Goal: Task Accomplishment & Management: Use online tool/utility

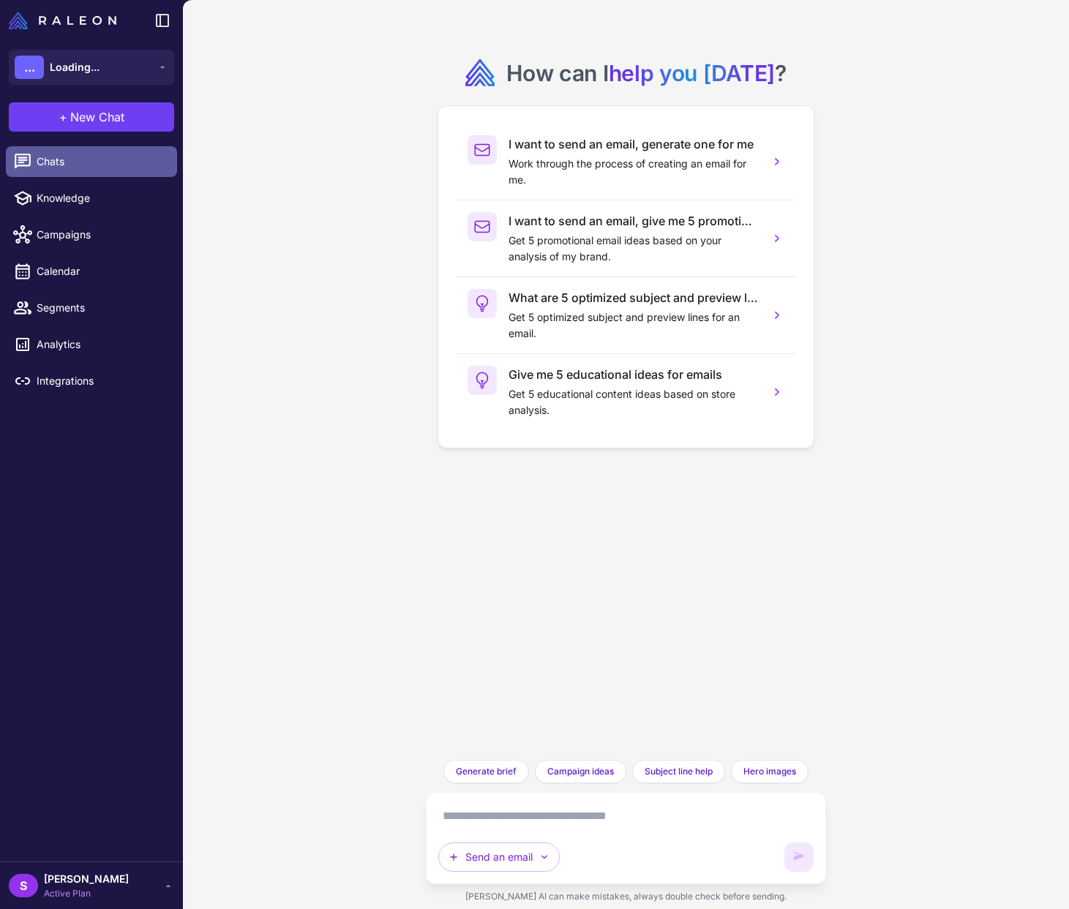
click at [46, 158] on span "Chats" at bounding box center [101, 162] width 129 height 16
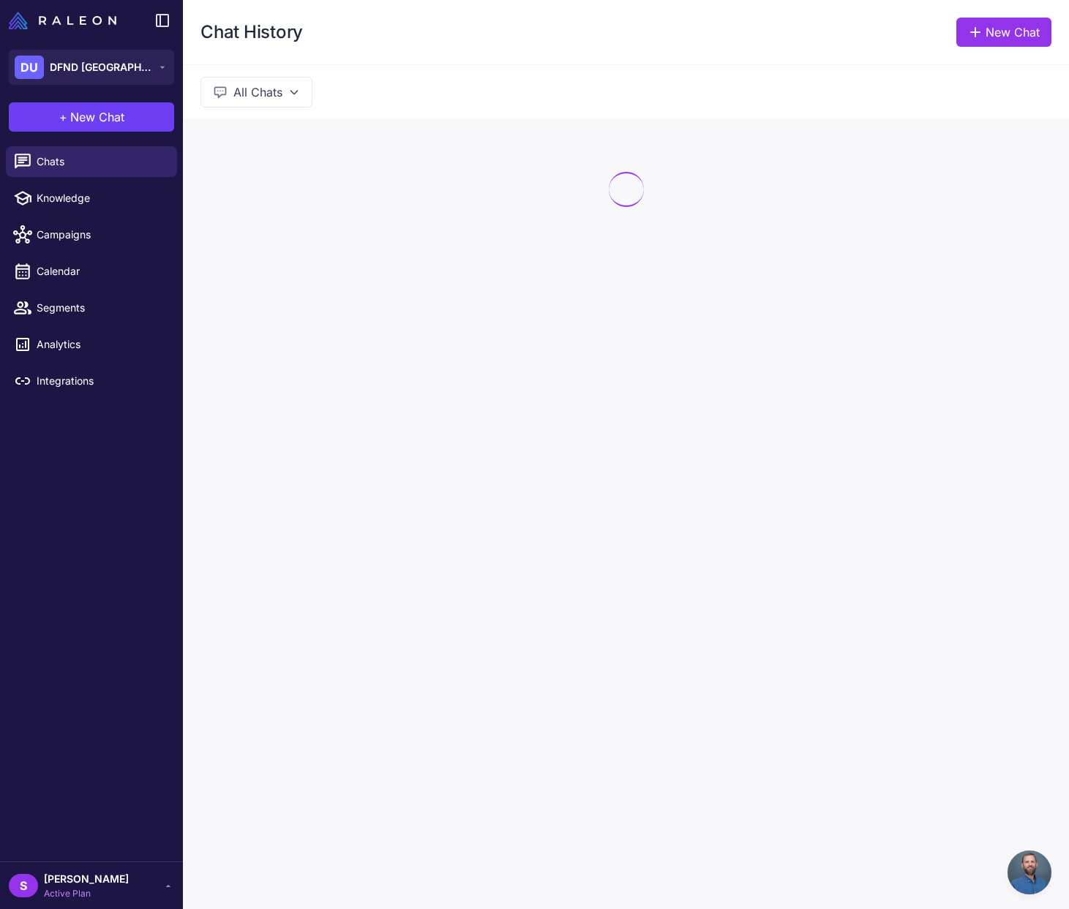
scroll to position [941, 0]
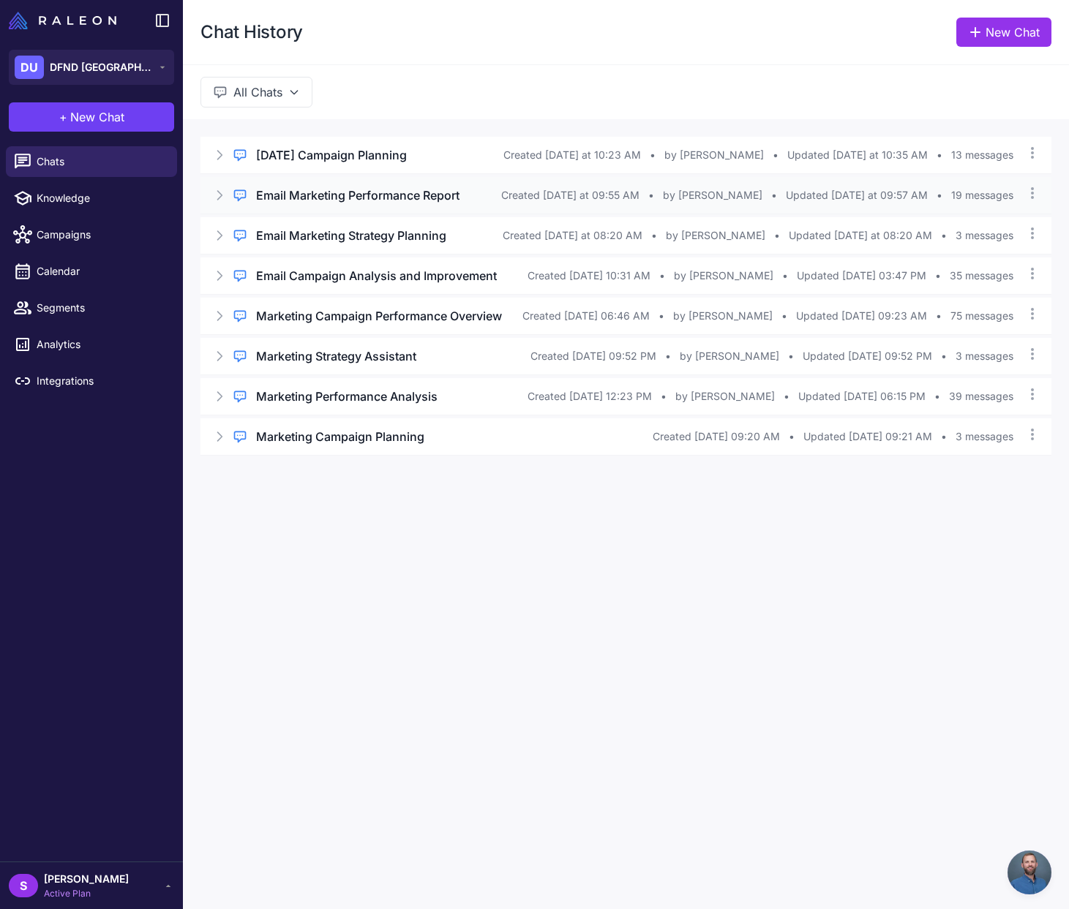
click at [388, 197] on h3 "Email Marketing Performance Report" at bounding box center [357, 196] width 203 height 18
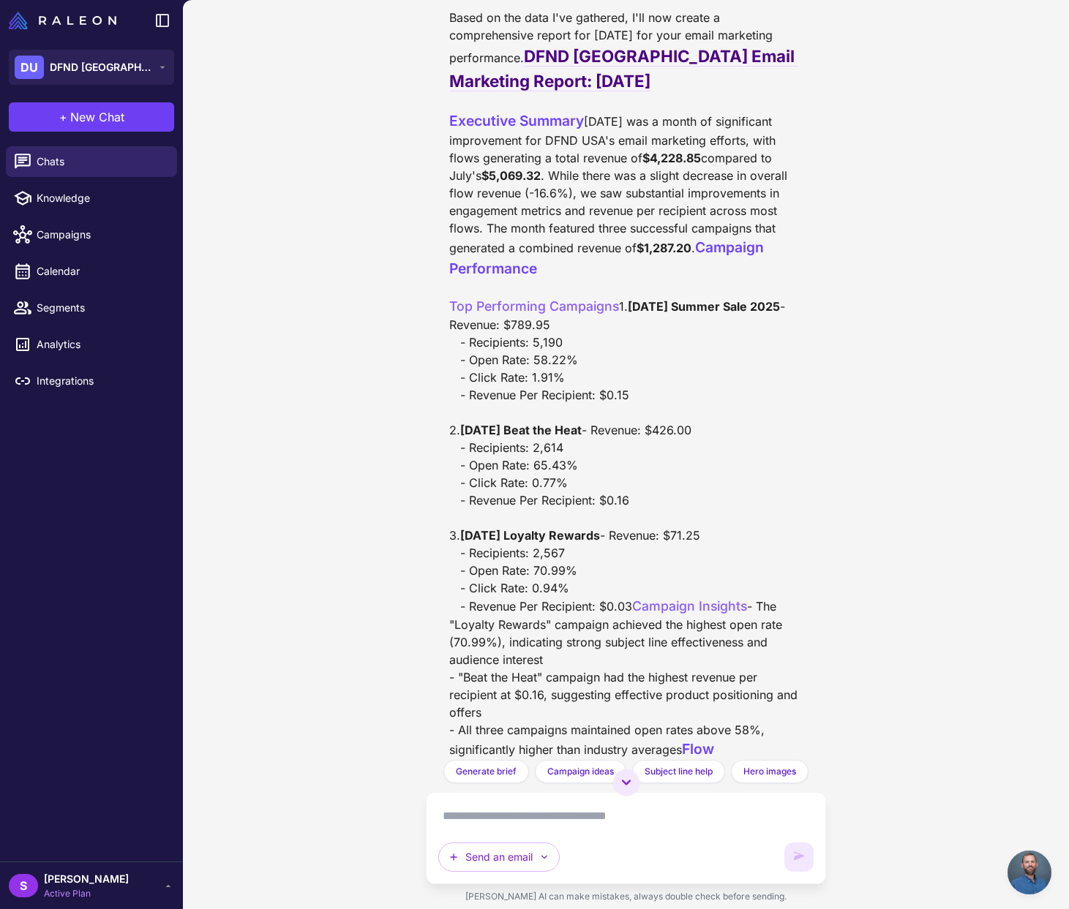
scroll to position [1208, 0]
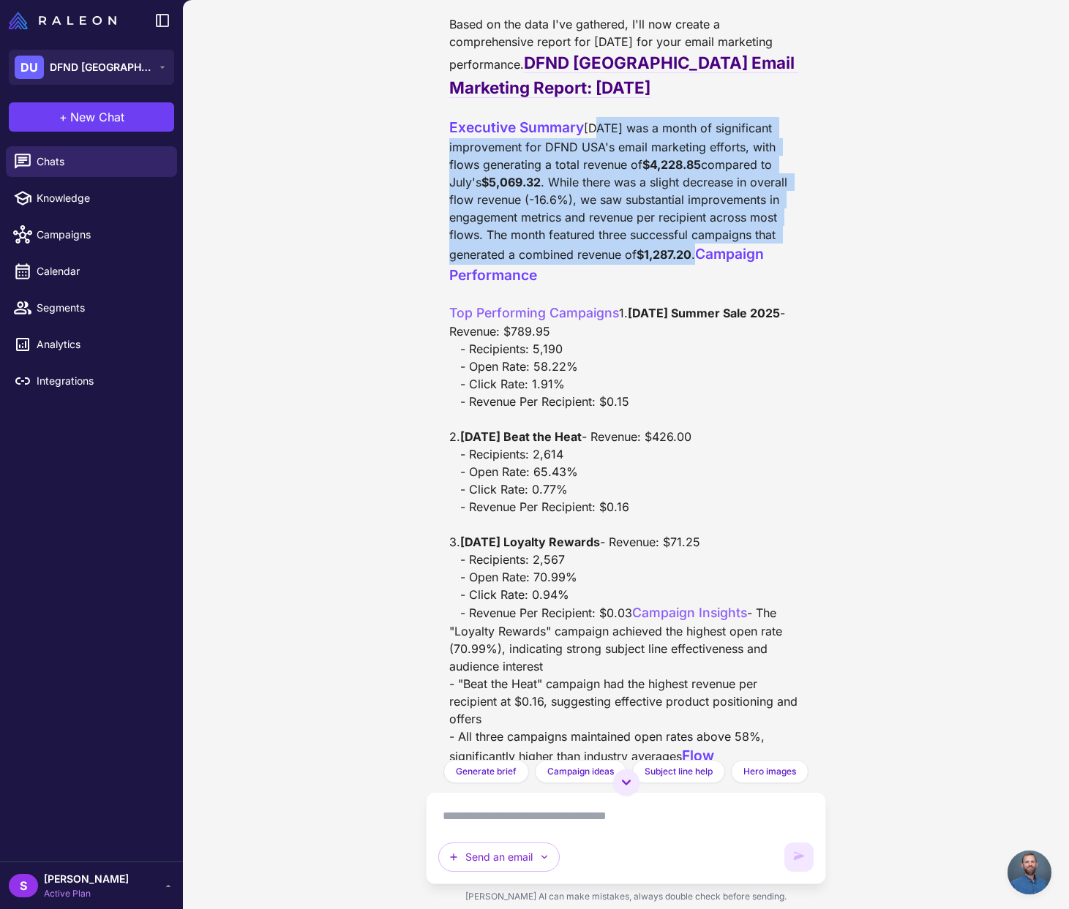
drag, startPoint x: 449, startPoint y: 198, endPoint x: 584, endPoint y: 322, distance: 182.7
copy div "August 2025 was a month of significant improvement for DFND USA's email marketi…"
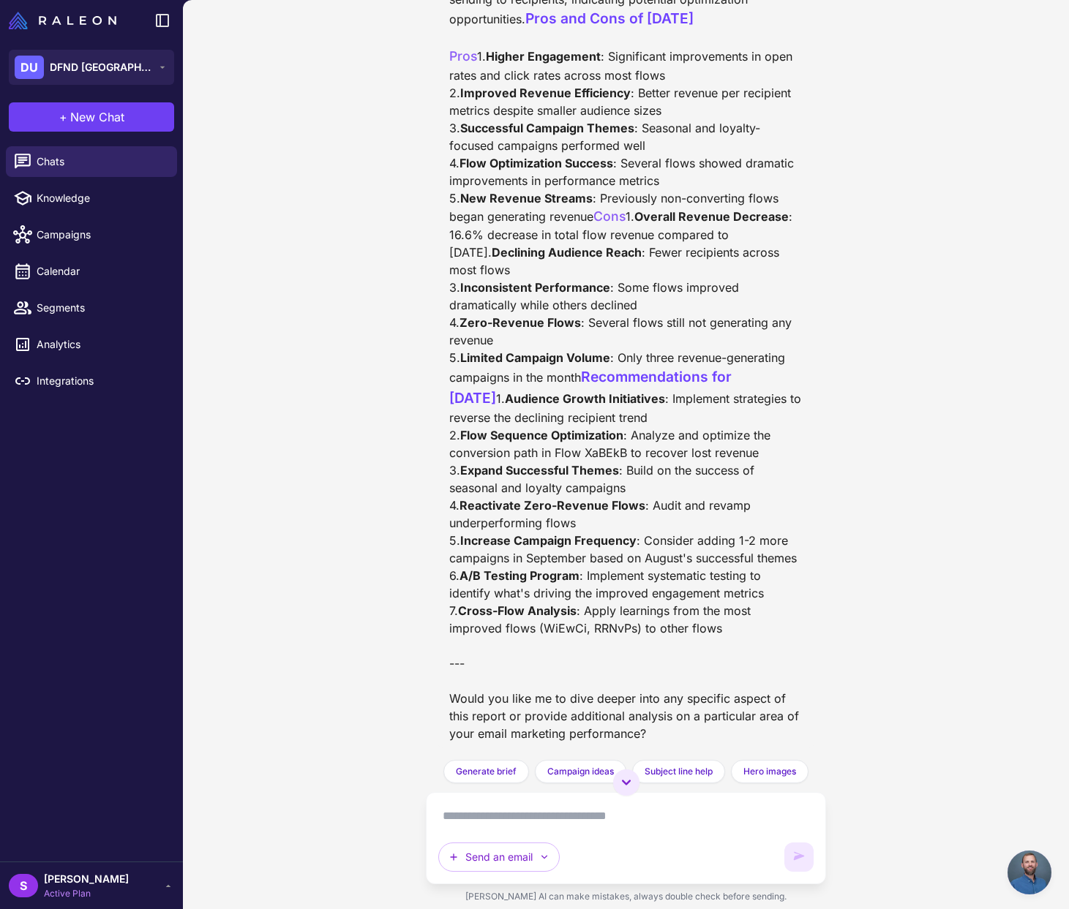
scroll to position [3776, 0]
click at [477, 816] on textarea at bounding box center [626, 816] width 376 height 23
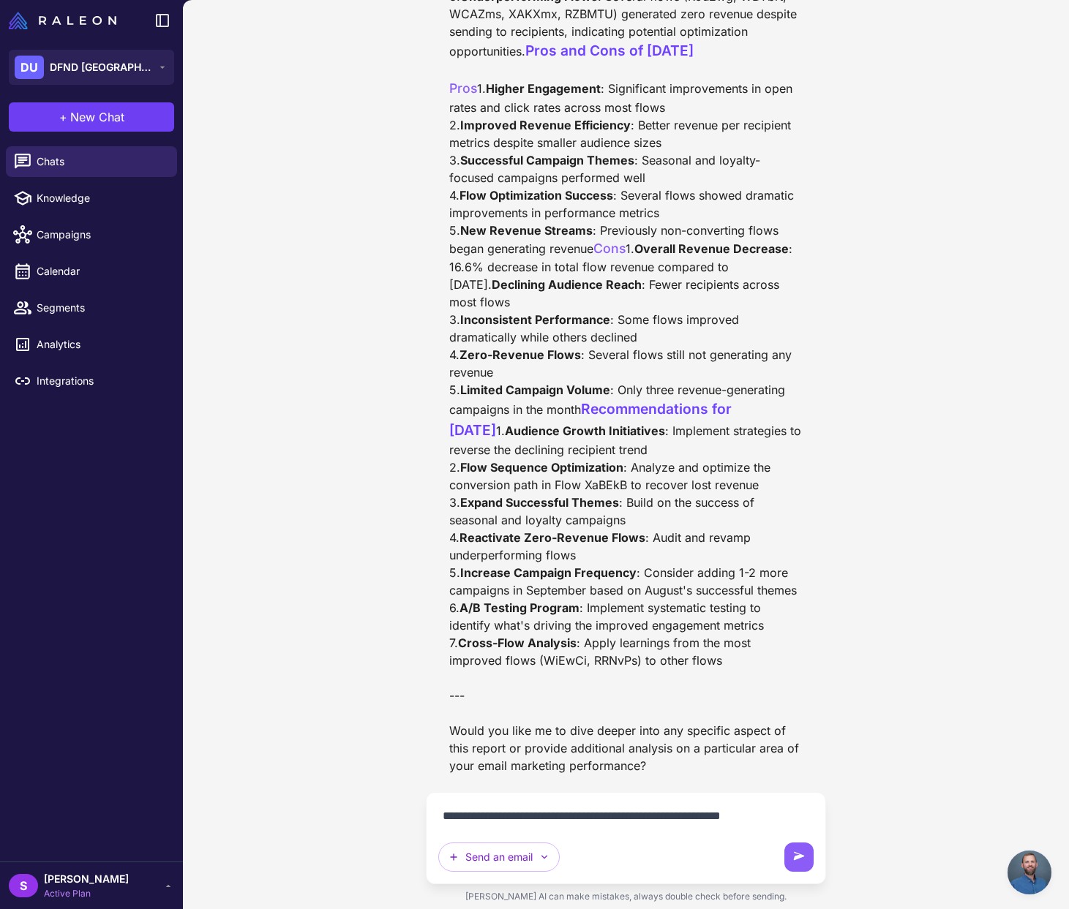
scroll to position [3761, 0]
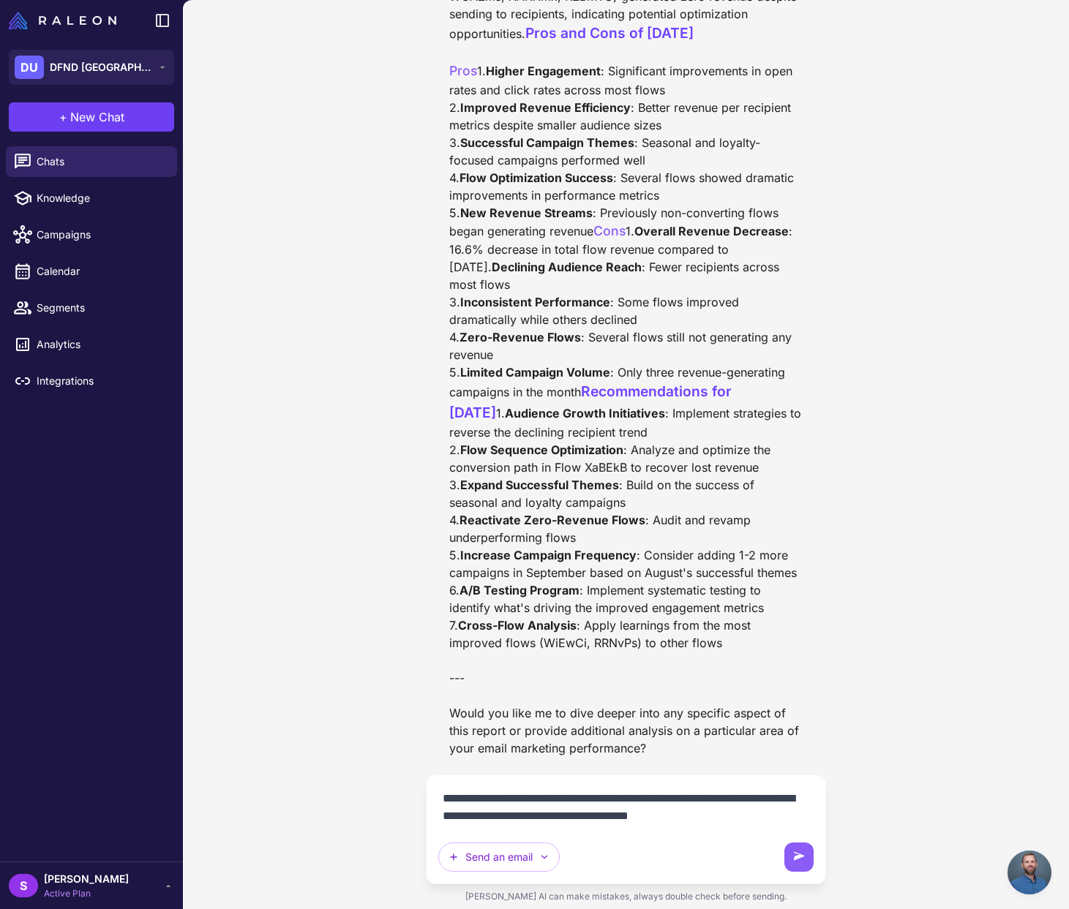
type textarea "**********"
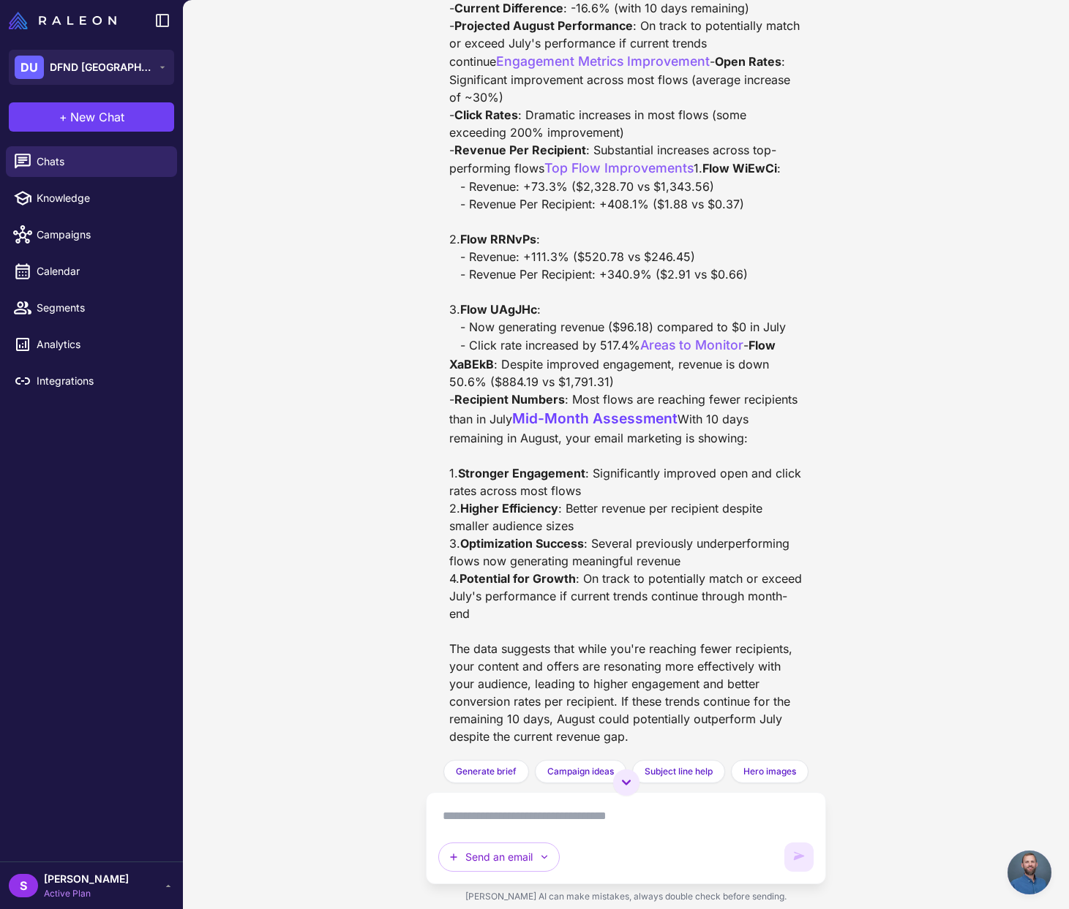
scroll to position [4447, 0]
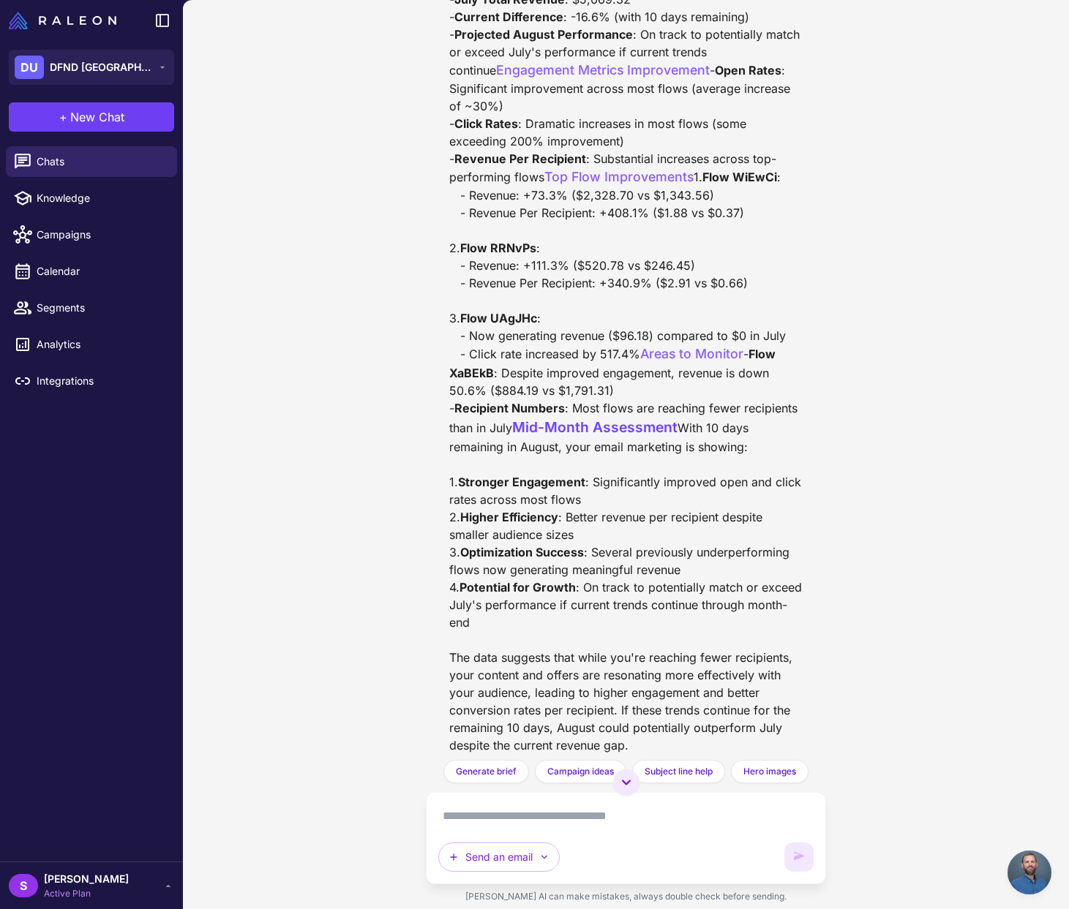
drag, startPoint x: 449, startPoint y: 317, endPoint x: 614, endPoint y: 350, distance: 168.5
click at [614, 350] on div "DFND USA Email Marketing Mid-Month Summary: August 2025 vs July 2025 Campaign P…" at bounding box center [626, 176] width 354 height 1295
copy div "Despite having 10 days remaining in August, your campaigns have already shown s…"
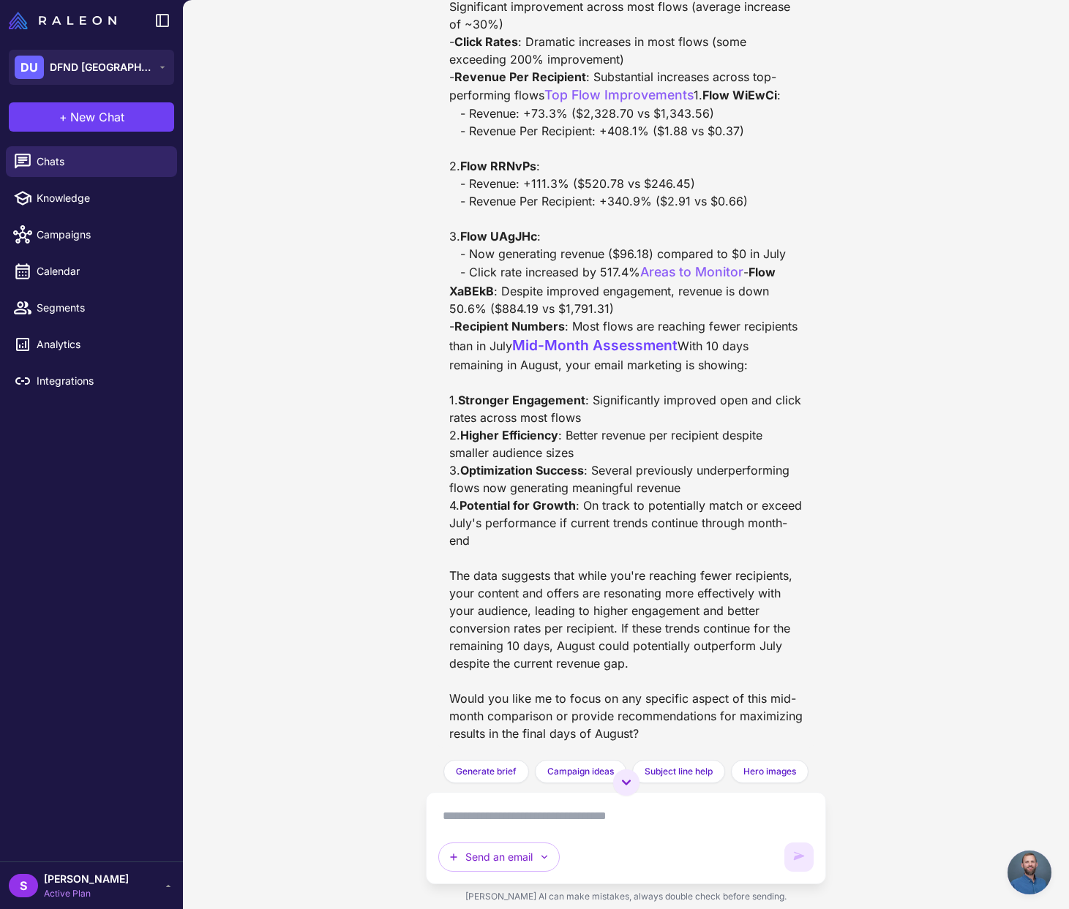
scroll to position [5091, 0]
drag, startPoint x: 771, startPoint y: 175, endPoint x: 595, endPoint y: 109, distance: 188.2
click at [439, 104] on div "DFND USA Email Marketing Mid-Month Summary: August 2025 vs July 2025 Campaign P…" at bounding box center [625, 94] width 377 height 1307
copy div "- August Revenue (to date) : $4,228.85 - July Total Revenue : $5,069.32 - Curre…"
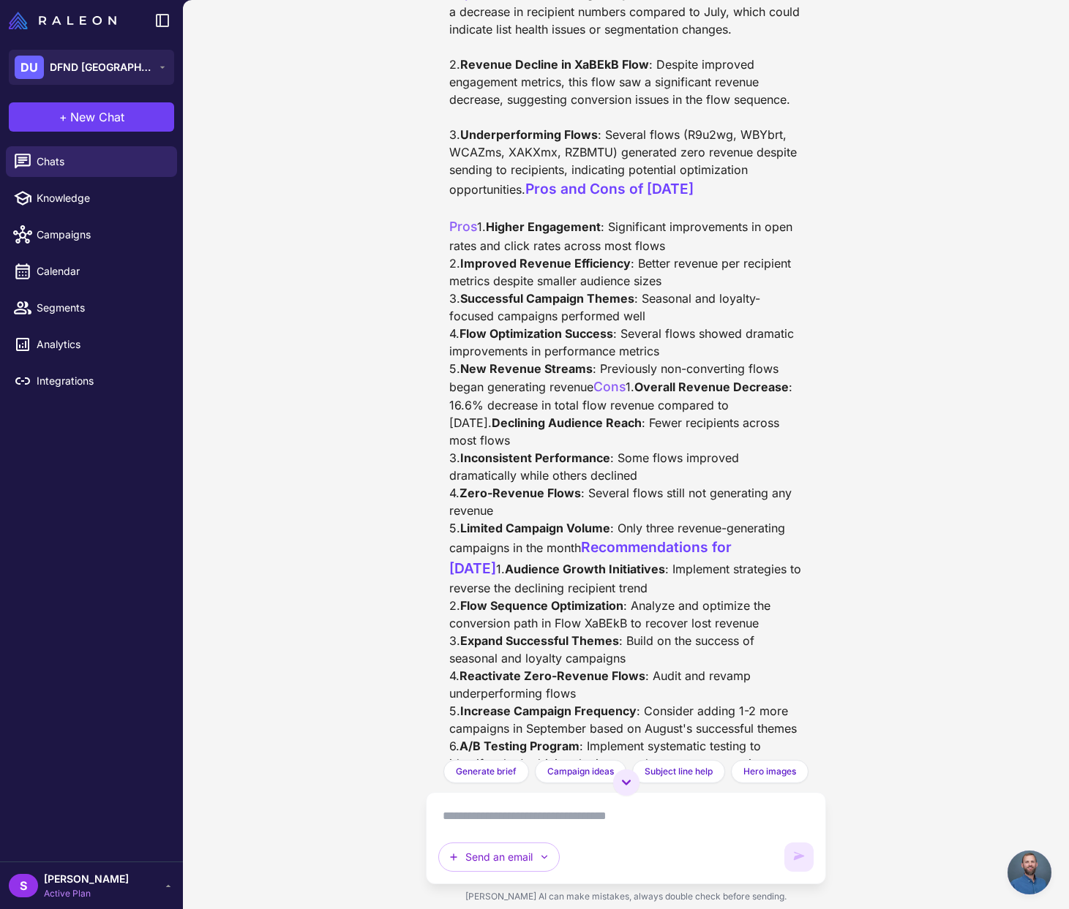
scroll to position [2951, 0]
drag, startPoint x: 451, startPoint y: 31, endPoint x: 754, endPoint y: 414, distance: 488.3
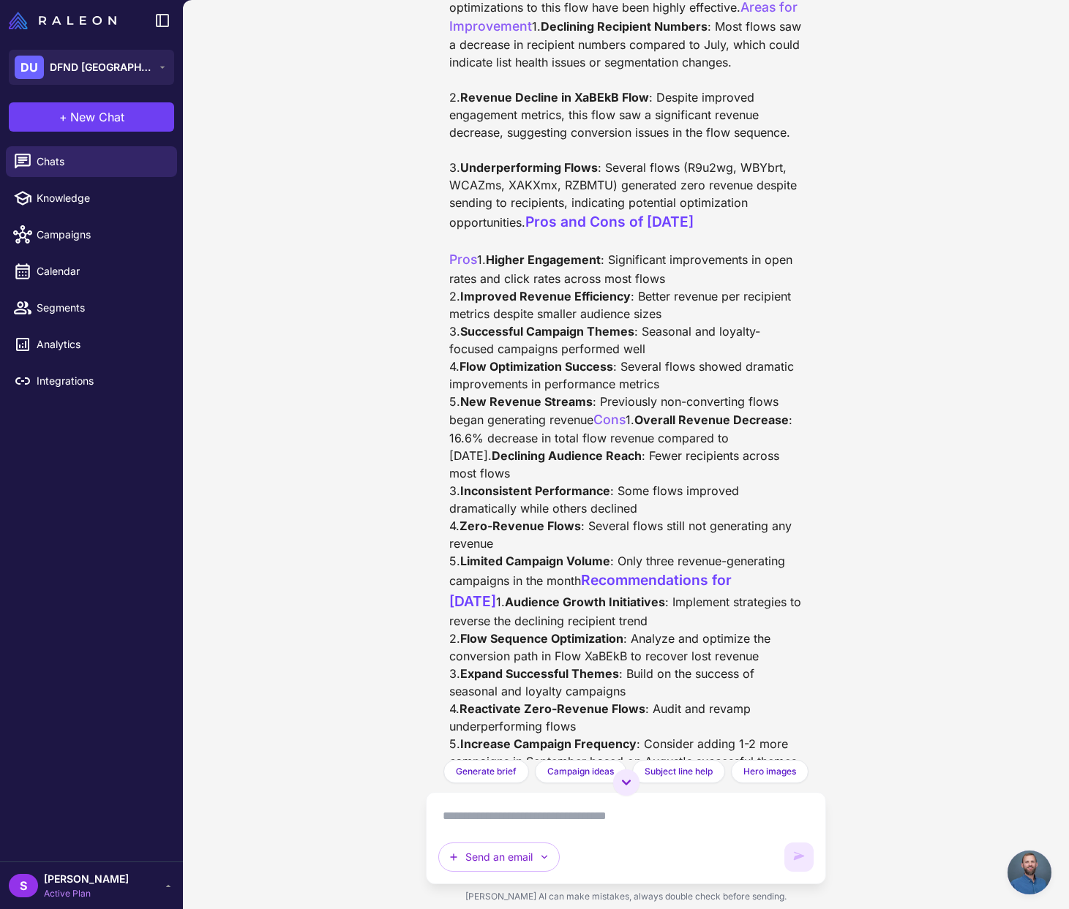
copy div "What Worked Well 1. Improved Engagement Metrics : Nearly all flows showed signi…"
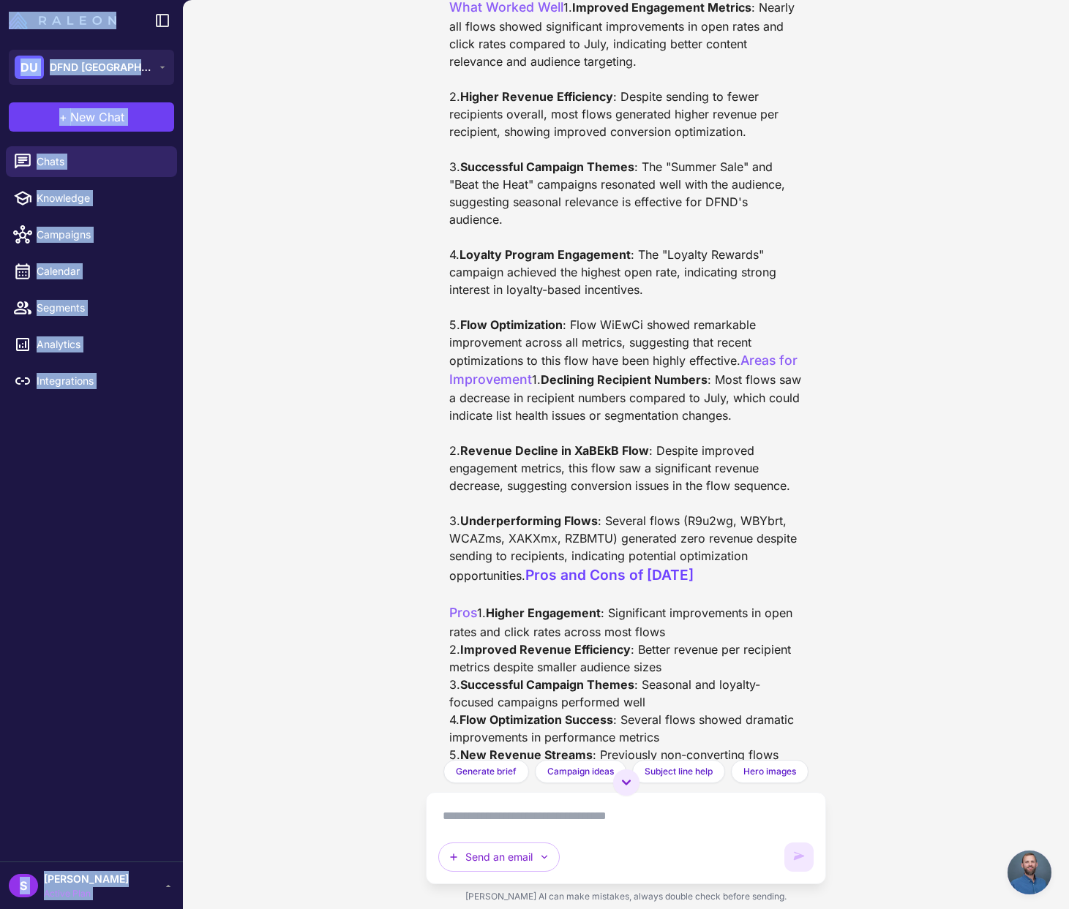
scroll to position [2487, 0]
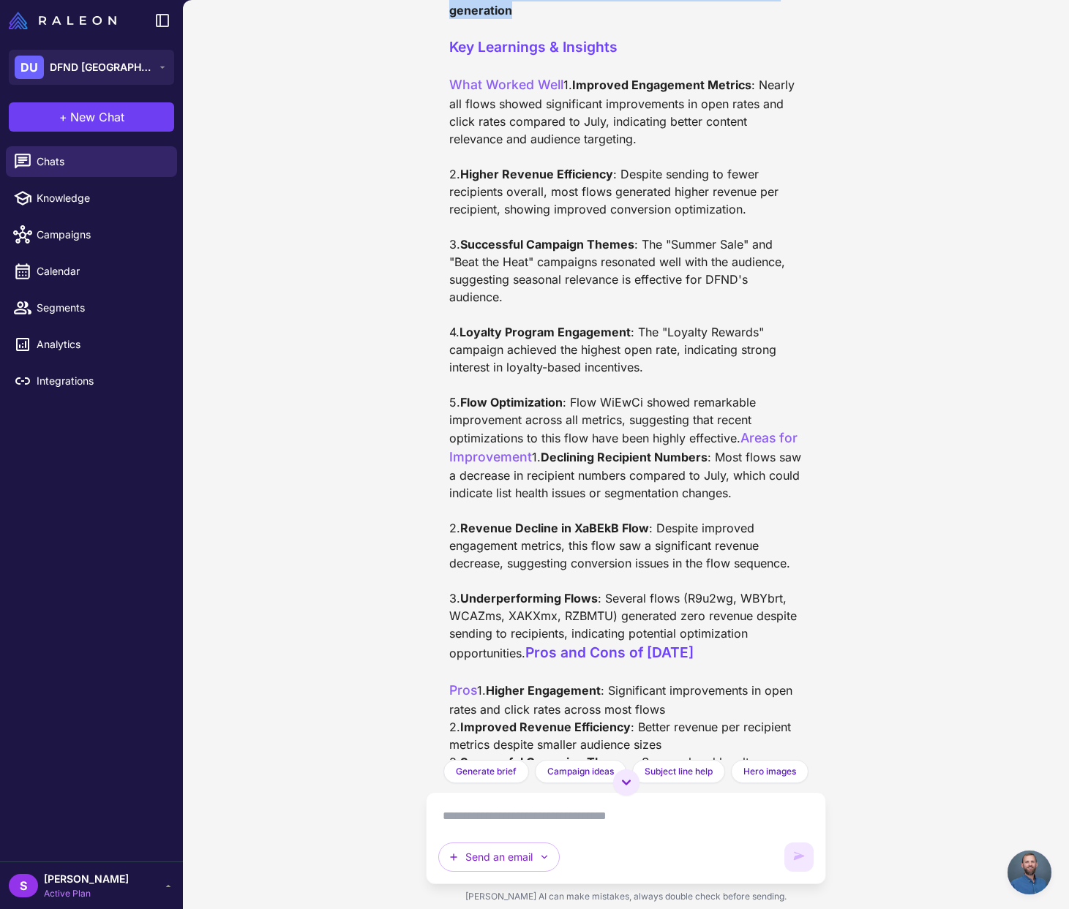
drag, startPoint x: 450, startPoint y: 203, endPoint x: 530, endPoint y: 432, distance: 241.7
click at [530, 432] on div "Based on the data I've gathered, I'll now create a comprehensive report for Aug…" at bounding box center [626, 56] width 354 height 2640
copy div "1. Flow WiEwCi - Revenue: $2,328.70 (July: $1,343.56) - 73.3% increase - Recipi…"
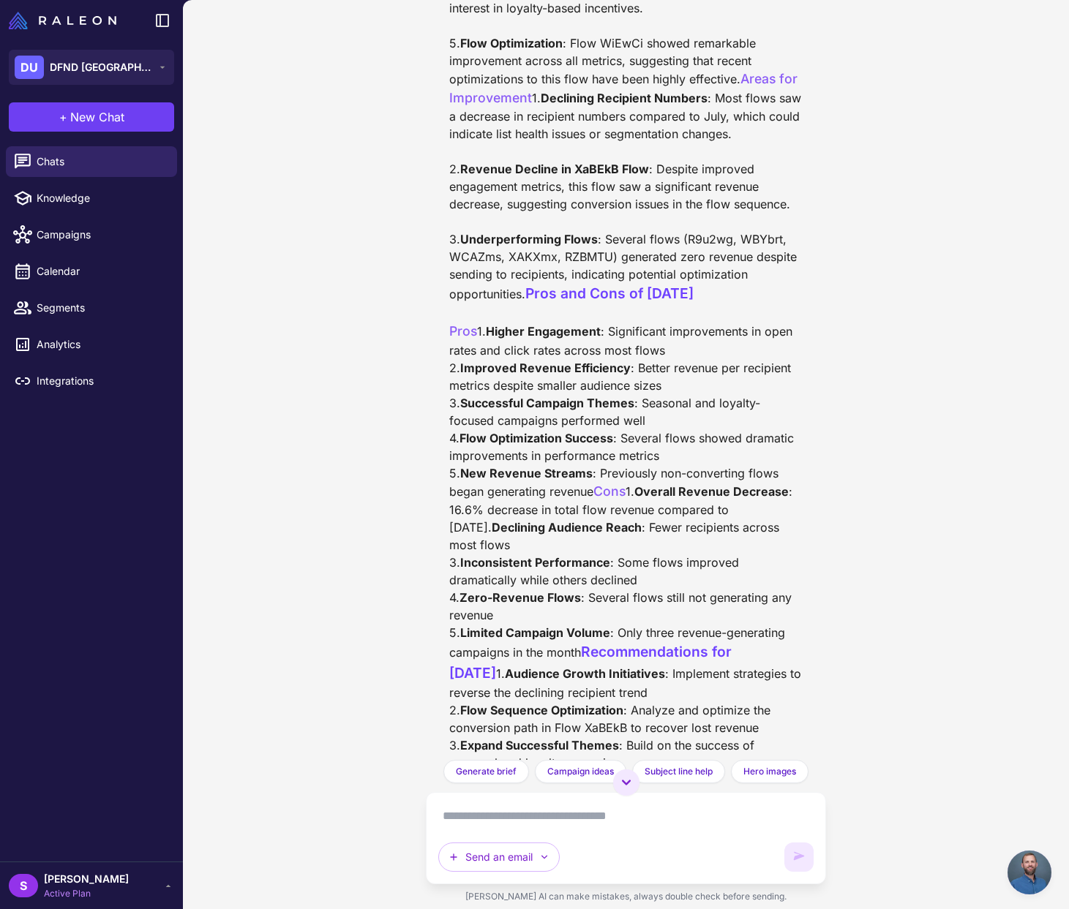
scroll to position [2906, 0]
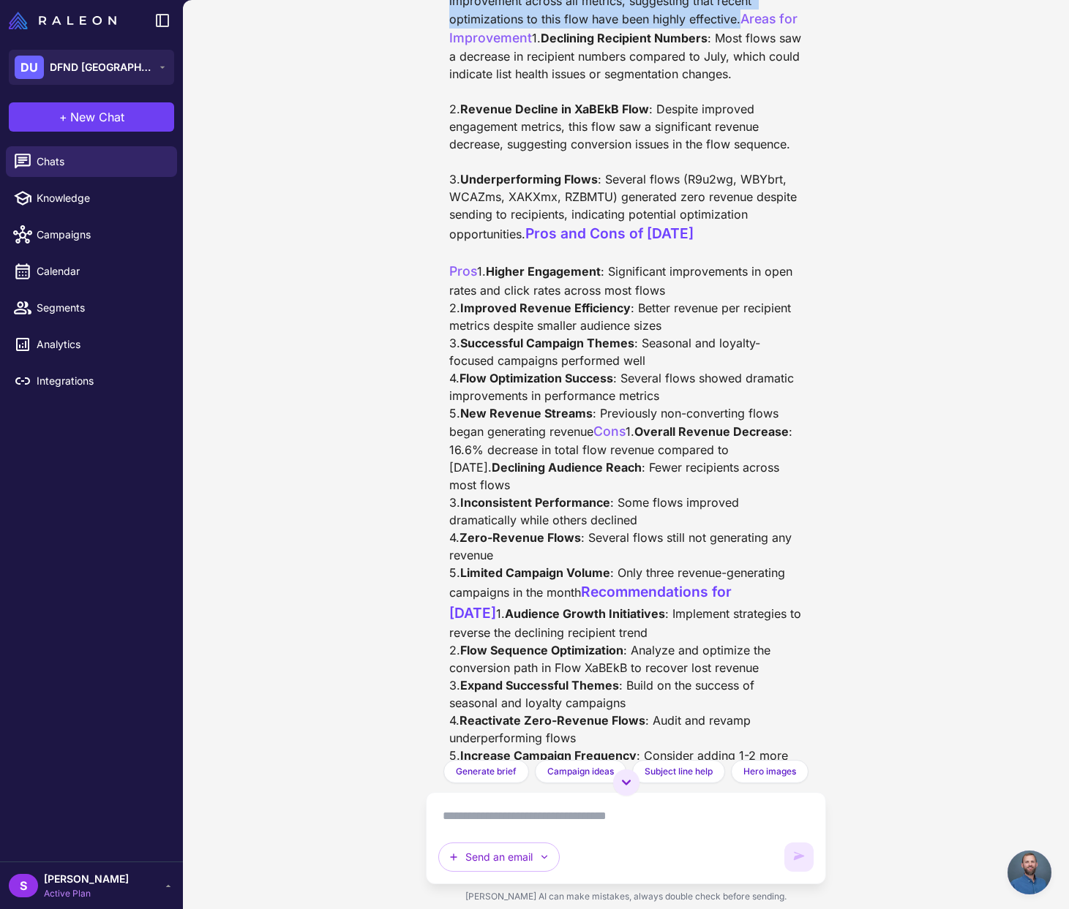
drag, startPoint x: 451, startPoint y: 39, endPoint x: 757, endPoint y: 467, distance: 525.7
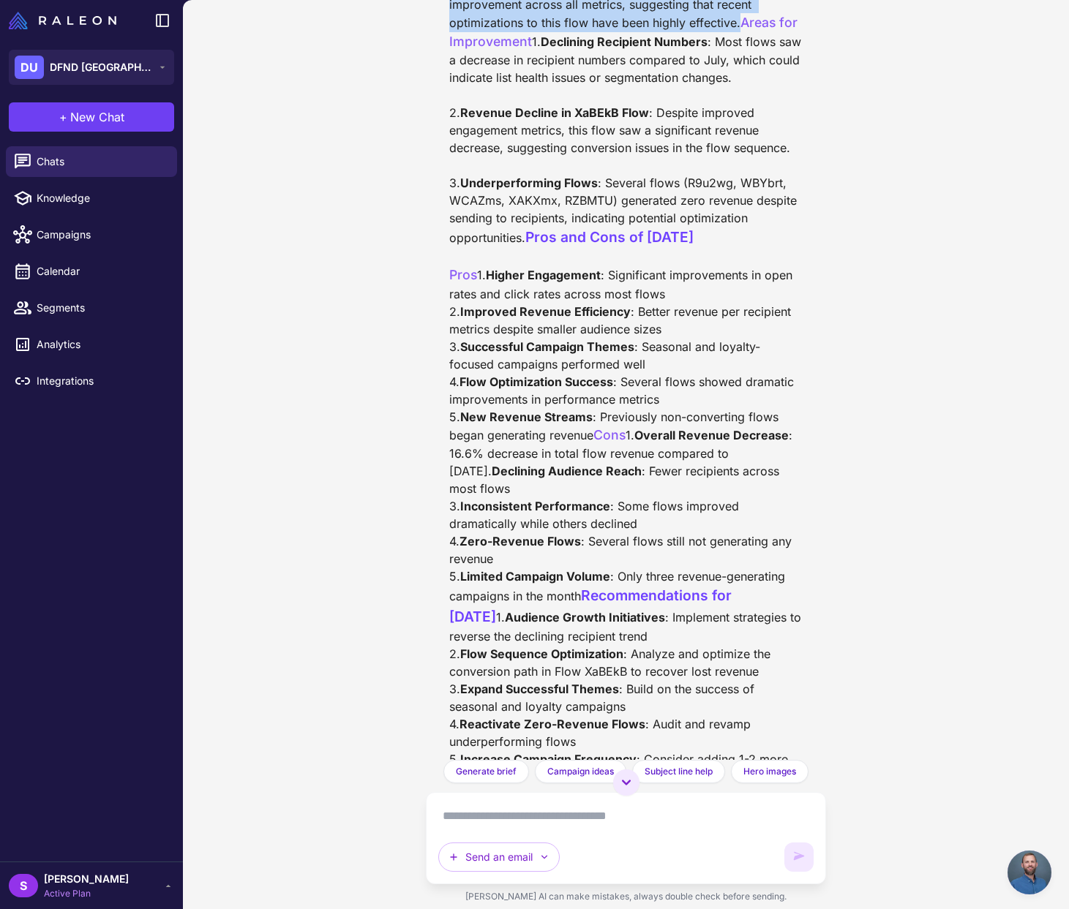
copy div "Key Learnings & Insights What Worked Well 1. Improved Engagement Metrics : Near…"
click at [860, 276] on div "Email Marketing Performance Report Today Can you please create a report for the…" at bounding box center [626, 454] width 886 height 909
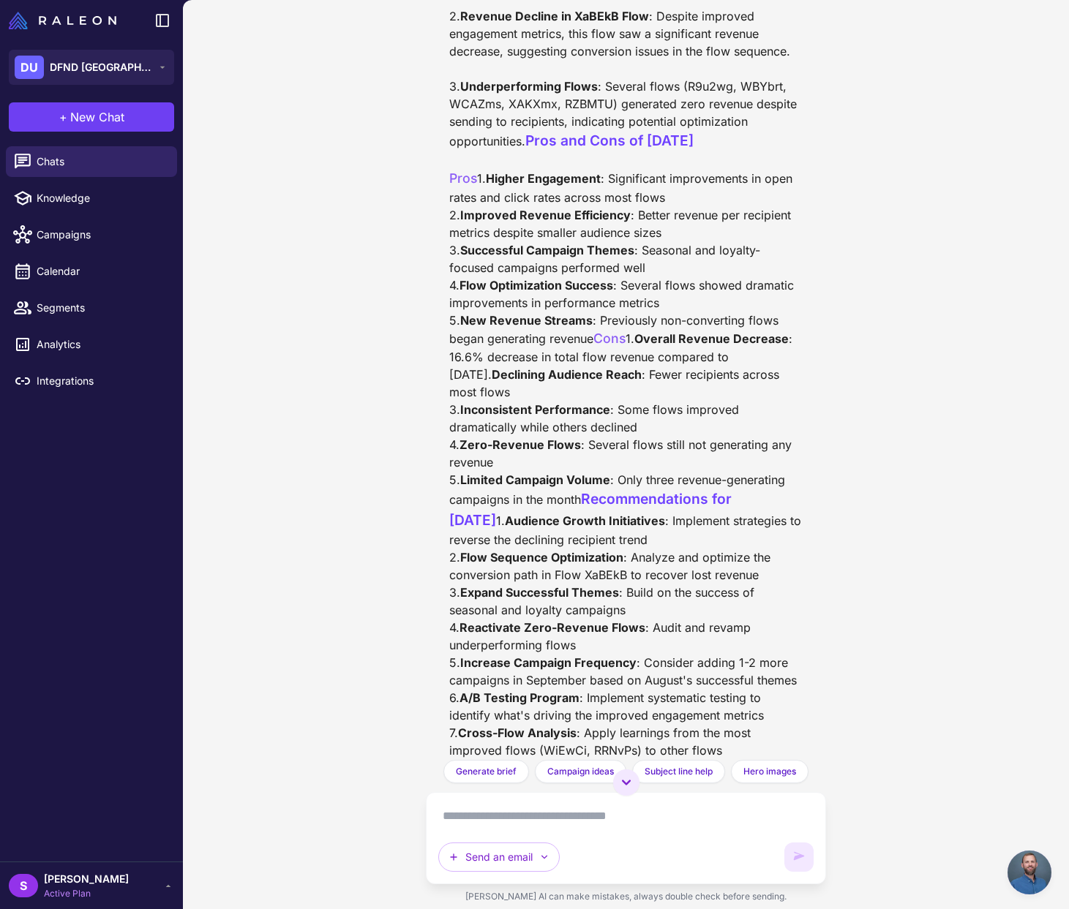
scroll to position [2961, 0]
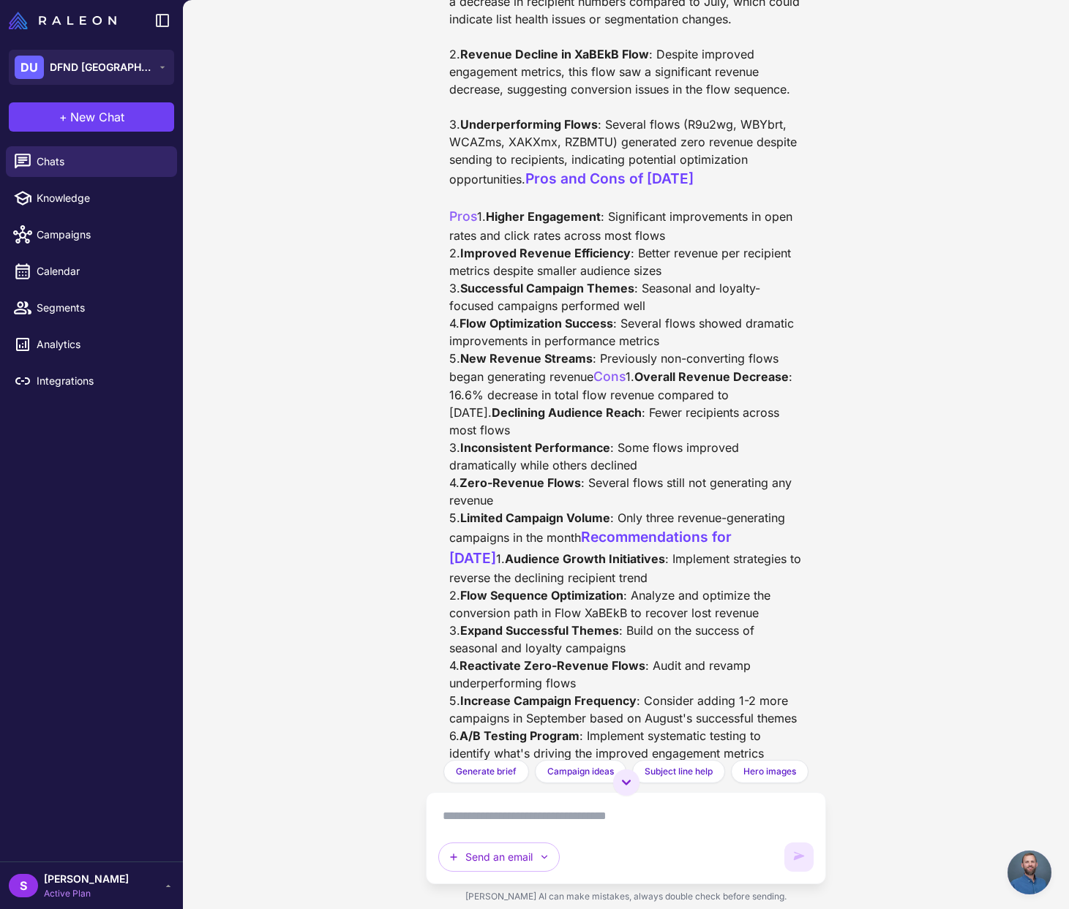
drag, startPoint x: 718, startPoint y: 394, endPoint x: 747, endPoint y: 414, distance: 35.7
copy div "recent optimizations to this flow have been highly effective."
drag, startPoint x: 579, startPoint y: 446, endPoint x: 448, endPoint y: 443, distance: 131.7
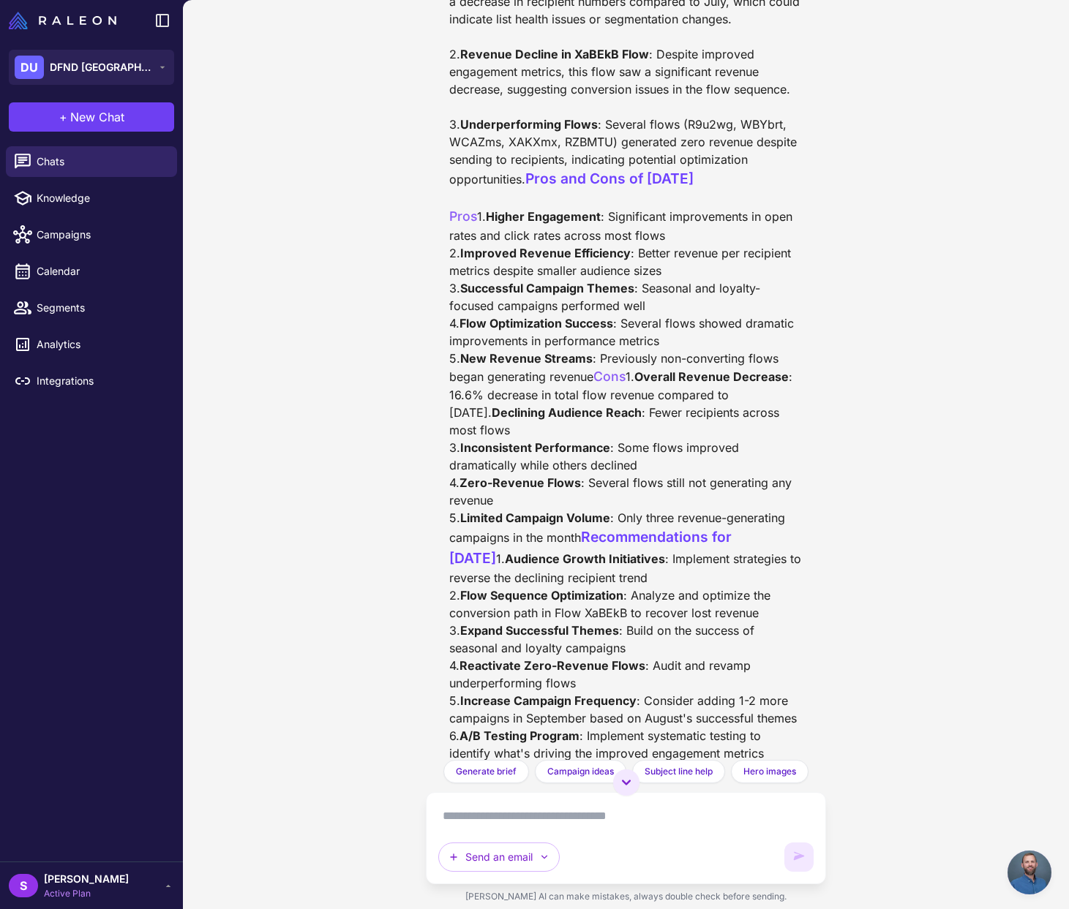
copy span "Areas for Improvement"
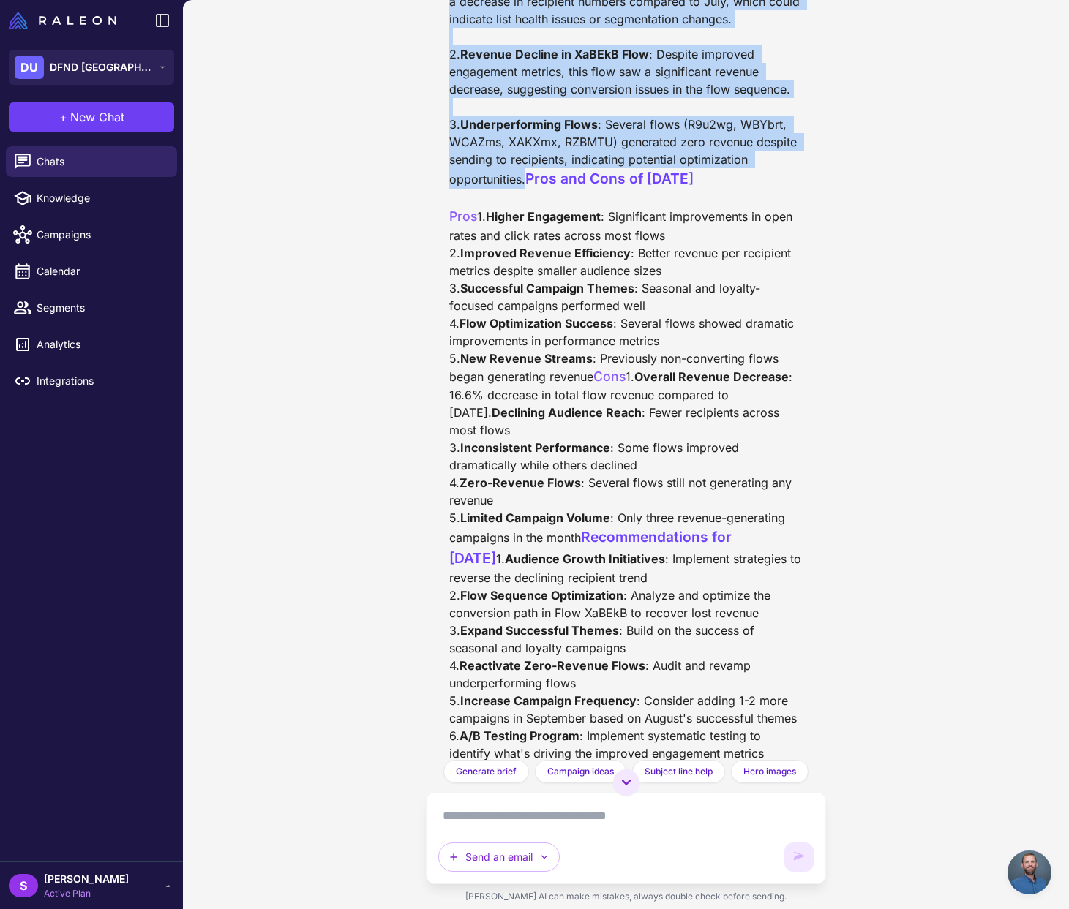
drag, startPoint x: 524, startPoint y: 677, endPoint x: 439, endPoint y: 491, distance: 205.2
copy div "1. Declining Recipient Numbers : Most flows saw a decrease in recipient numbers…"
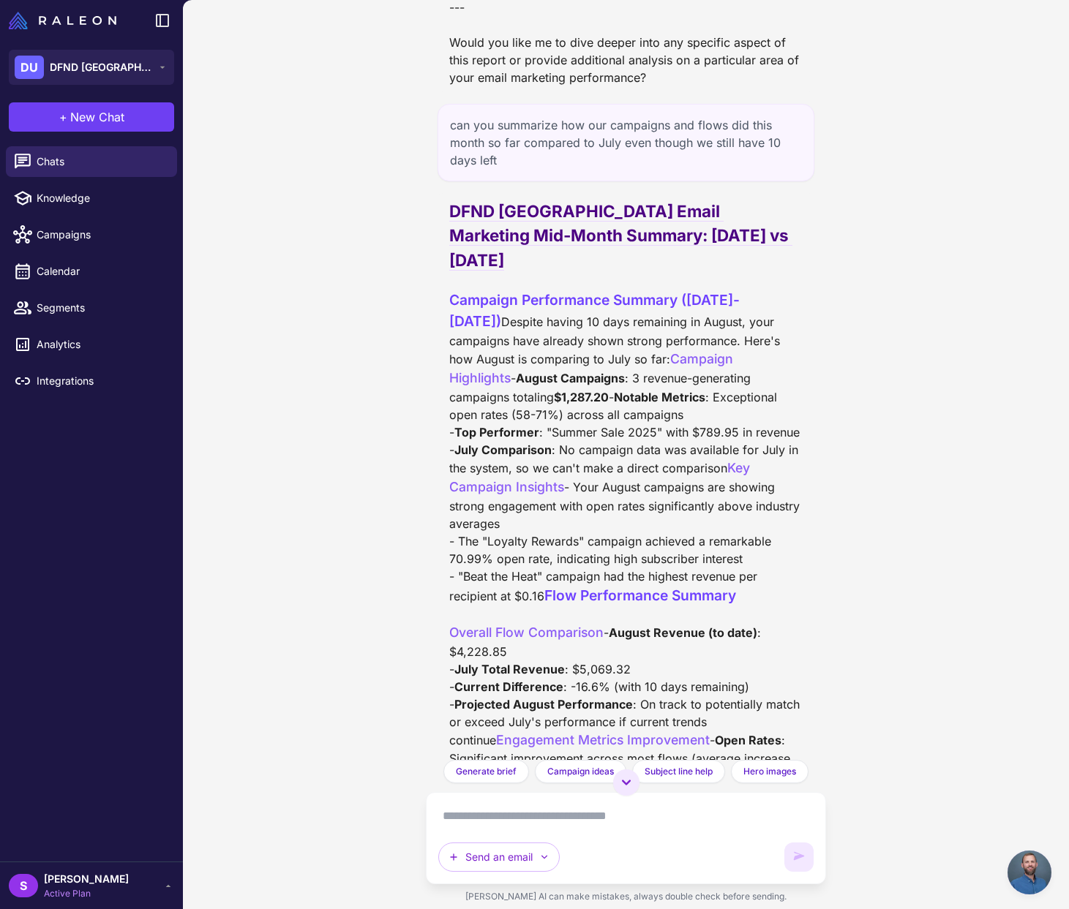
scroll to position [3817, 0]
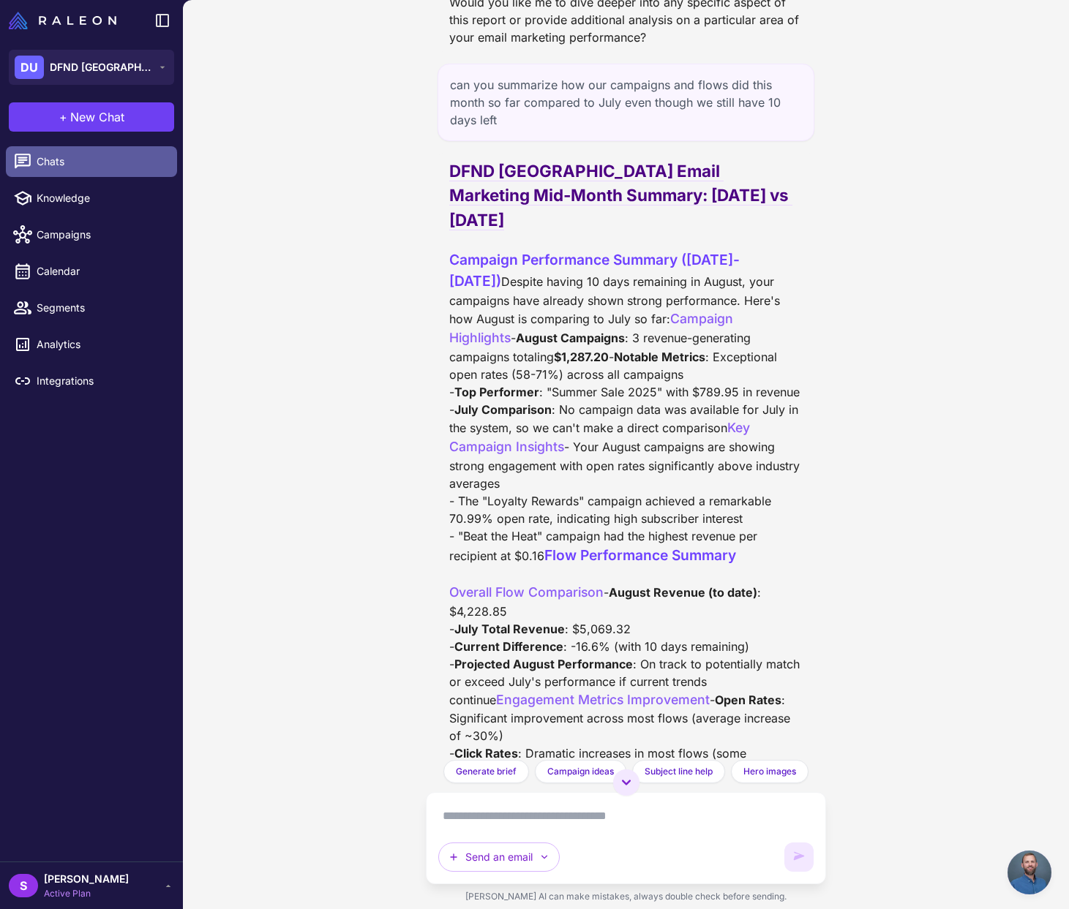
click at [47, 162] on span "Chats" at bounding box center [101, 162] width 129 height 16
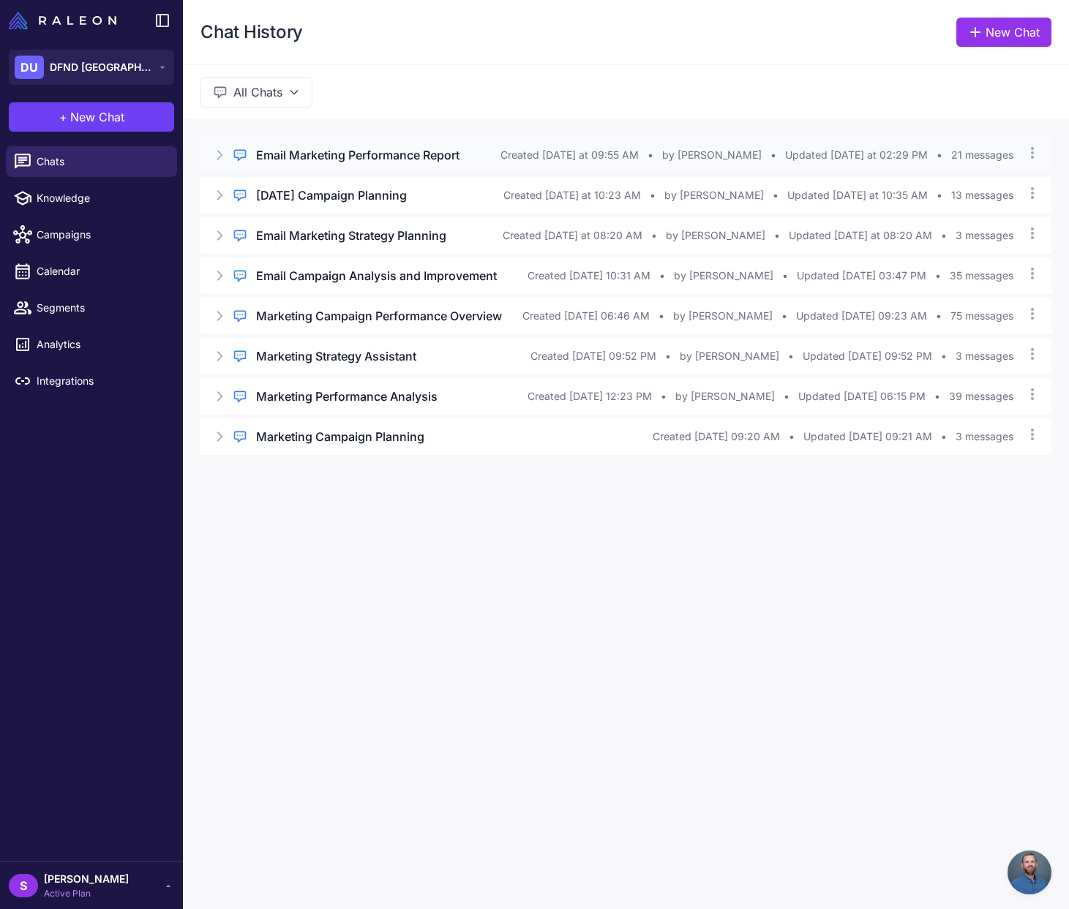
click at [325, 157] on h3 "Email Marketing Performance Report" at bounding box center [357, 155] width 203 height 18
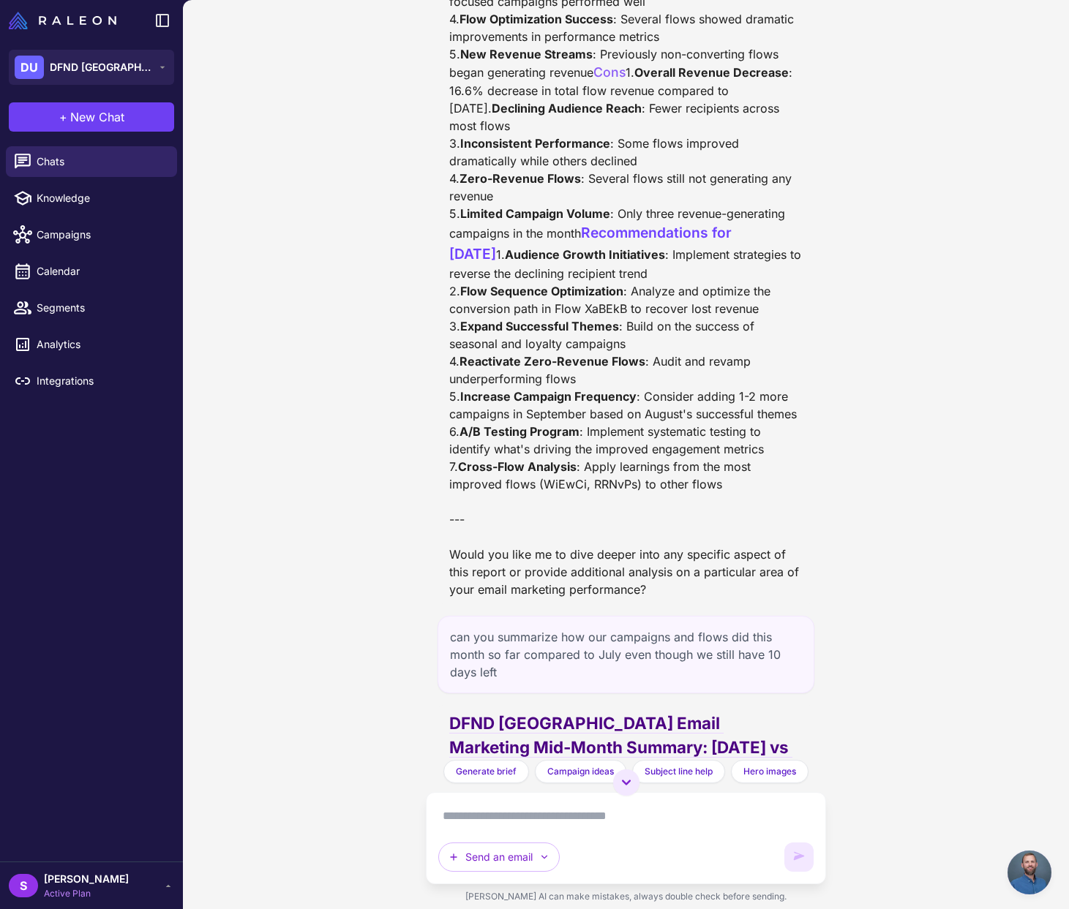
scroll to position [3264, 0]
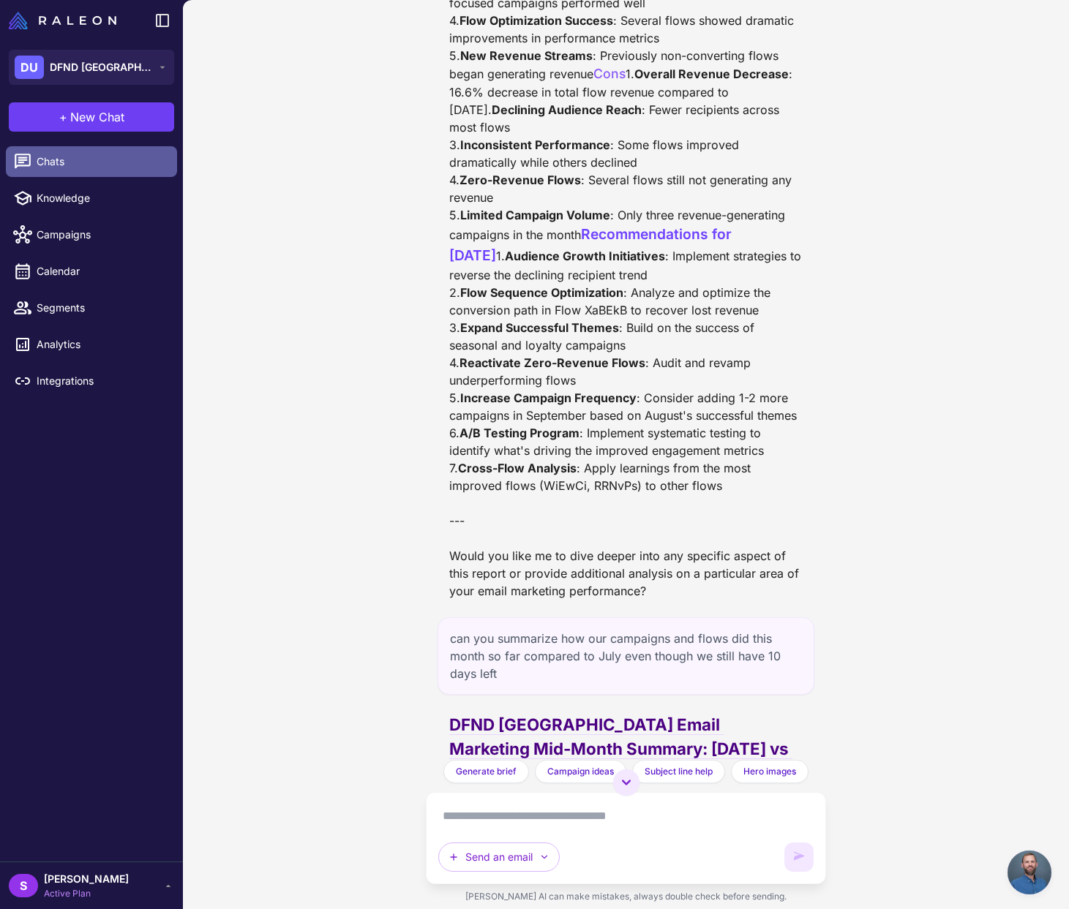
click at [44, 161] on span "Chats" at bounding box center [101, 162] width 129 height 16
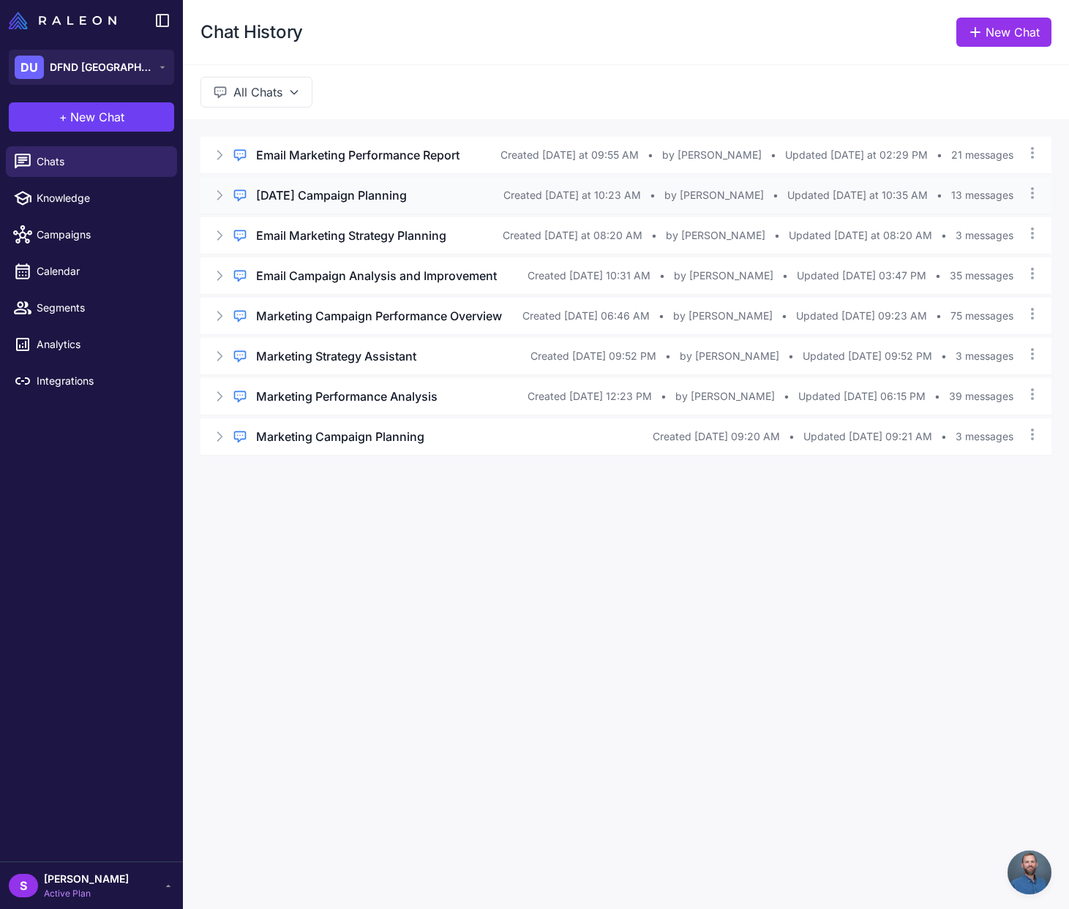
click at [339, 195] on h3 "Labor Day Campaign Planning" at bounding box center [331, 196] width 151 height 18
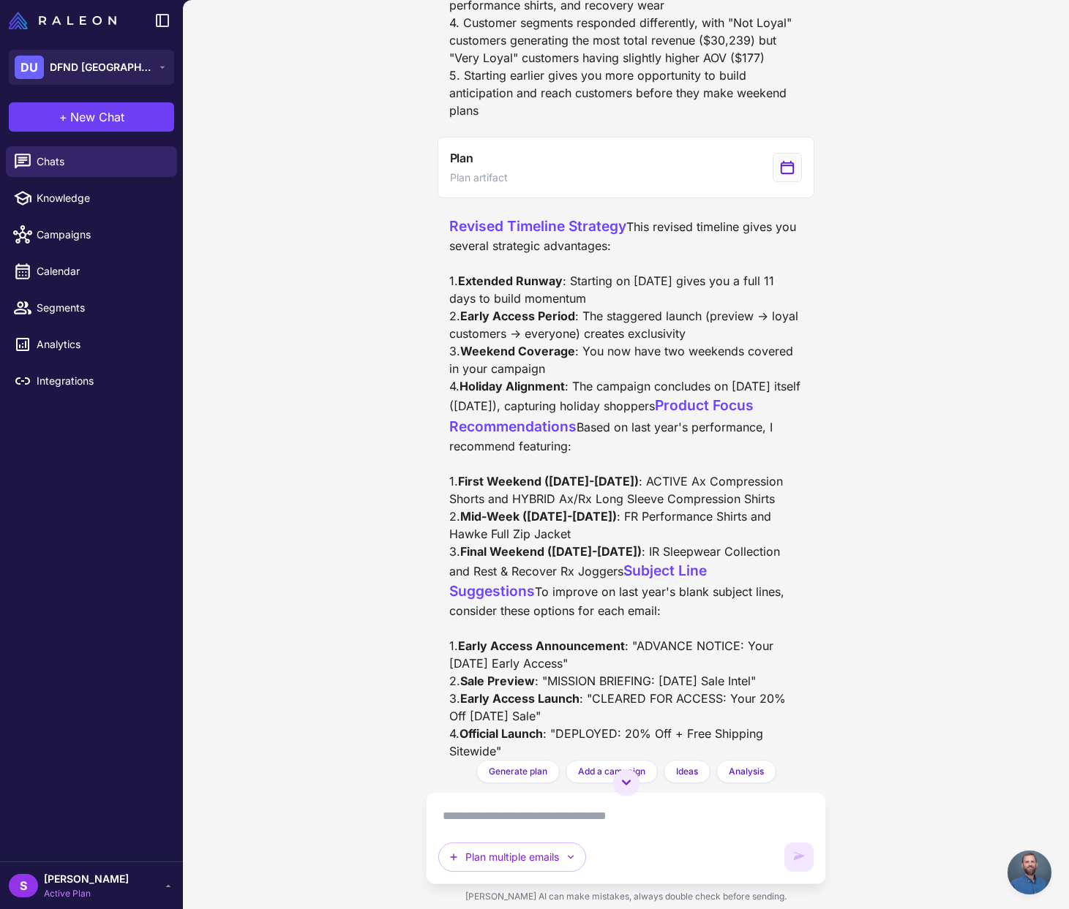
scroll to position [3721, 0]
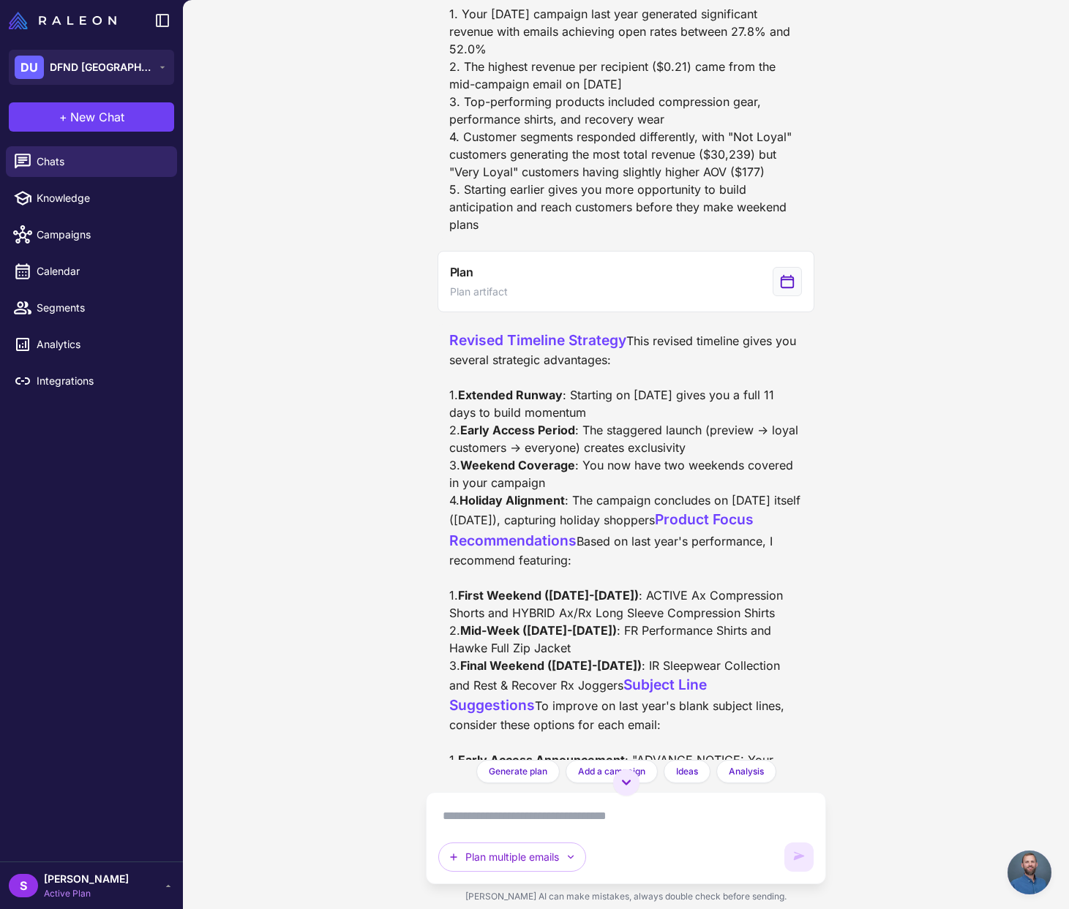
drag, startPoint x: 451, startPoint y: 410, endPoint x: 791, endPoint y: 469, distance: 345.1
click at [791, 233] on div "I'll adjust the campaign dates to run from August 22 to September 1, 2025. Let …" at bounding box center [626, 20] width 354 height 425
copy div "Based on your requested timeframe ([DATE] - [DATE]), I've recalibrated the emai…"
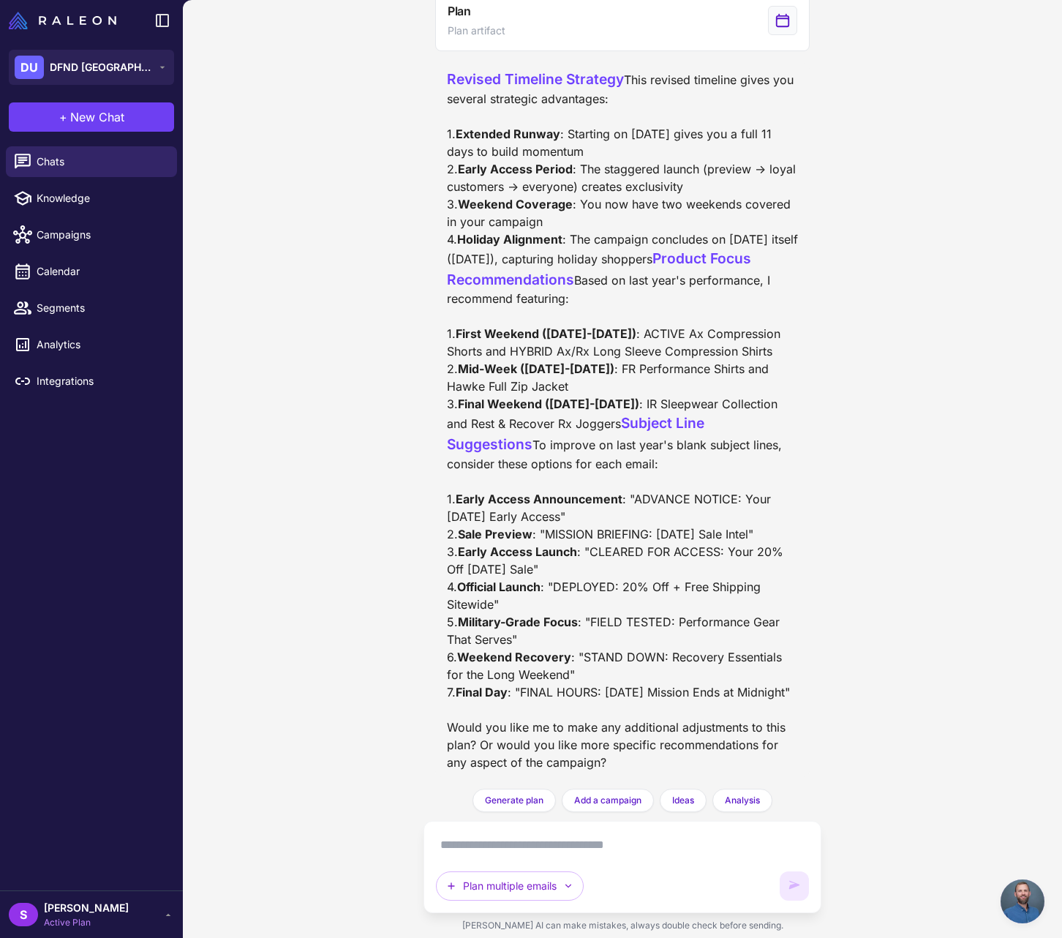
scroll to position [4675, 0]
drag, startPoint x: 919, startPoint y: 415, endPoint x: 648, endPoint y: 416, distance: 271.4
click at [910, 413] on div "Labor Day Campaign Planning Today Looking through the data from last year's lab…" at bounding box center [622, 469] width 879 height 938
click at [45, 159] on span "Chats" at bounding box center [101, 162] width 129 height 16
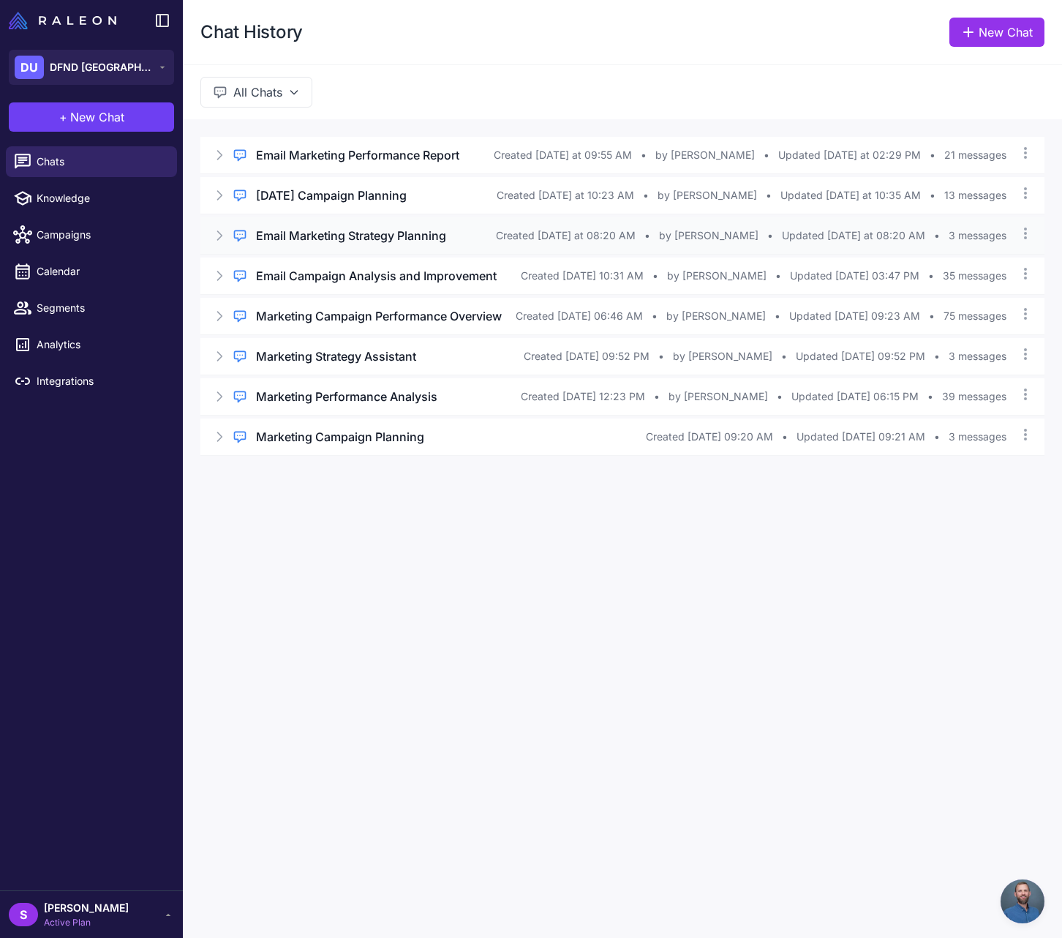
click at [357, 237] on h3 "Email Marketing Strategy Planning" at bounding box center [351, 236] width 190 height 18
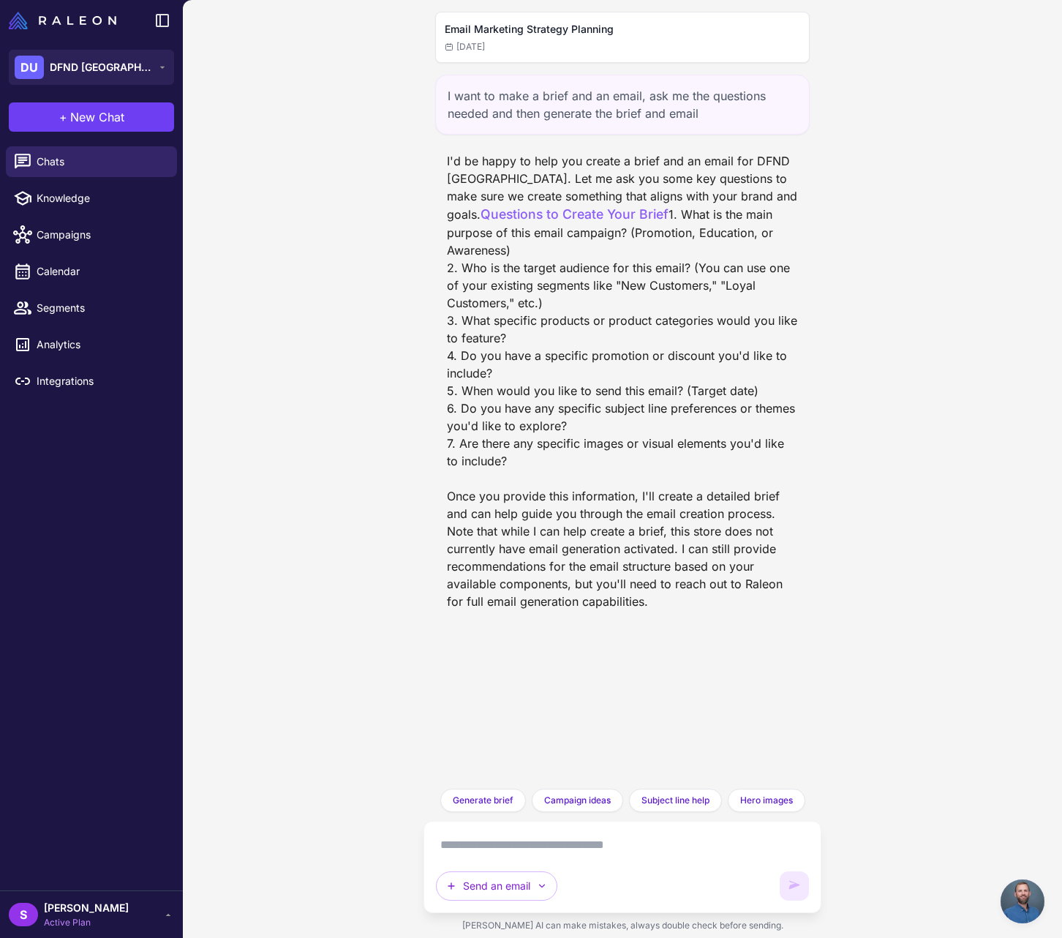
click at [495, 841] on textarea at bounding box center [623, 844] width 374 height 23
click at [522, 887] on button "Send an email" at bounding box center [496, 885] width 121 height 29
click at [483, 837] on button "Plan multiple emails" at bounding box center [506, 851] width 139 height 28
click at [468, 846] on textarea at bounding box center [623, 844] width 374 height 23
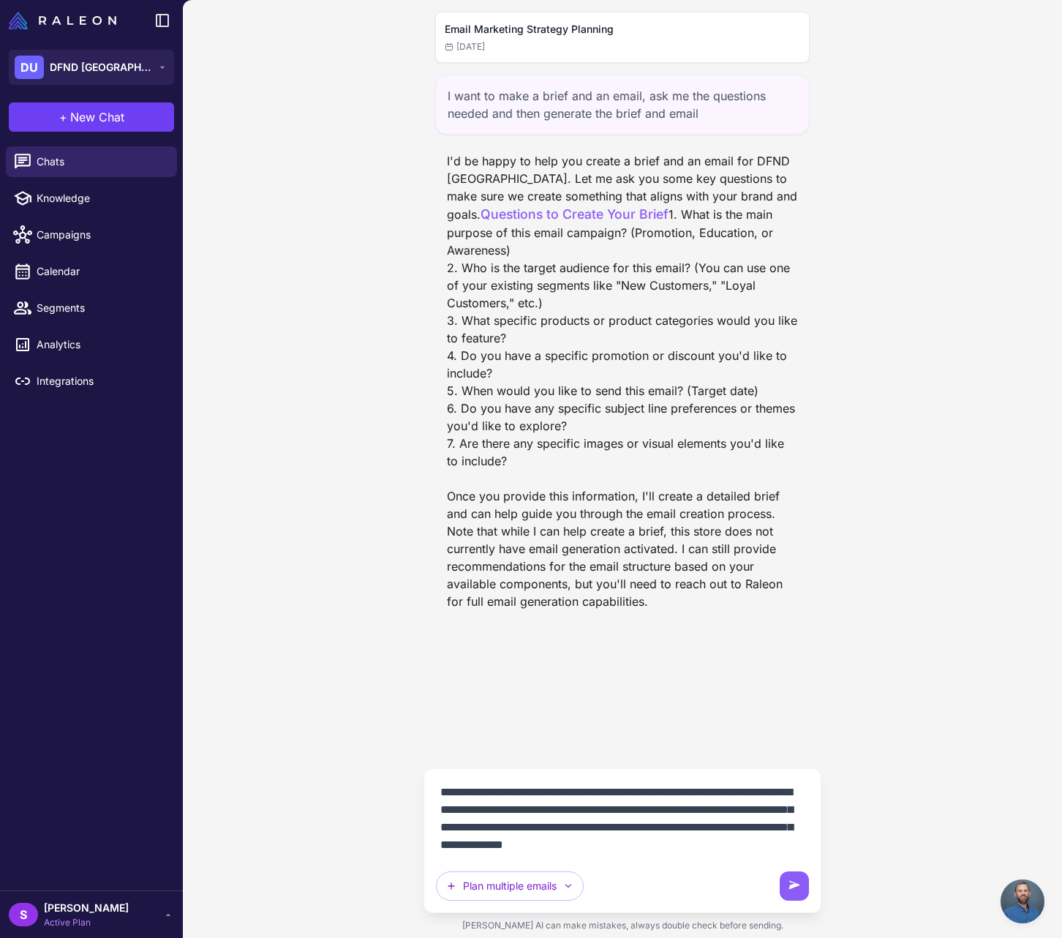
click at [658, 810] on textarea "**********" at bounding box center [623, 818] width 374 height 76
click at [757, 843] on textarea "**********" at bounding box center [623, 818] width 374 height 76
type textarea "**********"
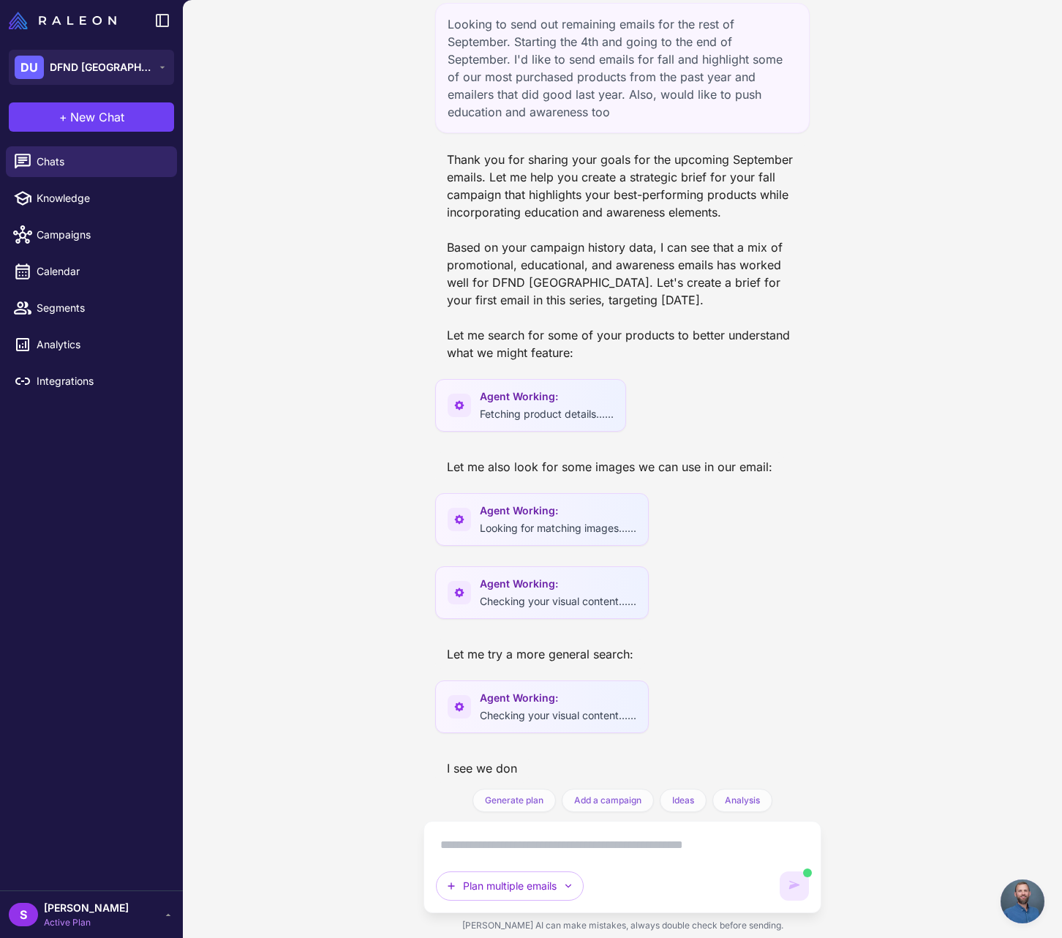
scroll to position [780, 0]
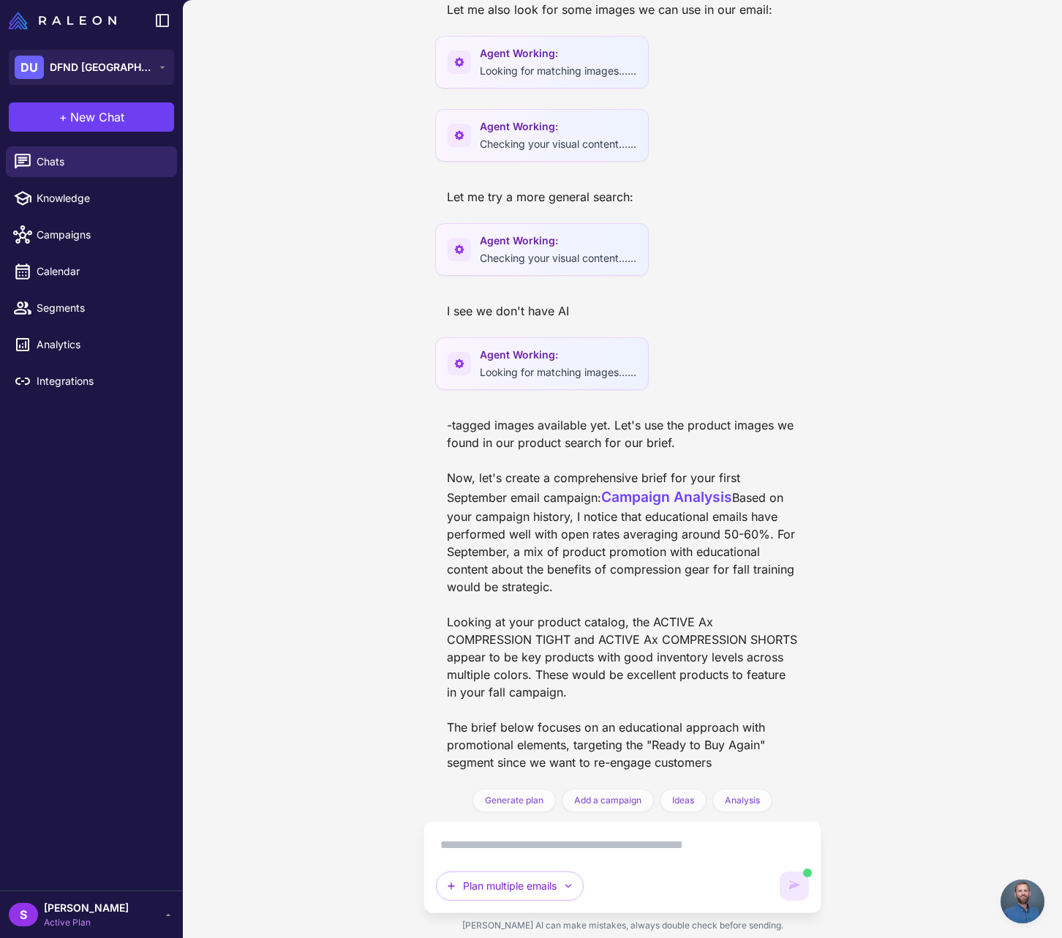
click at [1011, 758] on div "Email Marketing Strategy Planning Today I want to make a brief and an email, as…" at bounding box center [622, 469] width 879 height 938
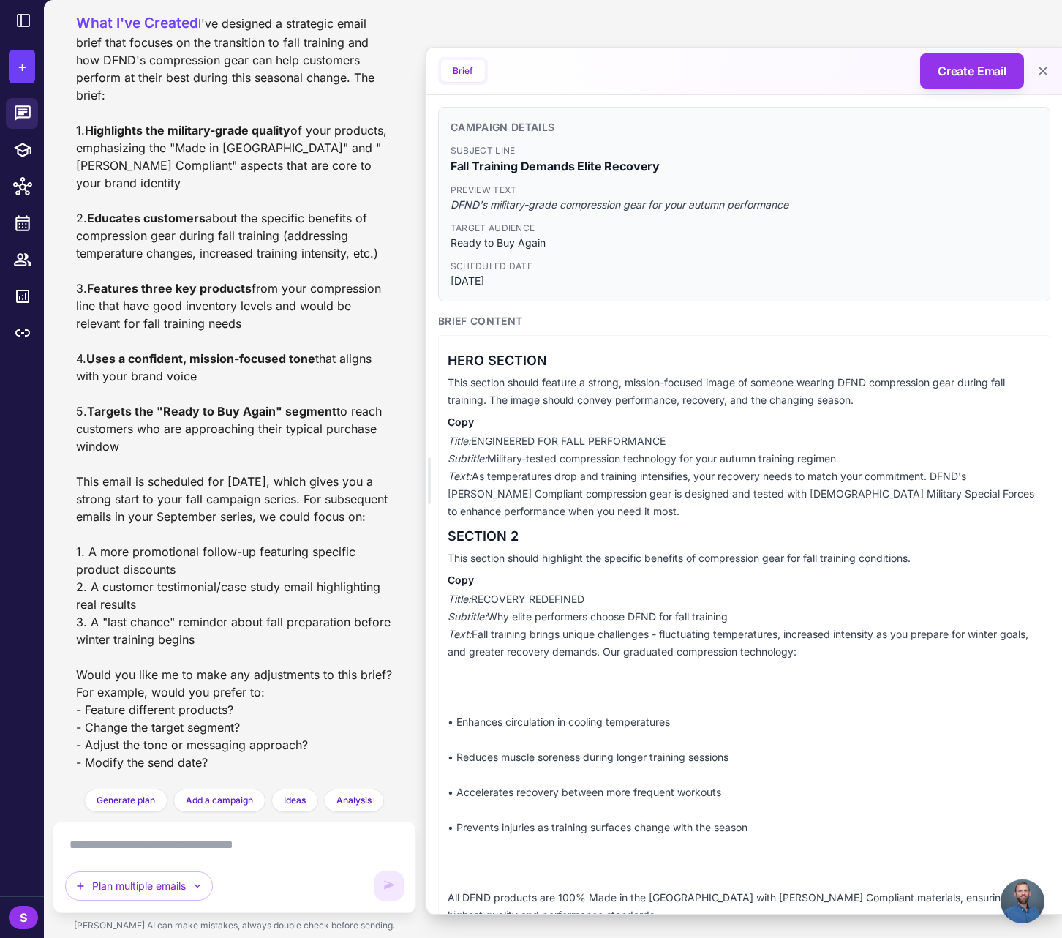
scroll to position [2165, 0]
click at [106, 846] on textarea at bounding box center [234, 844] width 339 height 23
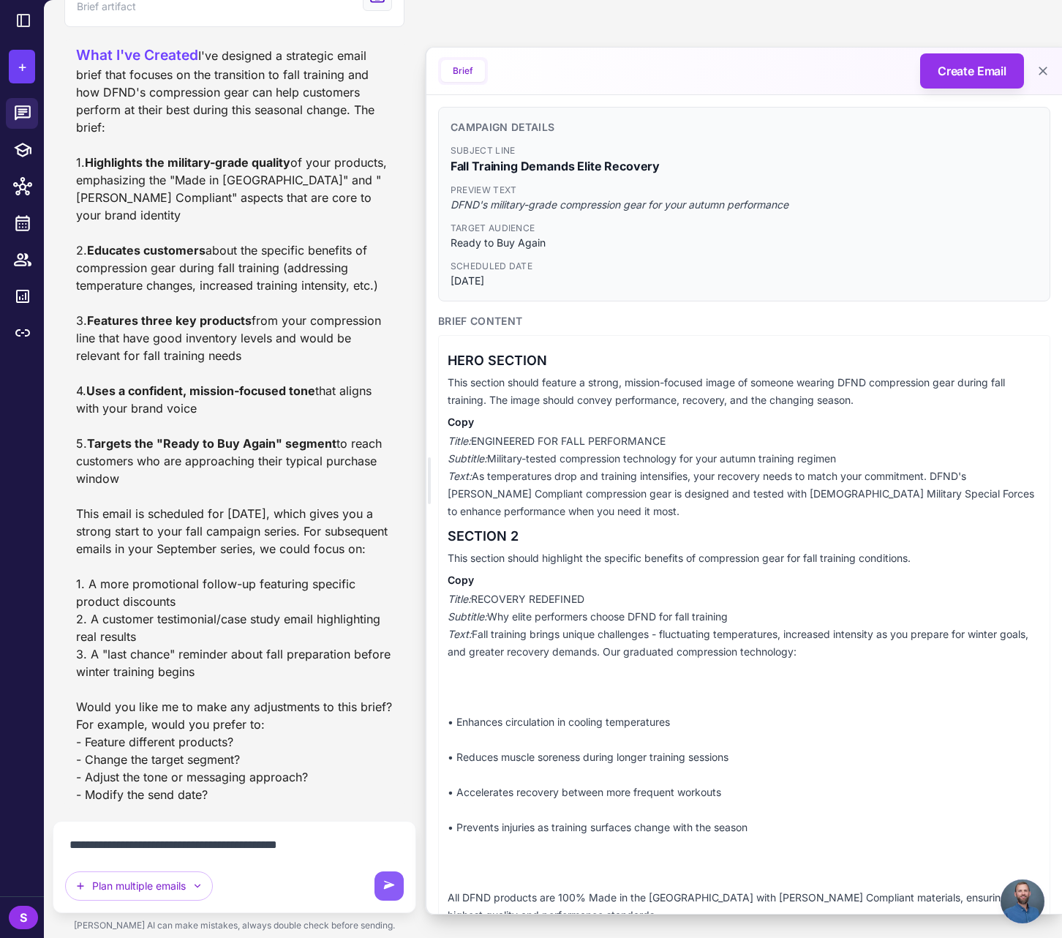
type textarea "**********"
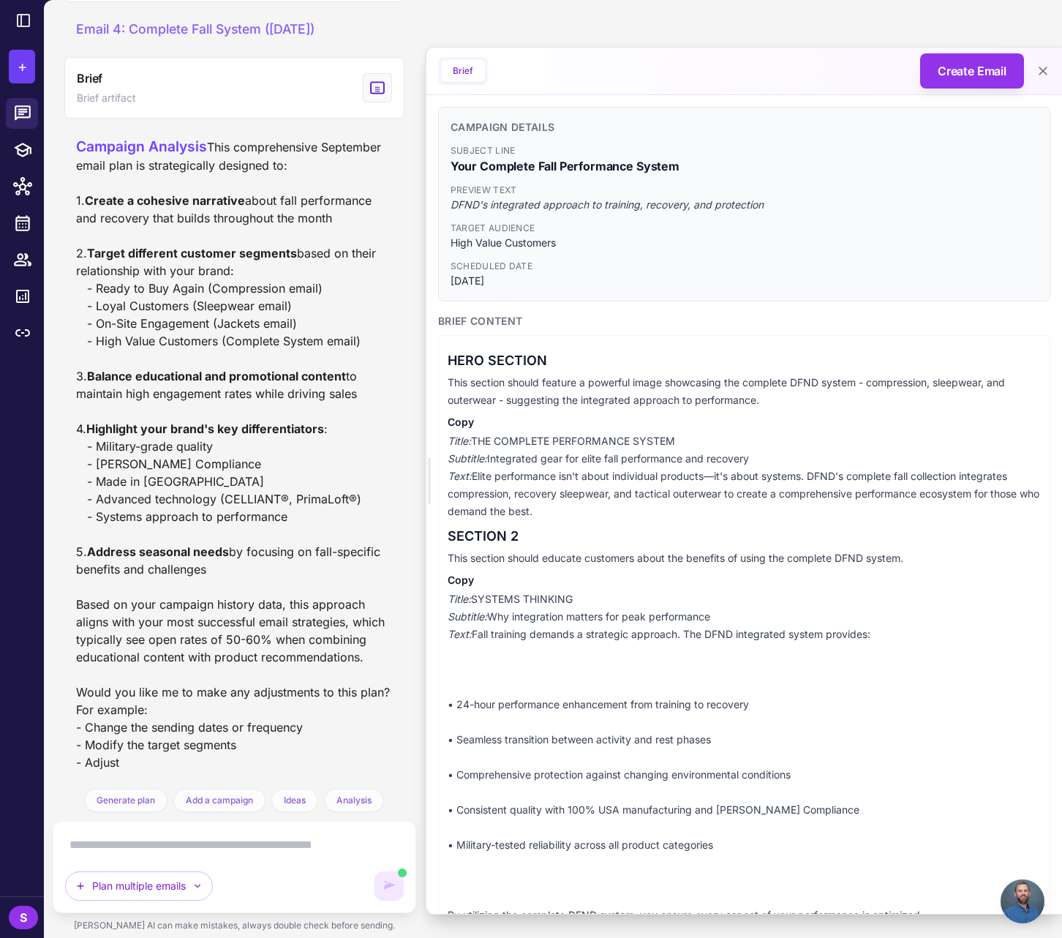
scroll to position [4120, 0]
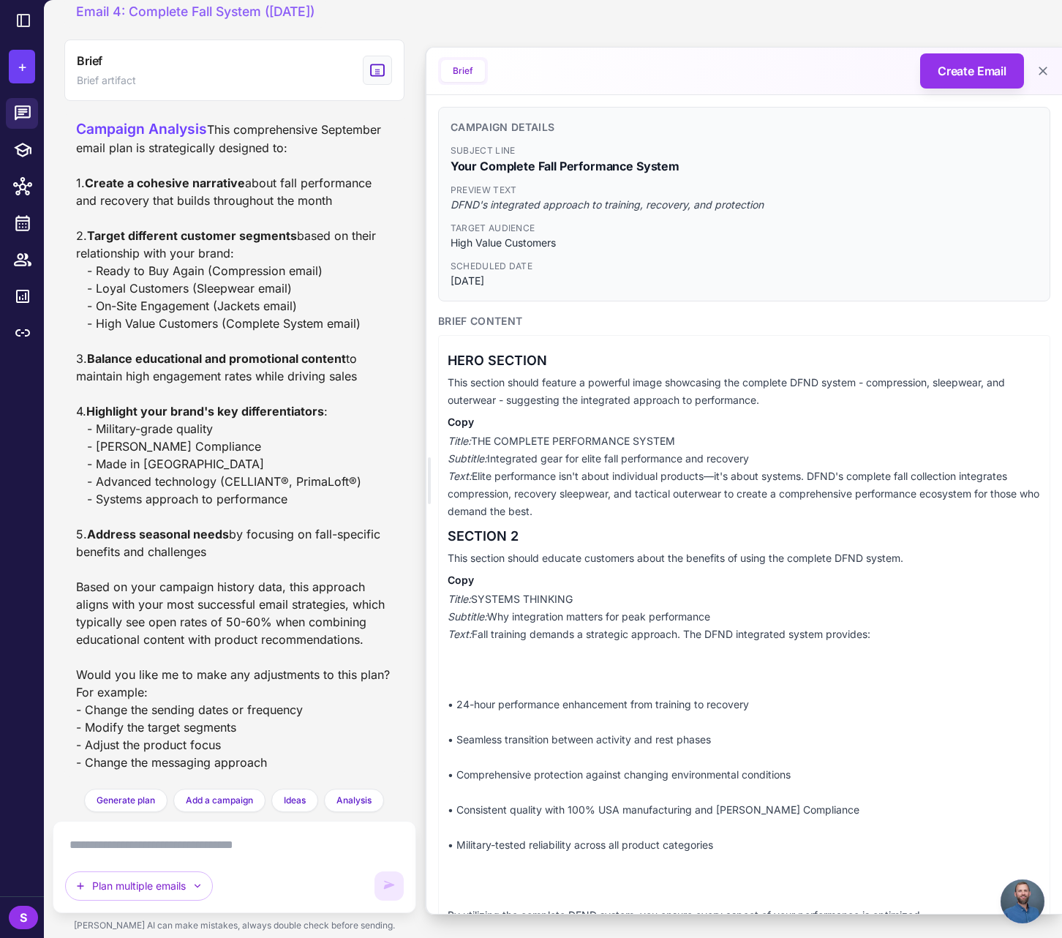
click at [301, 664] on div "Campaign Analysis This comprehensive September email plan is strategically desi…" at bounding box center [234, 444] width 317 height 653
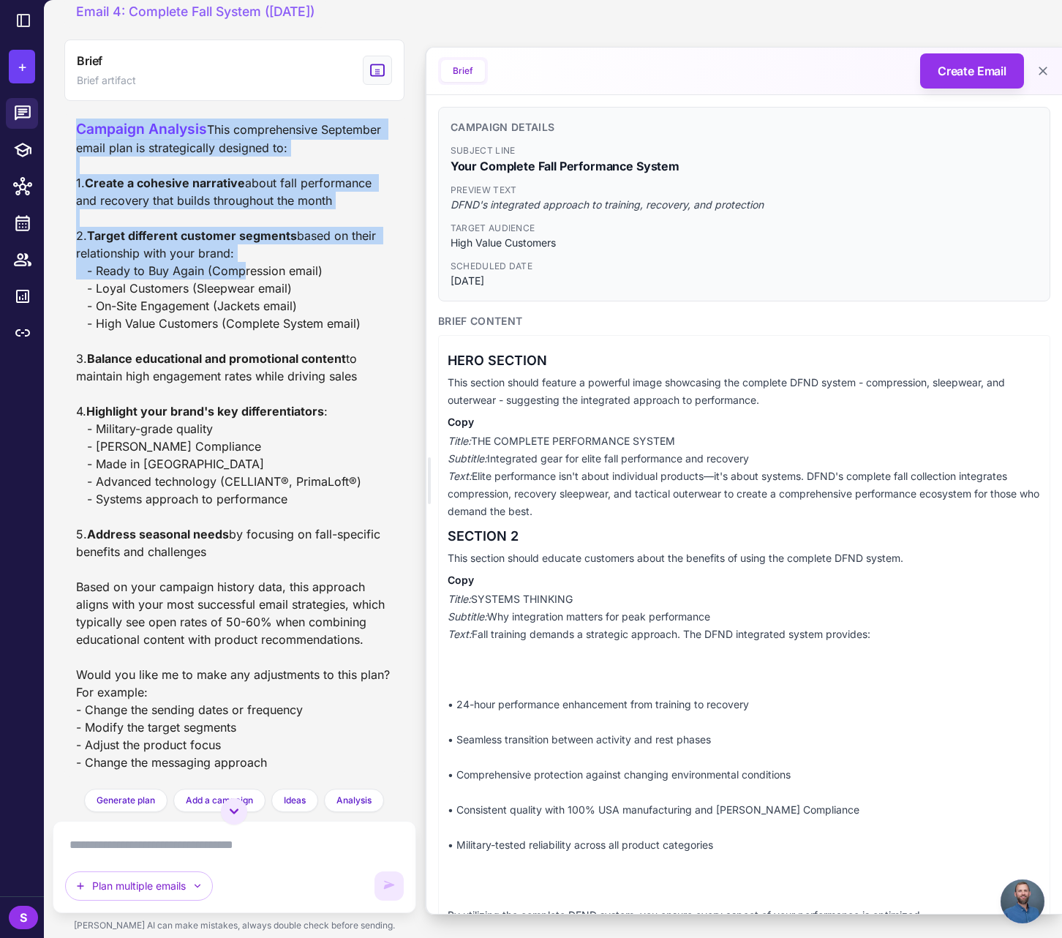
scroll to position [4012, 0]
drag, startPoint x: 78, startPoint y: 207, endPoint x: 236, endPoint y: 372, distance: 229.2
click at [236, 372] on div "Campaign Analysis This comprehensive September email plan is strategically desi…" at bounding box center [234, 444] width 317 height 653
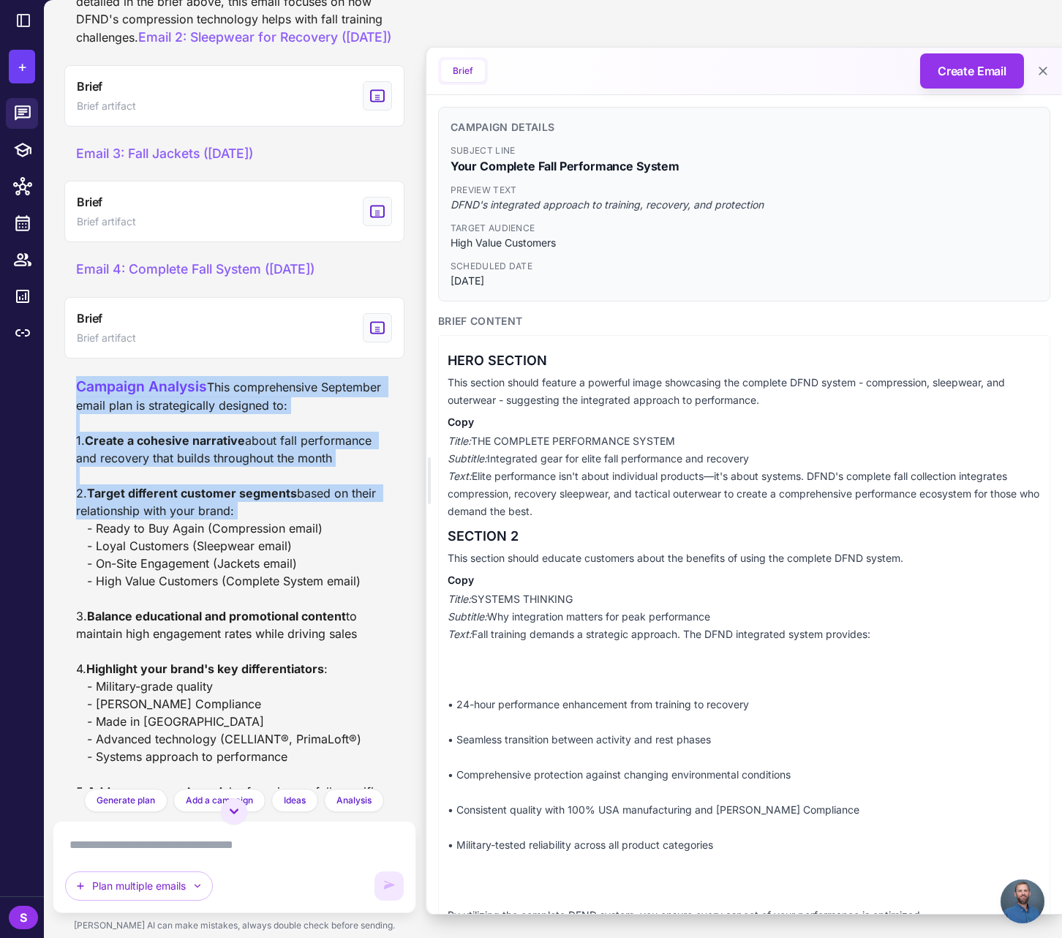
scroll to position [3585, 0]
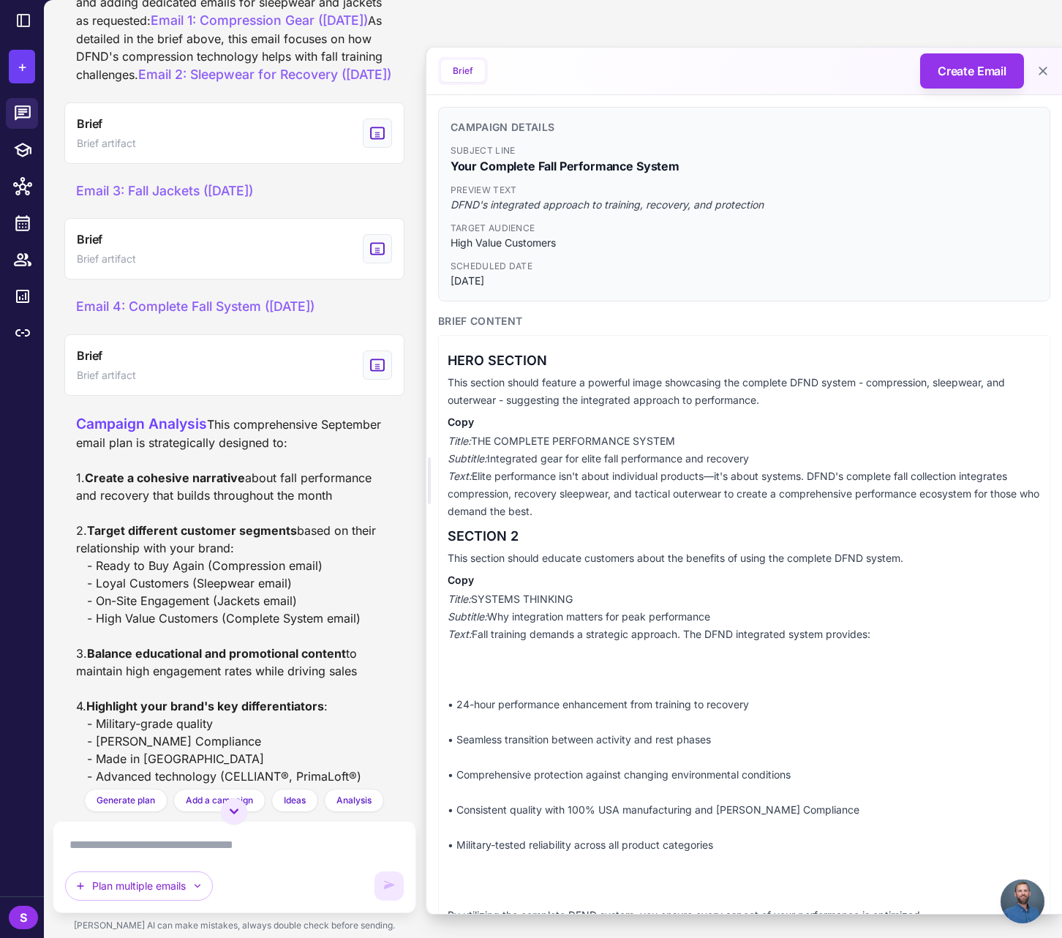
click at [296, 85] on div "September Email Campaign Plan I've created a comprehensive plan for your Septem…" at bounding box center [234, 11] width 317 height 148
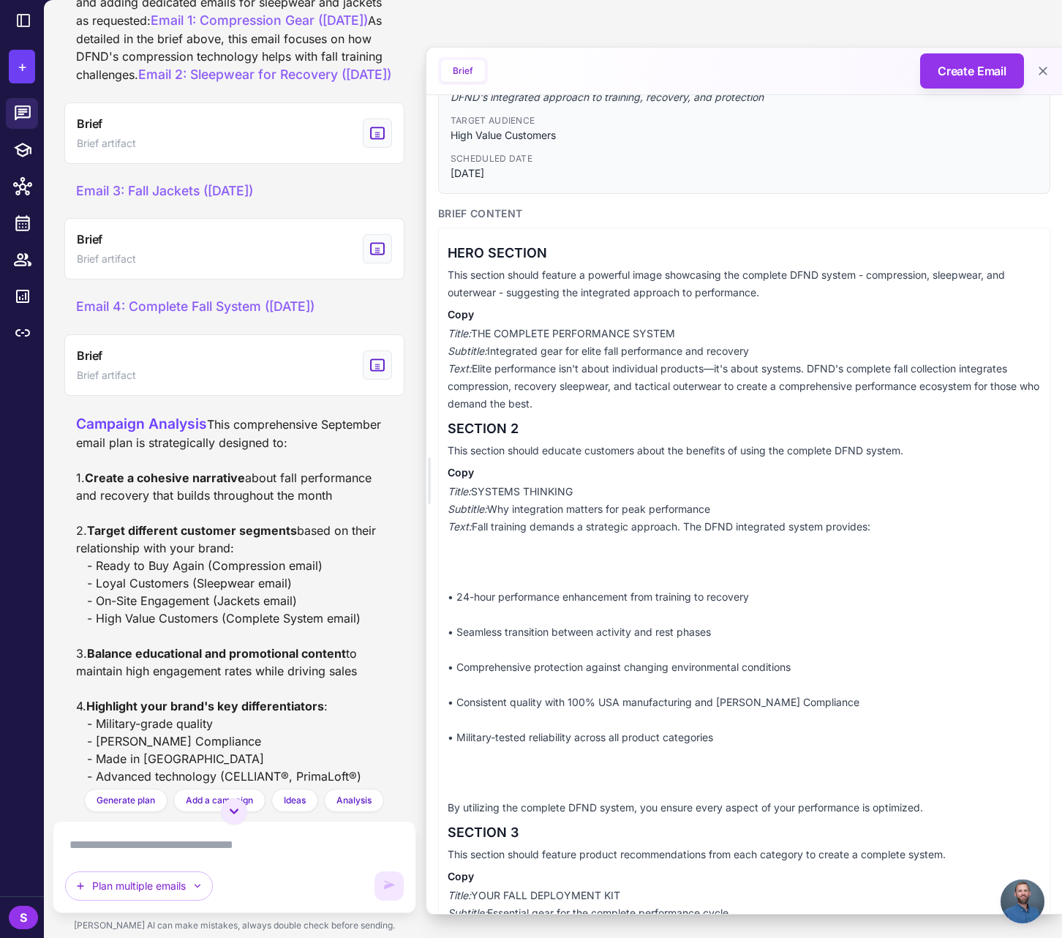
scroll to position [0, 0]
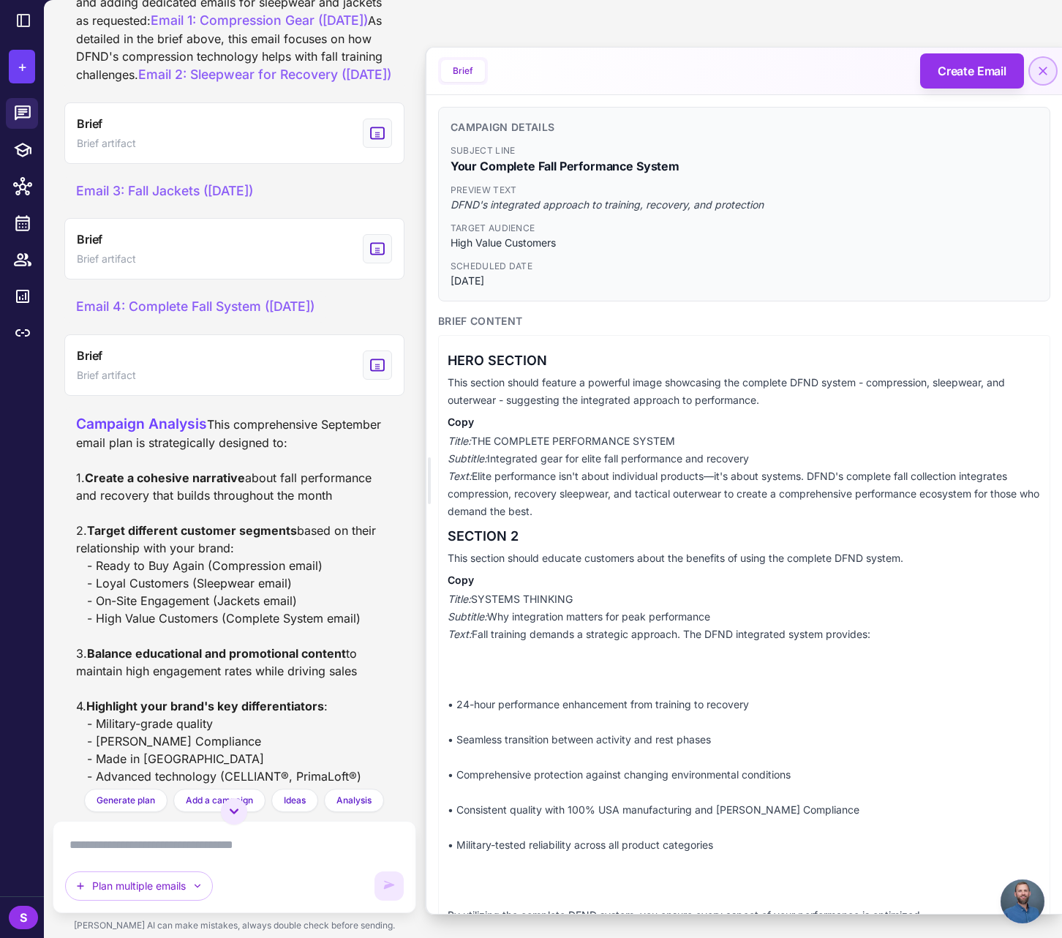
click at [1046, 69] on icon at bounding box center [1043, 71] width 15 height 15
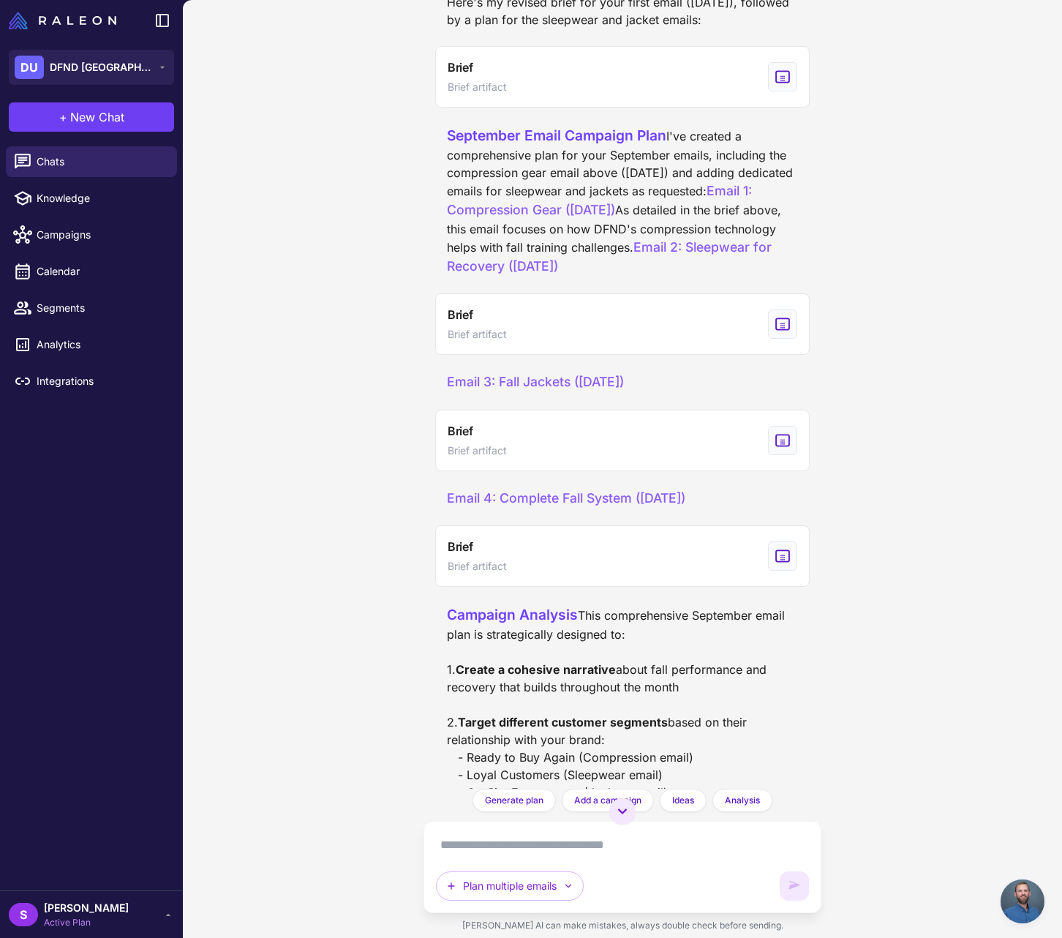
scroll to position [3125, 0]
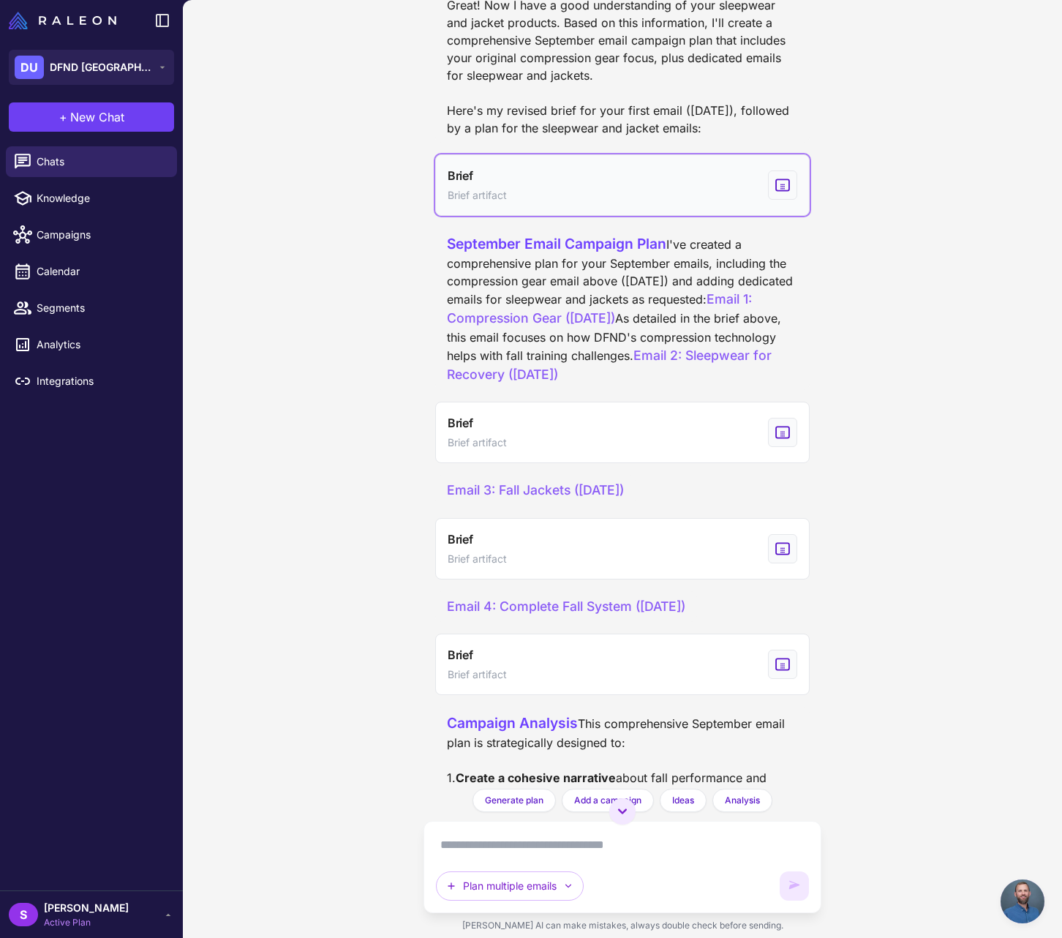
click at [781, 190] on icon "View generated Brief" at bounding box center [782, 184] width 13 height 11
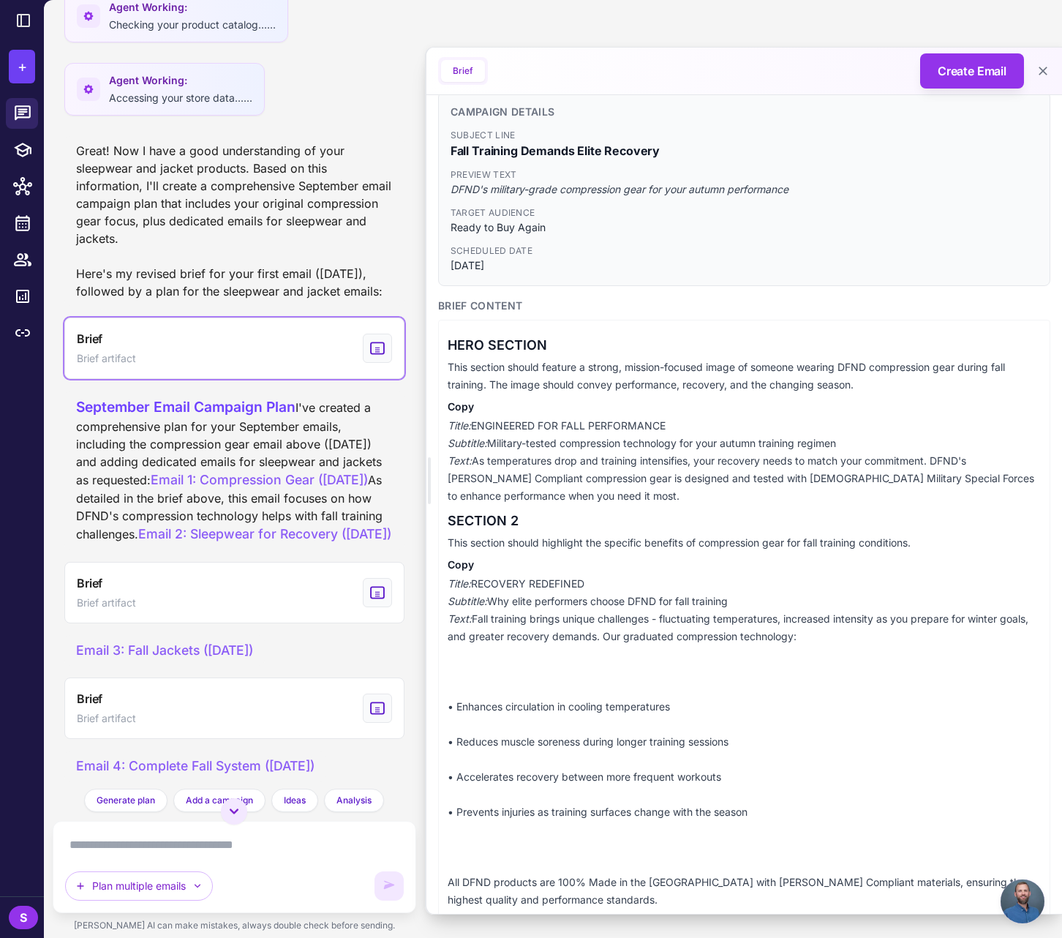
scroll to position [0, 0]
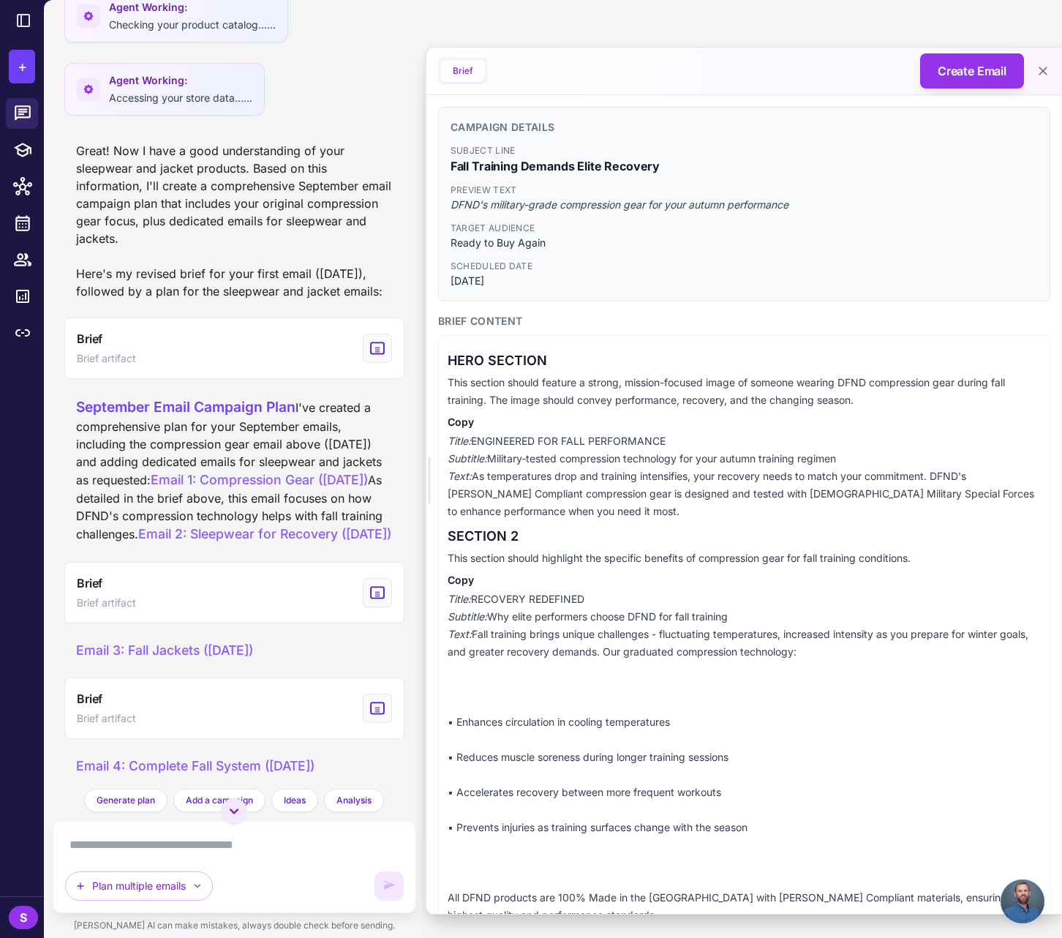
click at [781, 283] on span "2025-09-04" at bounding box center [744, 281] width 587 height 16
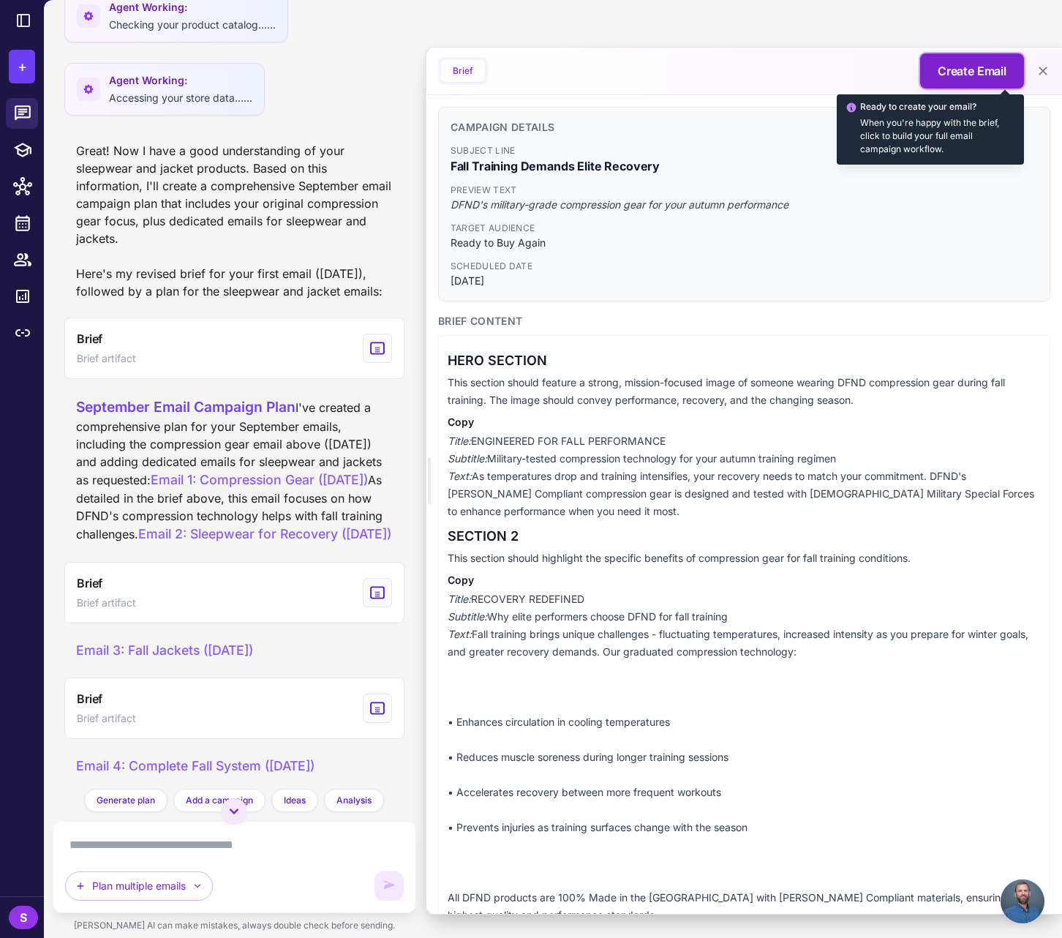
click at [957, 63] on span "Create Email" at bounding box center [972, 71] width 69 height 18
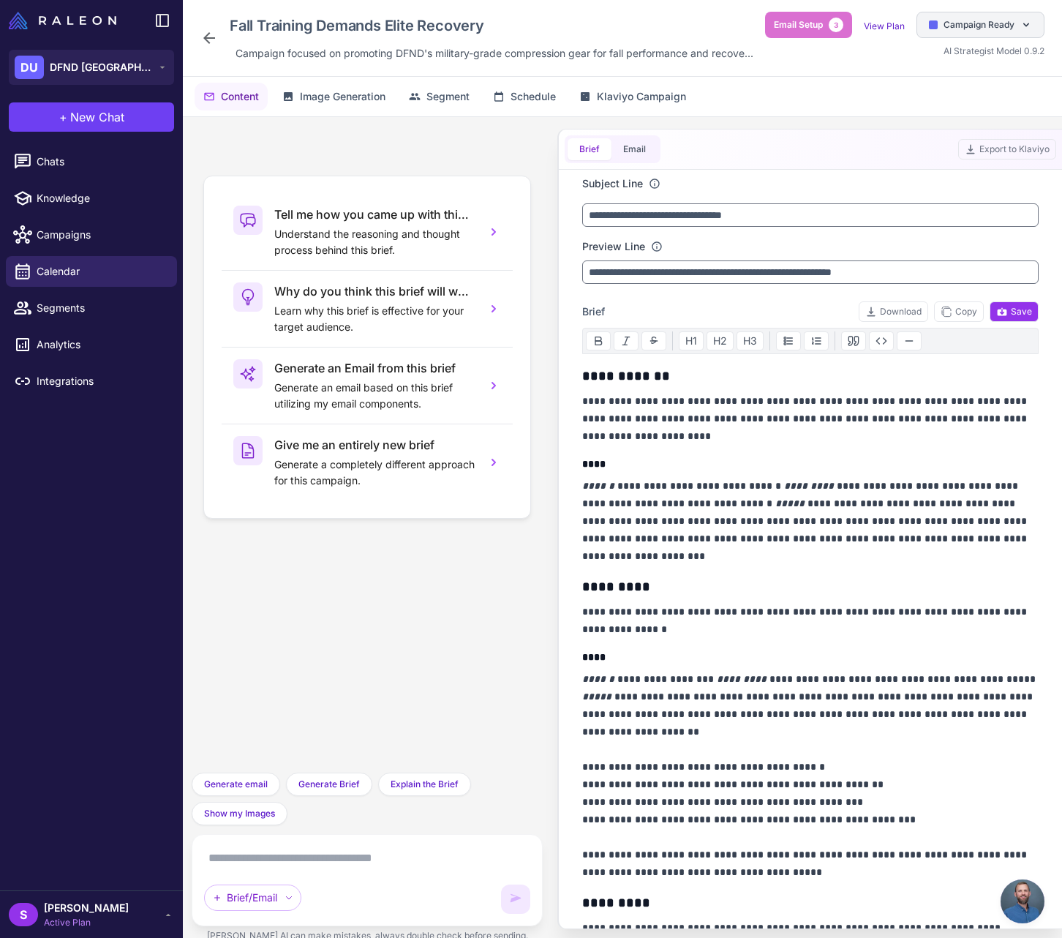
click at [1026, 26] on icon at bounding box center [1026, 25] width 12 height 12
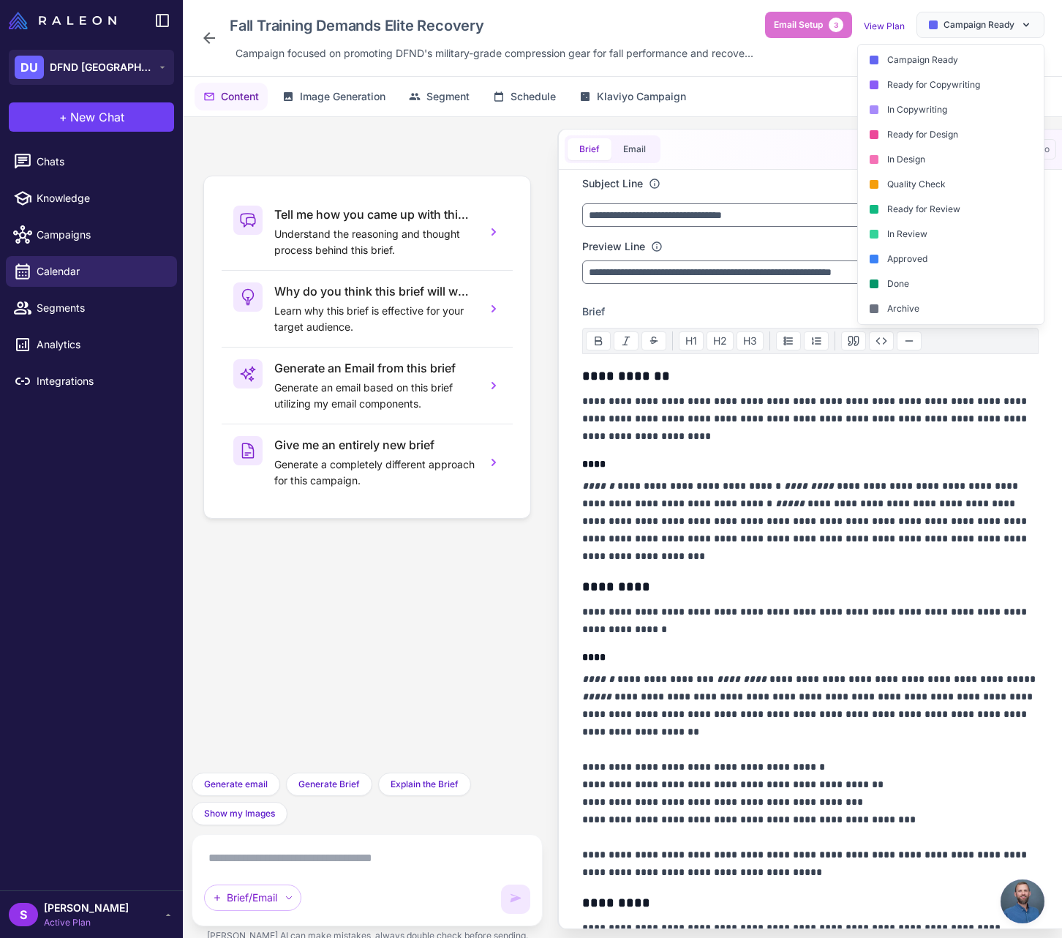
click at [778, 108] on div "Content Image Generation Segment Schedule Klaviyo Campaign" at bounding box center [622, 96] width 879 height 39
click at [546, 172] on div "Tell me how you came up with this brief Understand the reasoning and thought pr…" at bounding box center [367, 535] width 369 height 837
click at [1028, 27] on icon at bounding box center [1026, 25] width 6 height 4
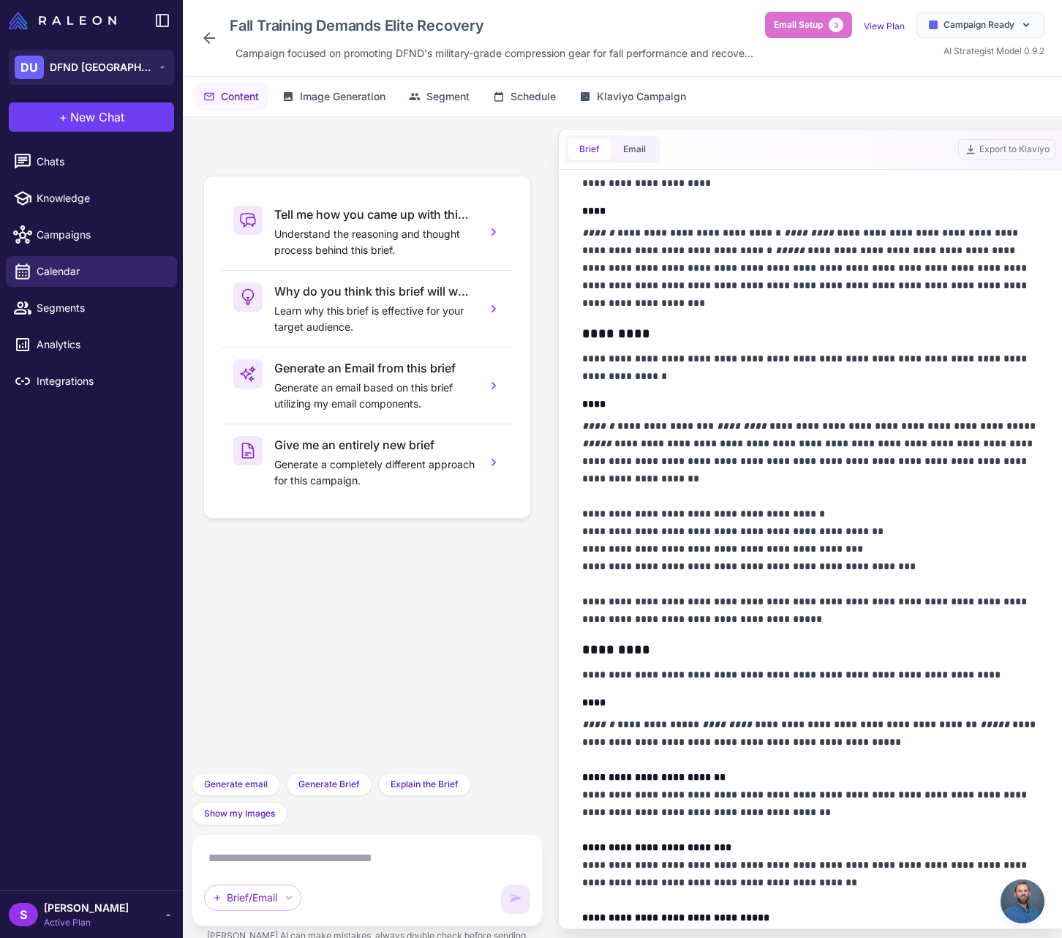
scroll to position [552, 0]
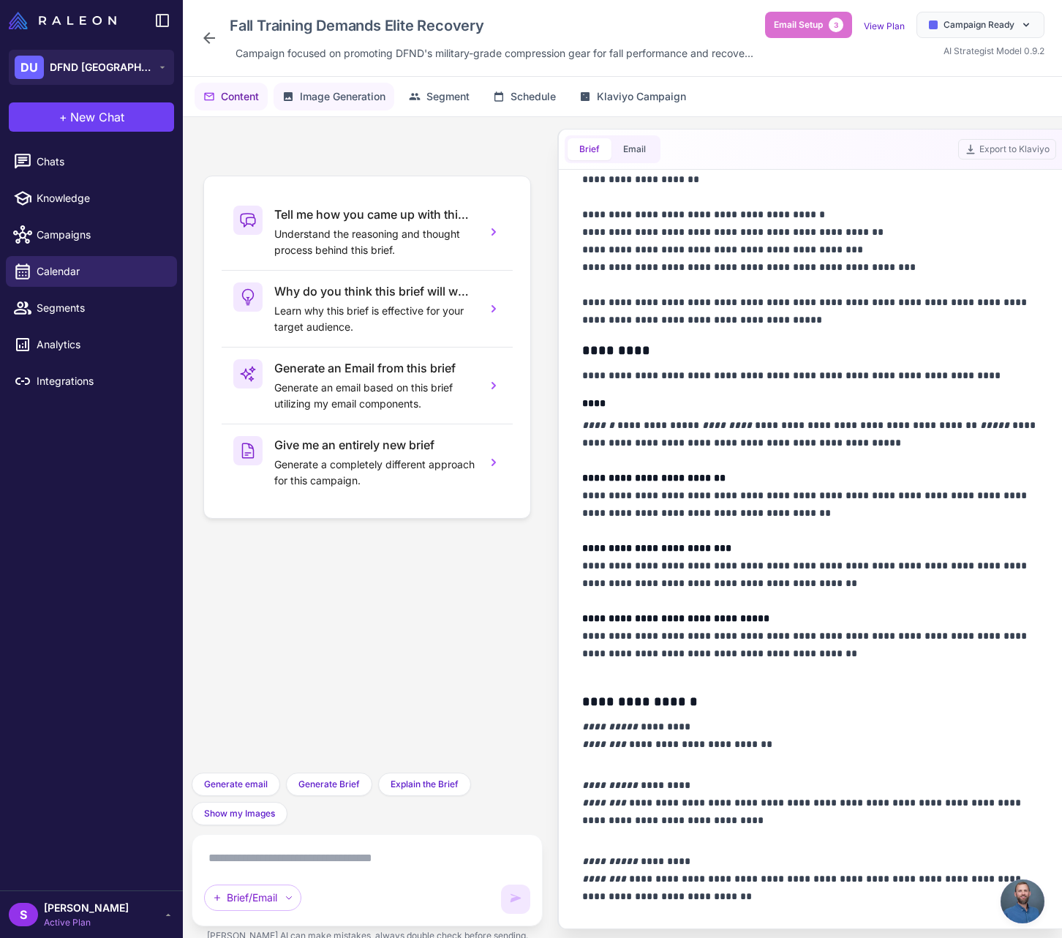
click at [366, 105] on span "Image Generation" at bounding box center [343, 97] width 86 height 16
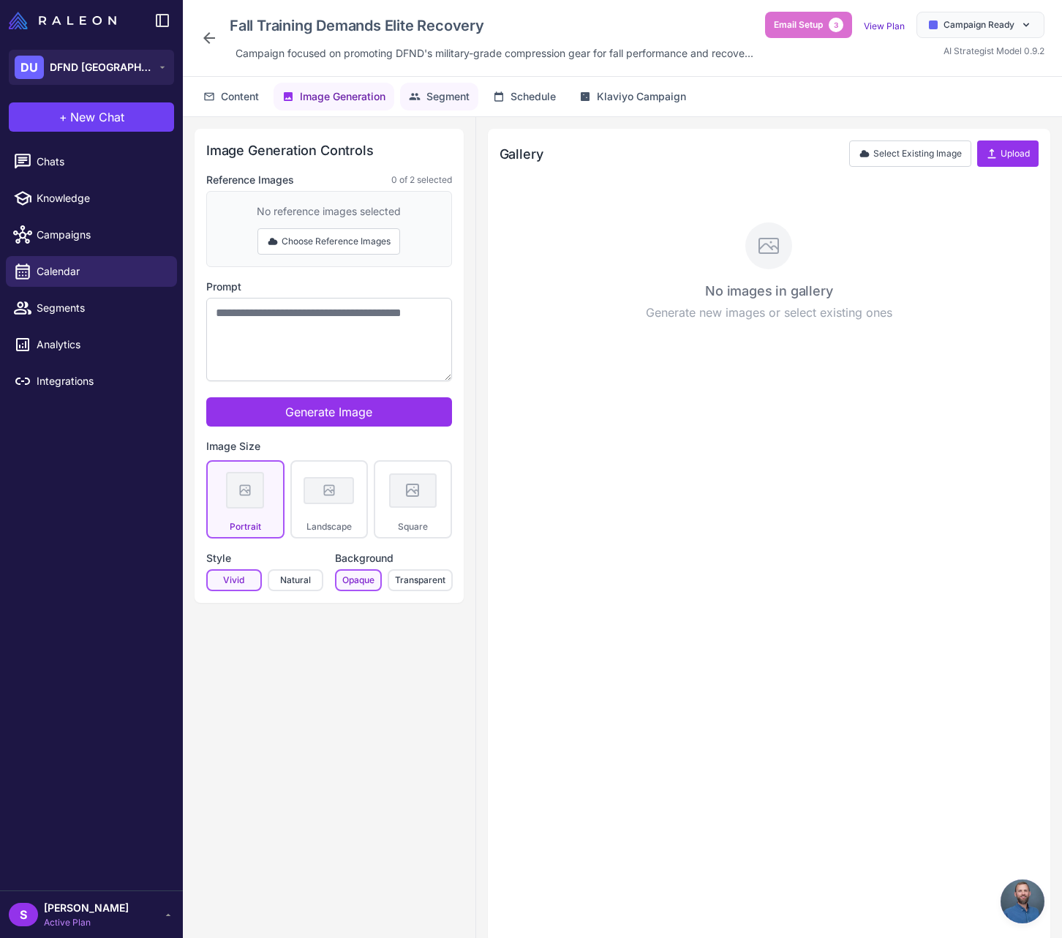
click at [454, 105] on span "Segment" at bounding box center [447, 97] width 43 height 16
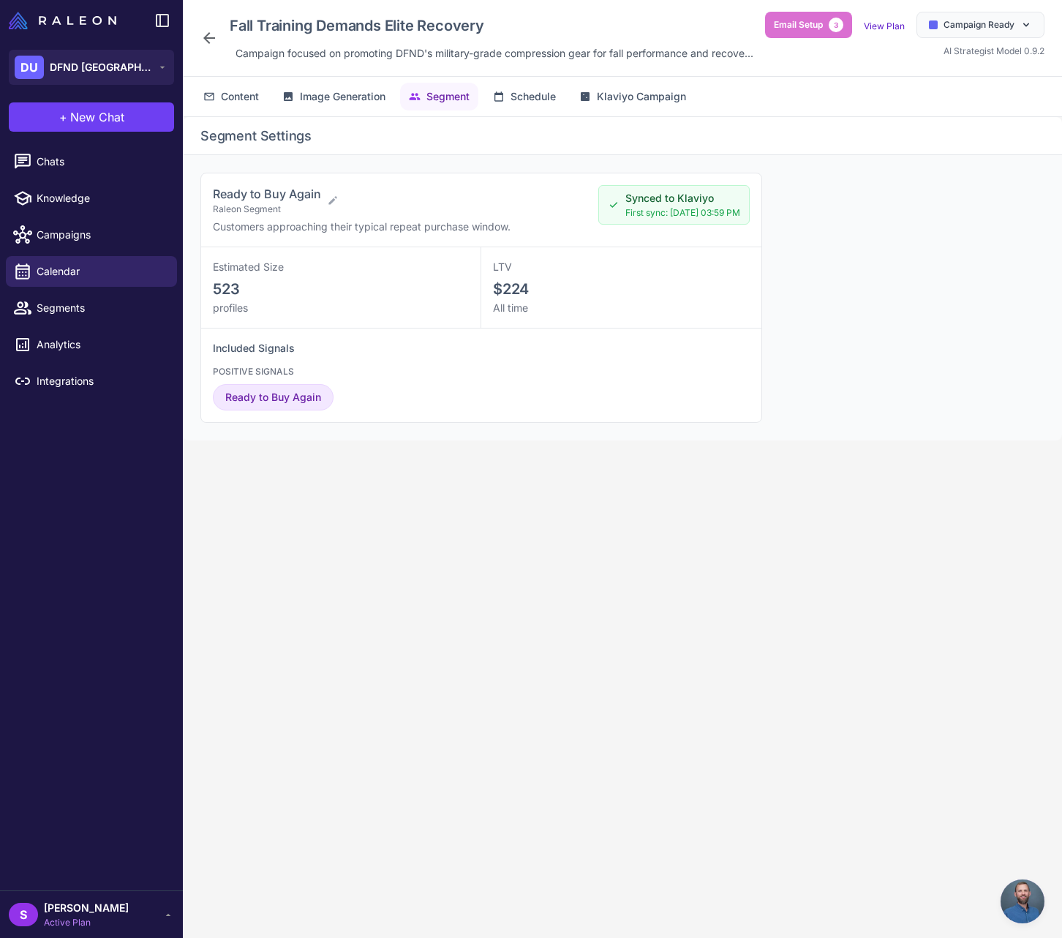
click at [206, 44] on icon at bounding box center [209, 38] width 12 height 12
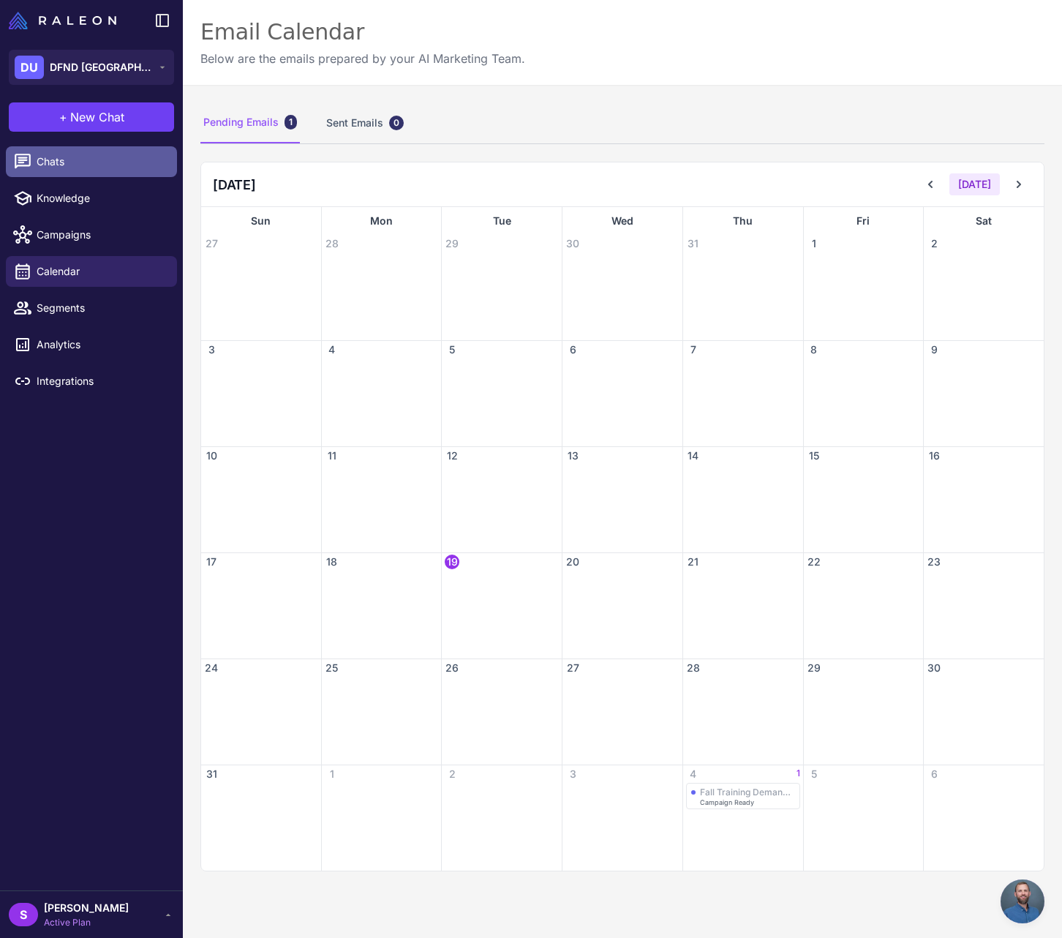
click at [45, 167] on span "Chats" at bounding box center [101, 162] width 129 height 16
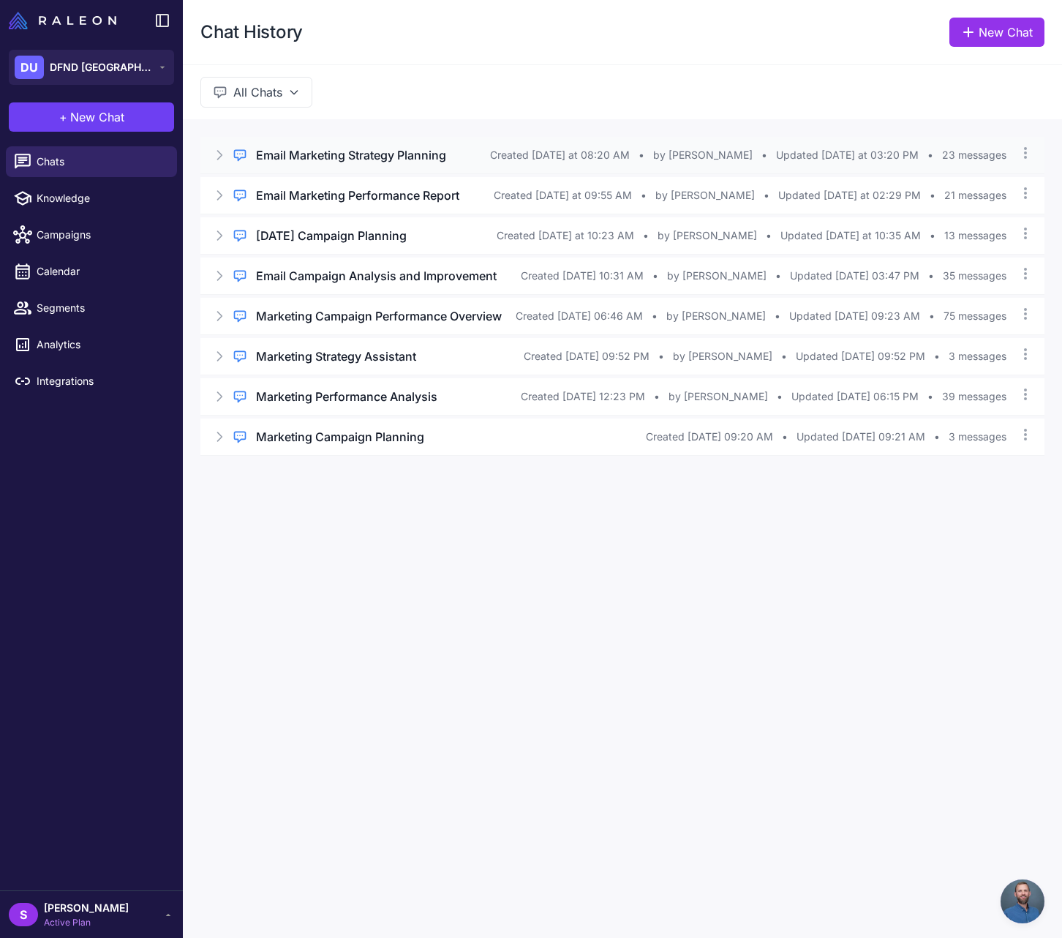
click at [315, 153] on h3 "Email Marketing Strategy Planning" at bounding box center [351, 155] width 190 height 18
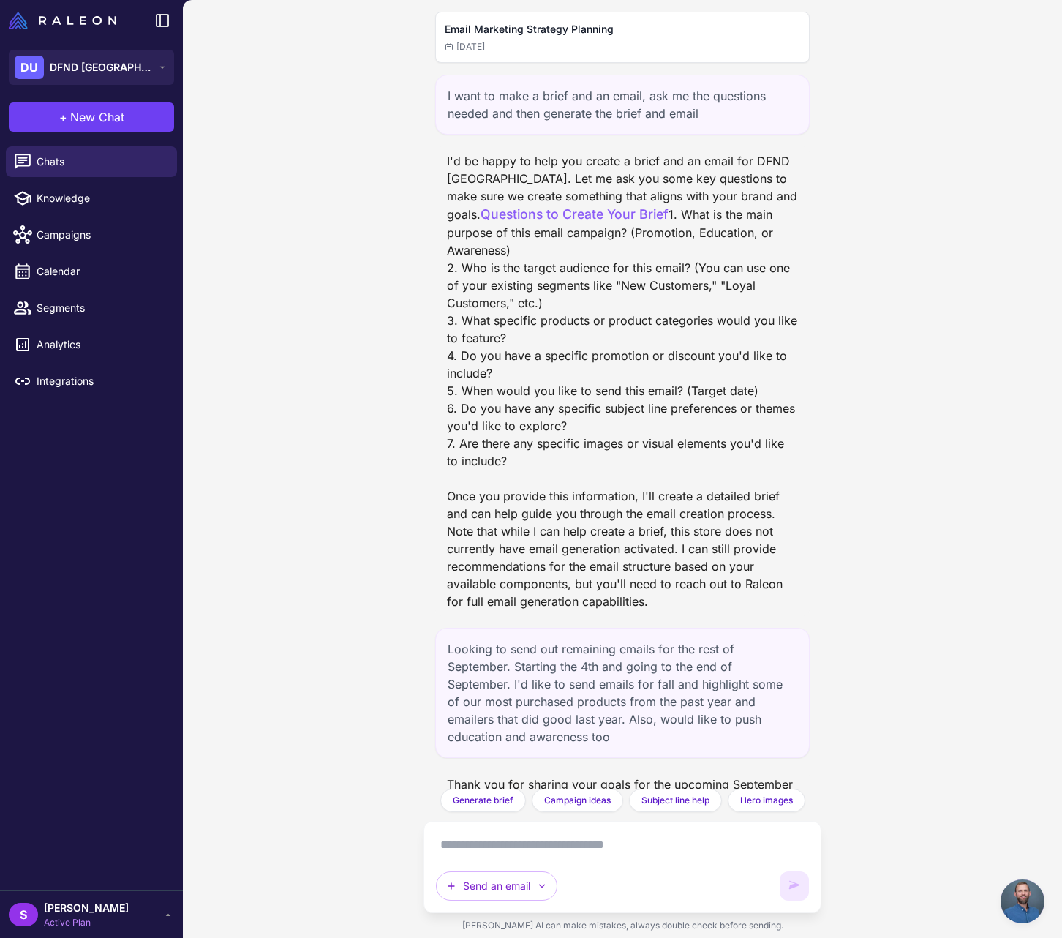
scroll to position [3921, 0]
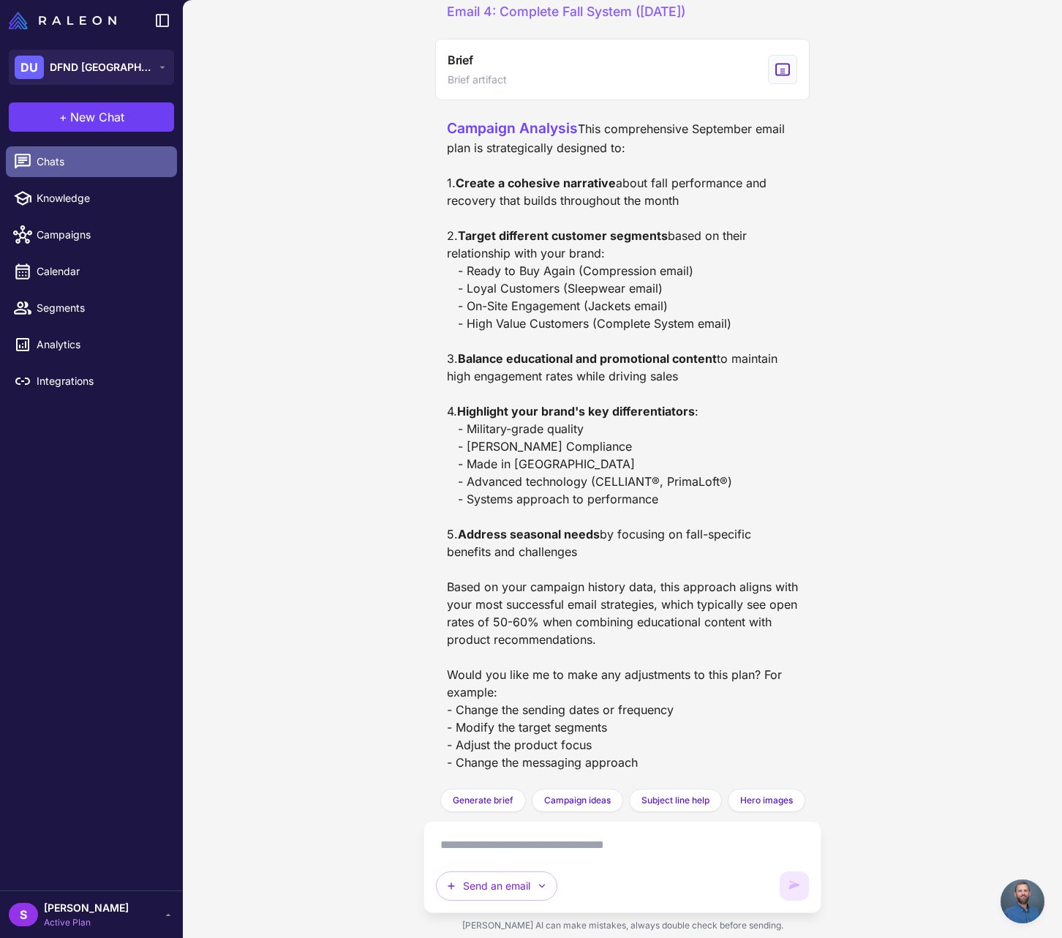
click at [51, 159] on span "Chats" at bounding box center [101, 162] width 129 height 16
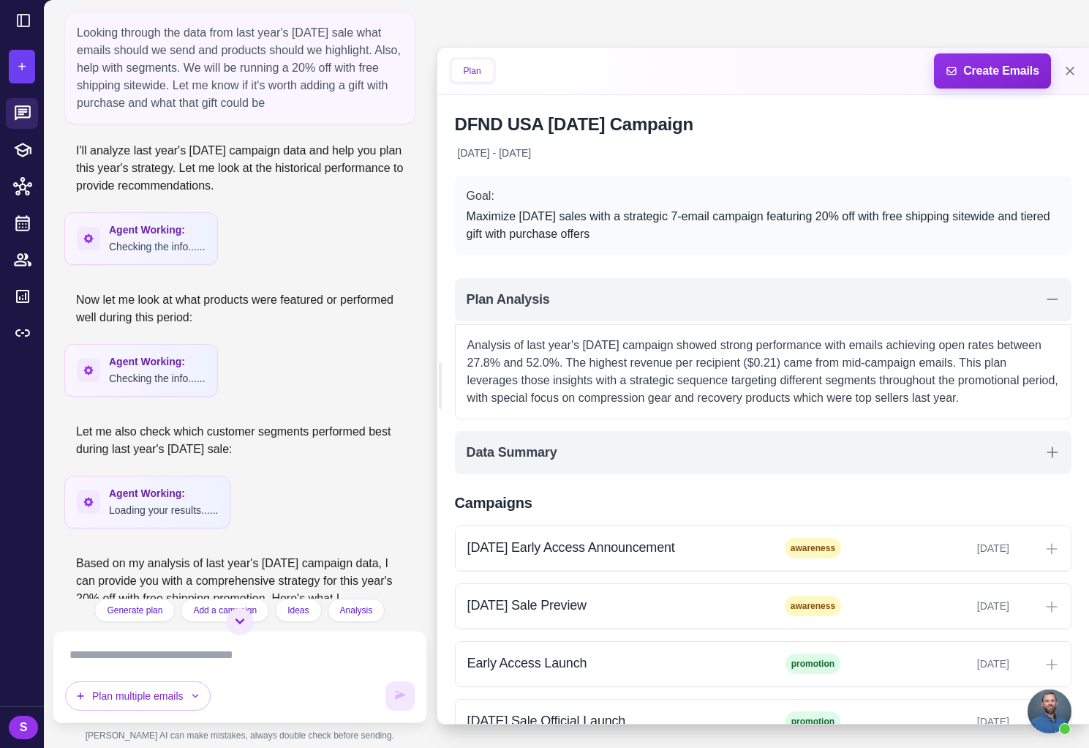
scroll to position [941, 0]
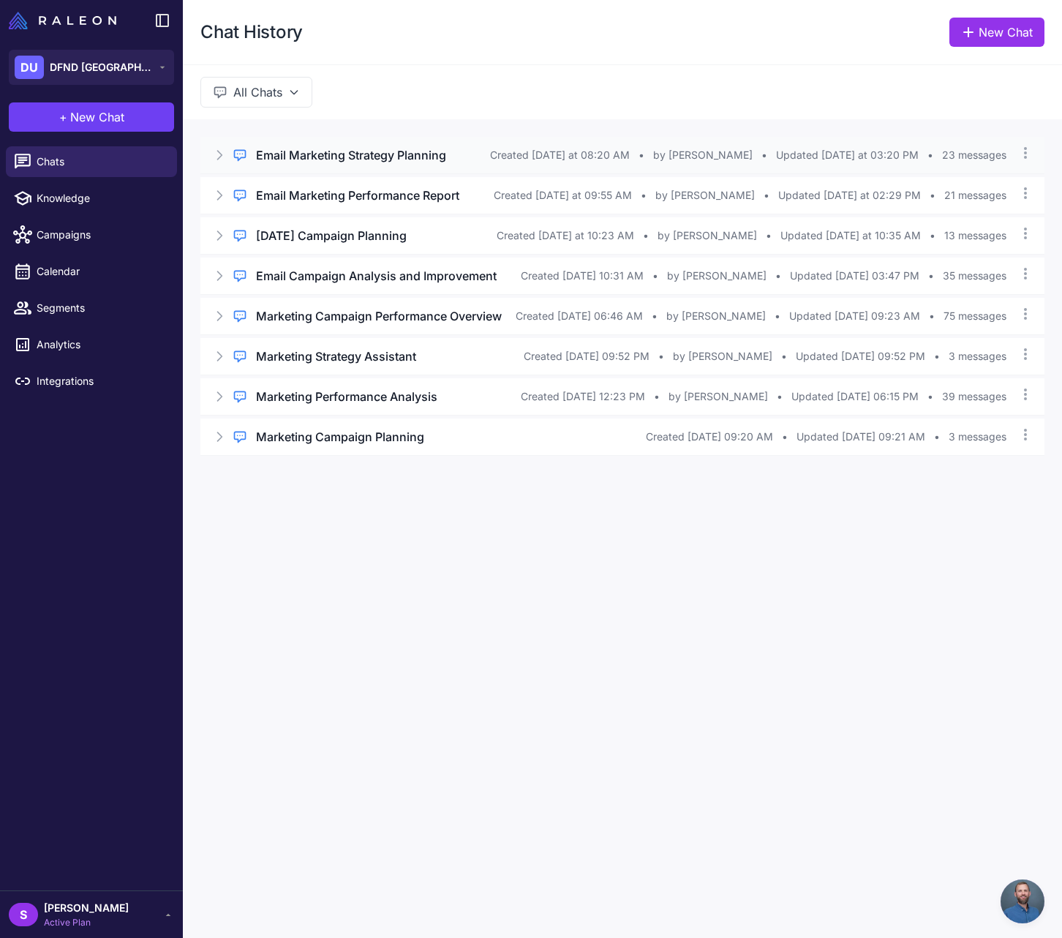
scroll to position [941, 0]
click at [322, 160] on h3 "Email Marketing Strategy Planning" at bounding box center [351, 155] width 190 height 18
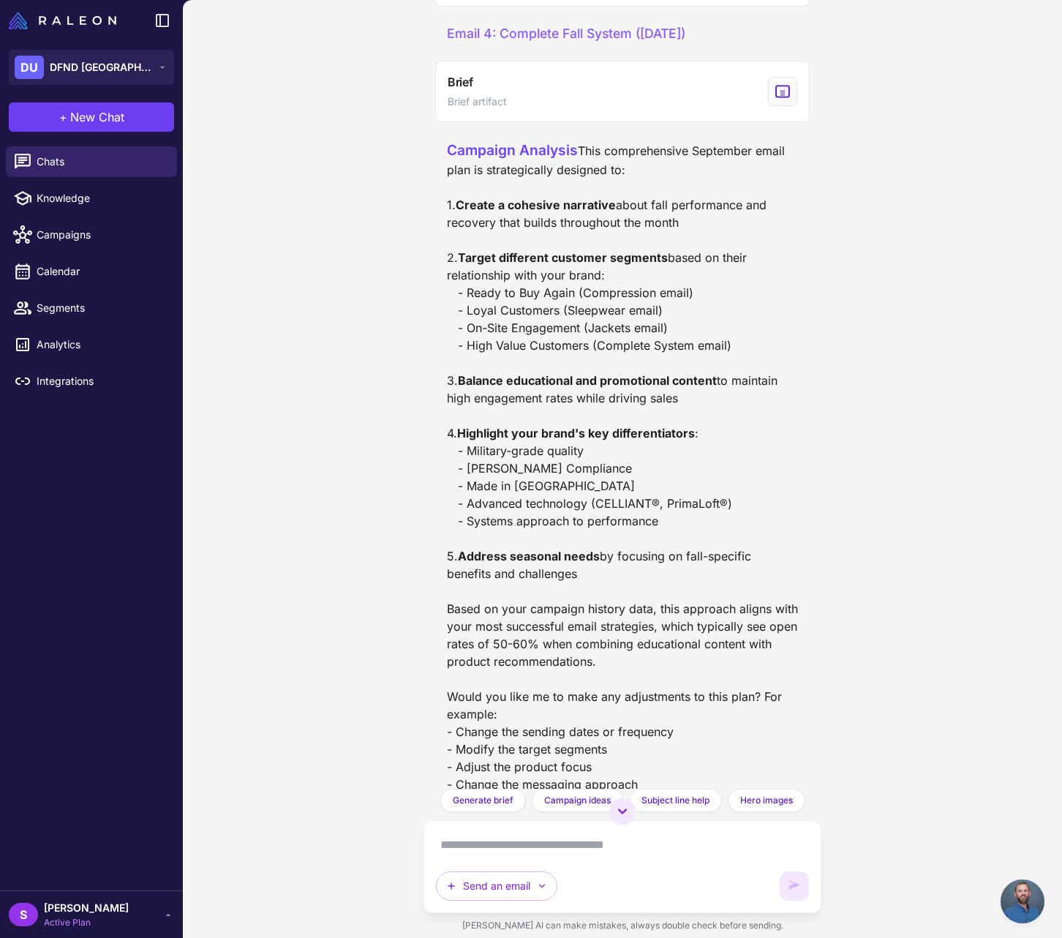
scroll to position [3676, 0]
click at [517, 359] on div "Campaign Analysis This comprehensive September email plan is strategically desi…" at bounding box center [623, 464] width 352 height 653
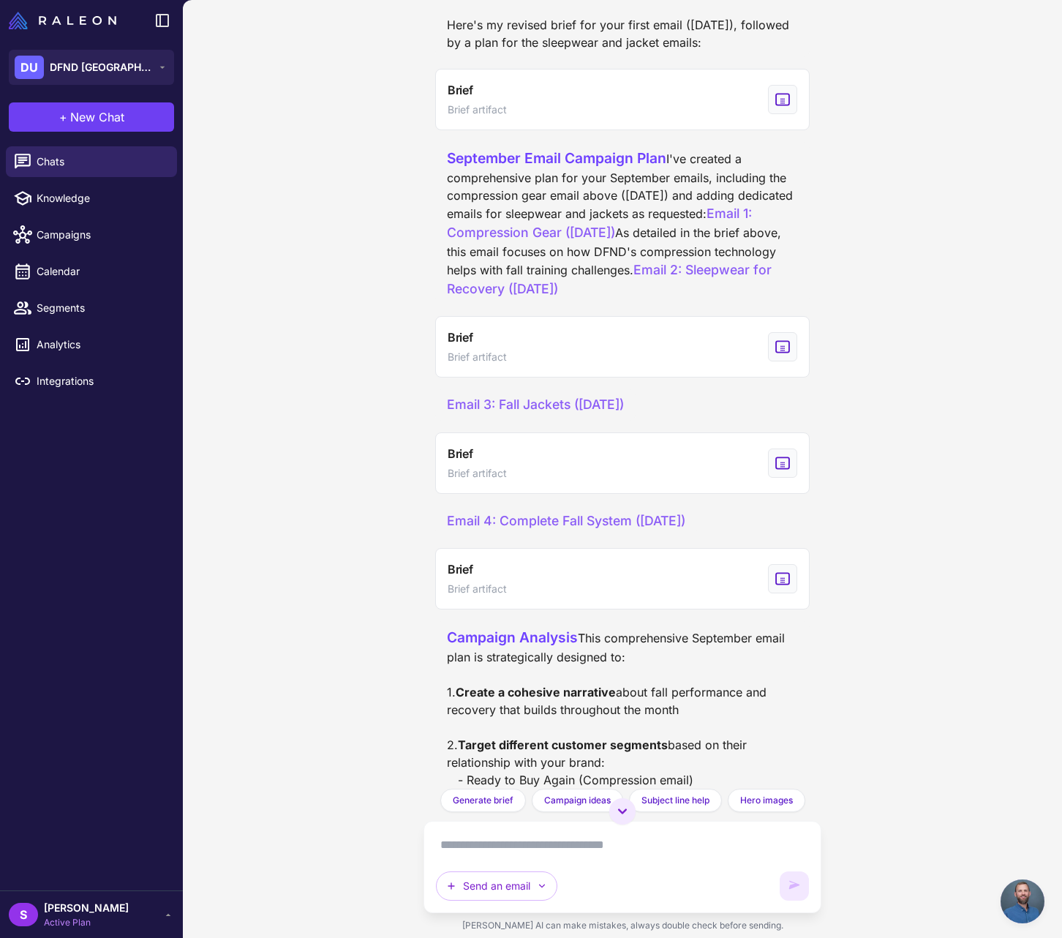
scroll to position [3123, 0]
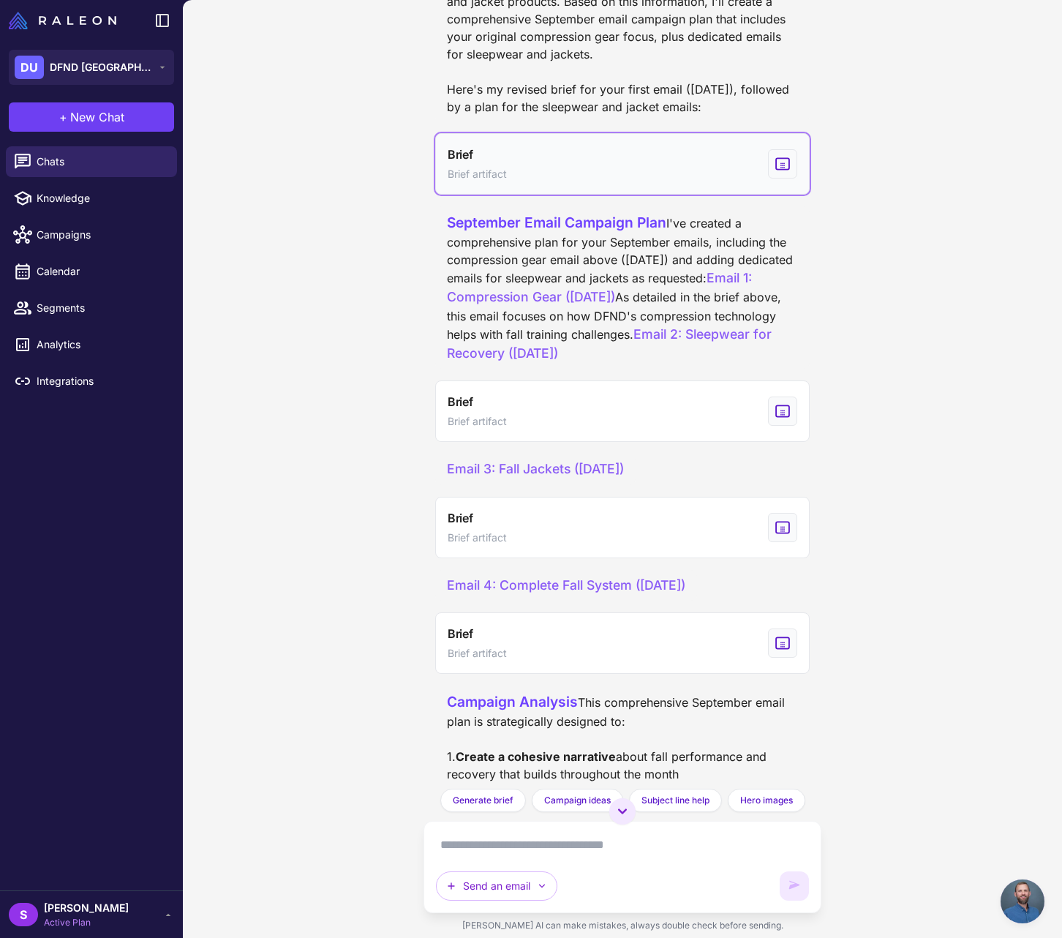
click at [780, 169] on icon "View generated Brief" at bounding box center [782, 163] width 13 height 11
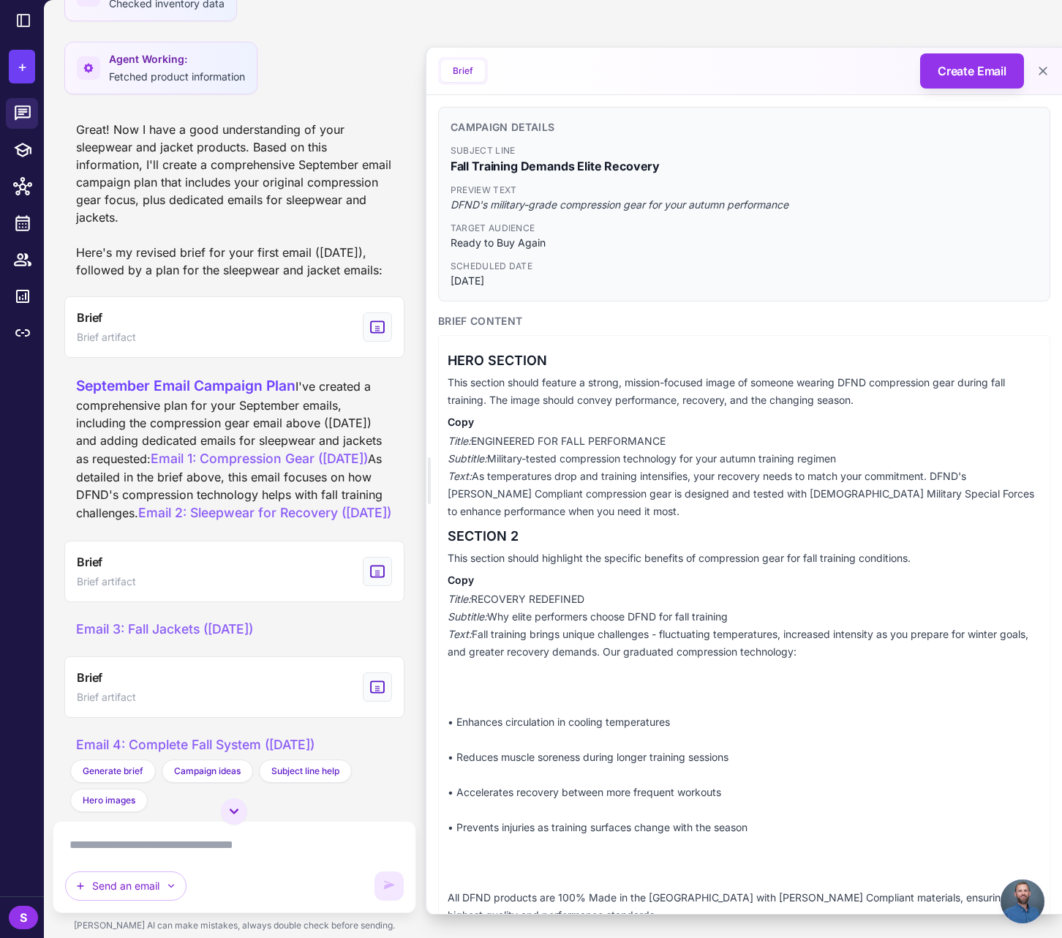
click at [364, 523] on div "September Email Campaign Plan I've created a comprehensive plan for your Septem…" at bounding box center [234, 449] width 317 height 148
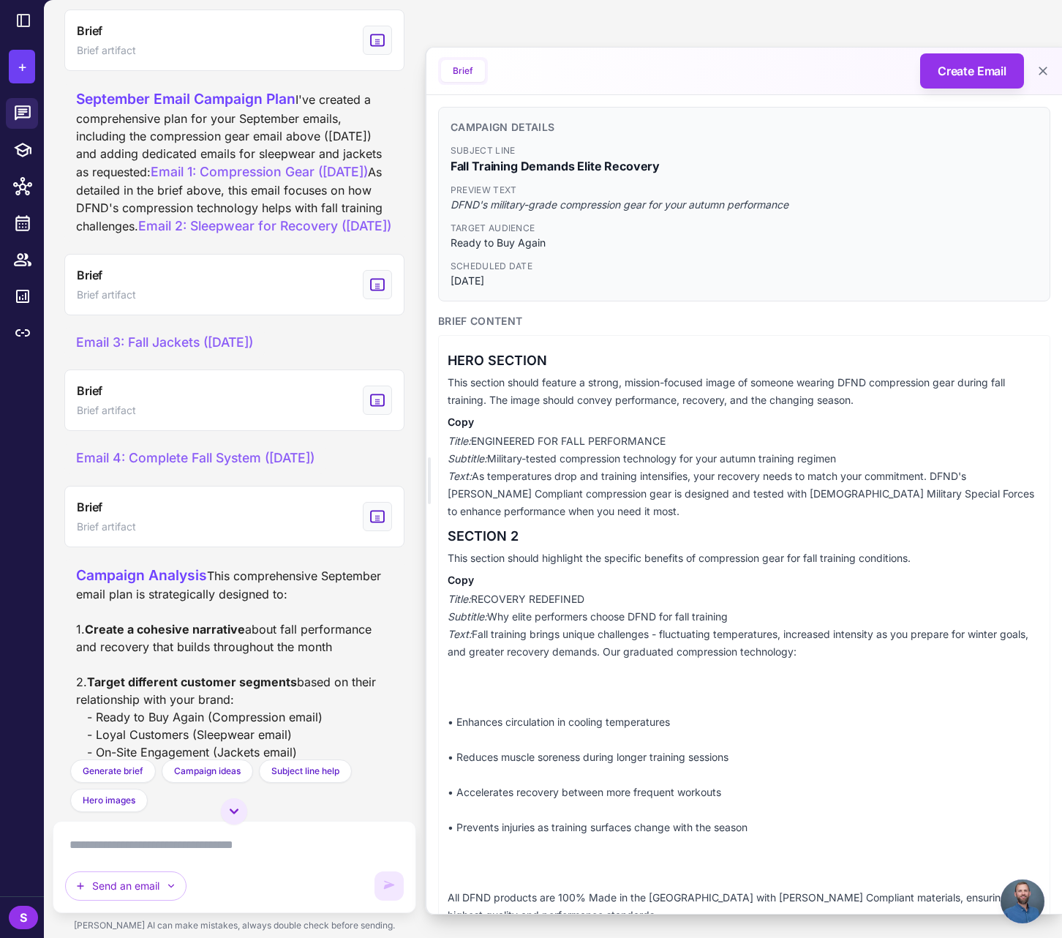
scroll to position [3416, 0]
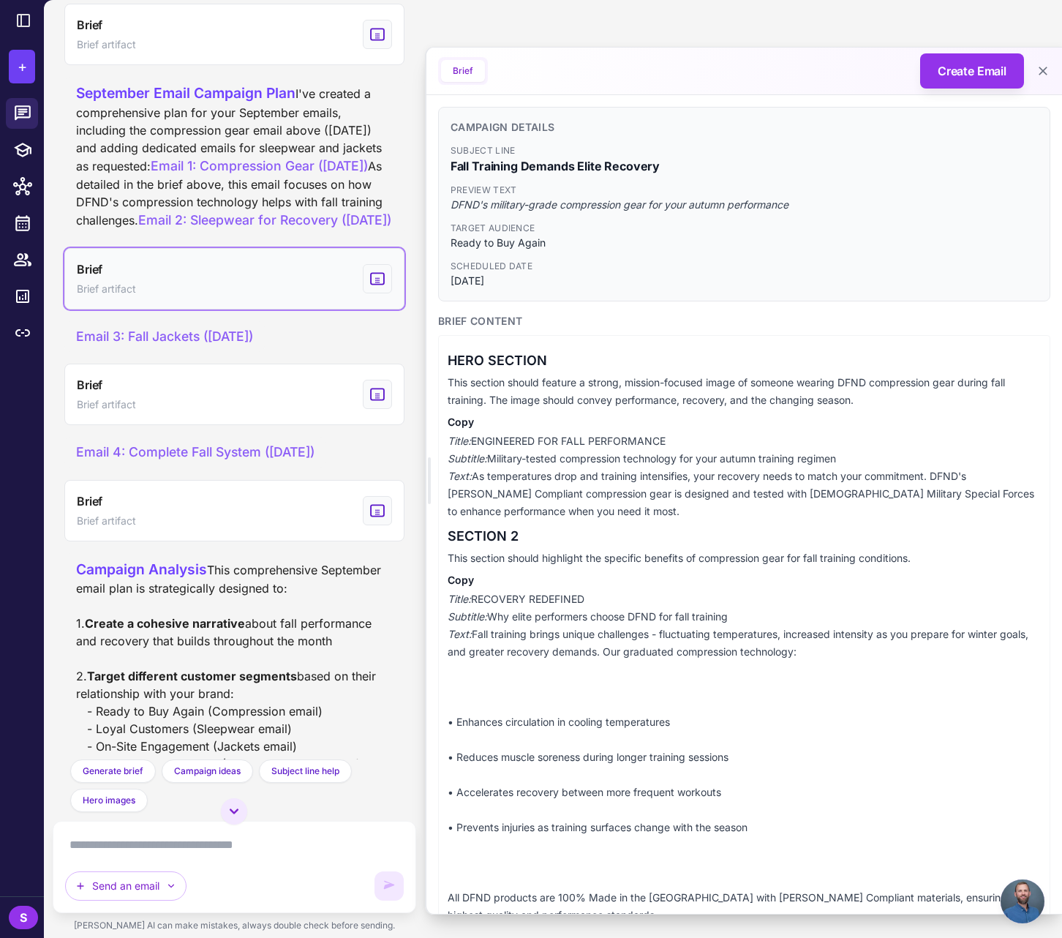
click at [377, 284] on icon "View generated Brief" at bounding box center [377, 278] width 13 height 11
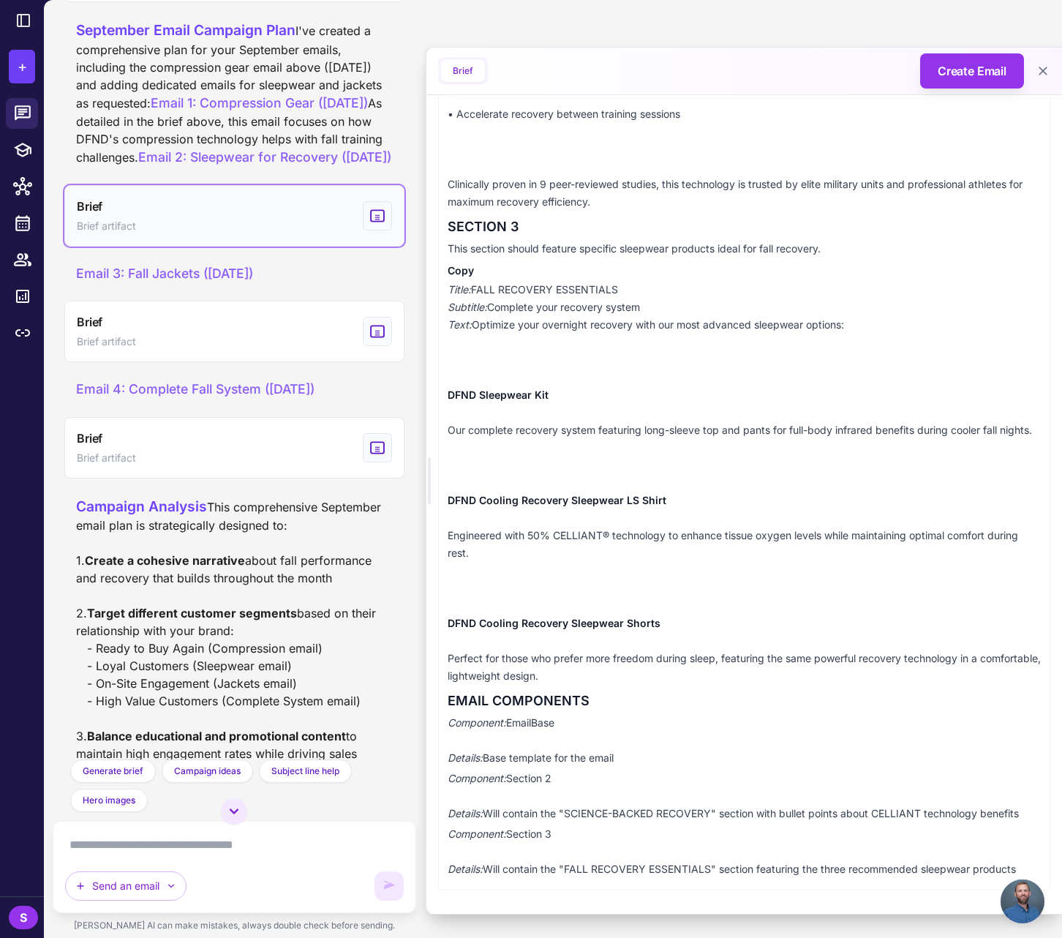
scroll to position [3480, 0]
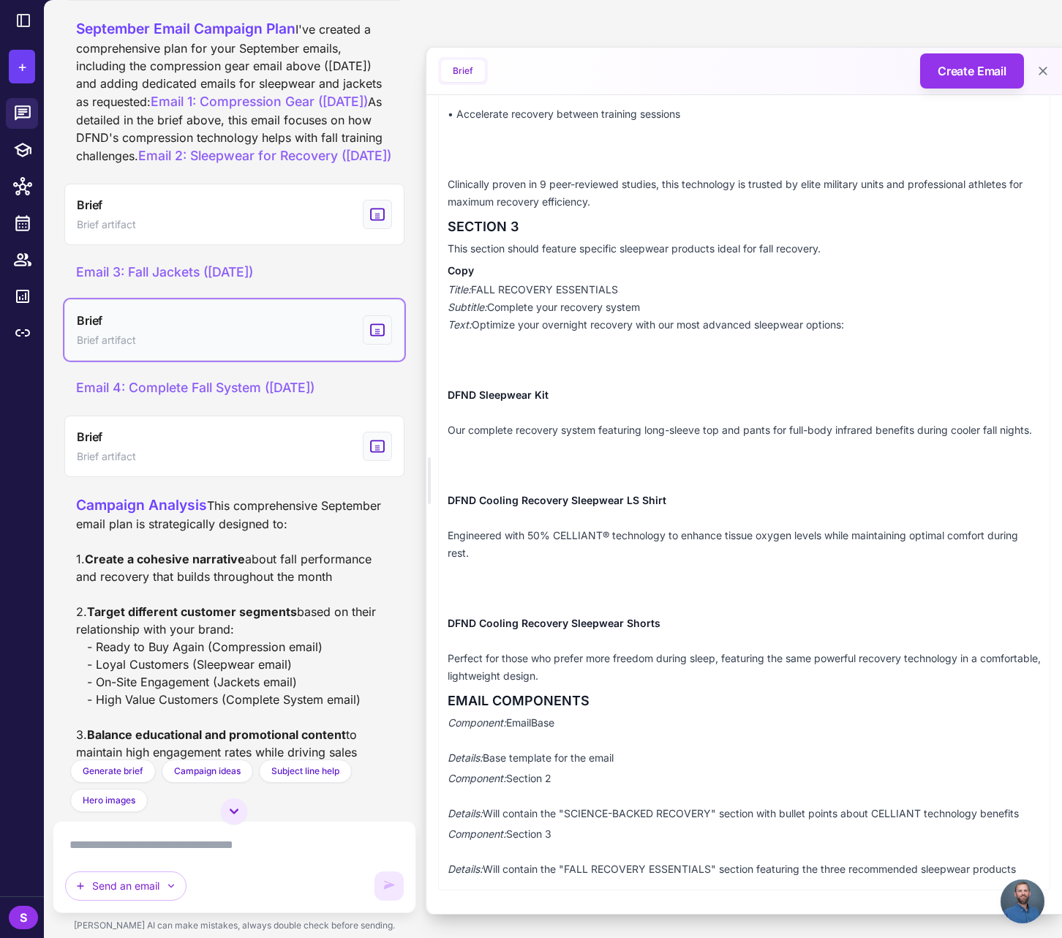
click at [376, 336] on icon "View generated Brief" at bounding box center [377, 330] width 13 height 11
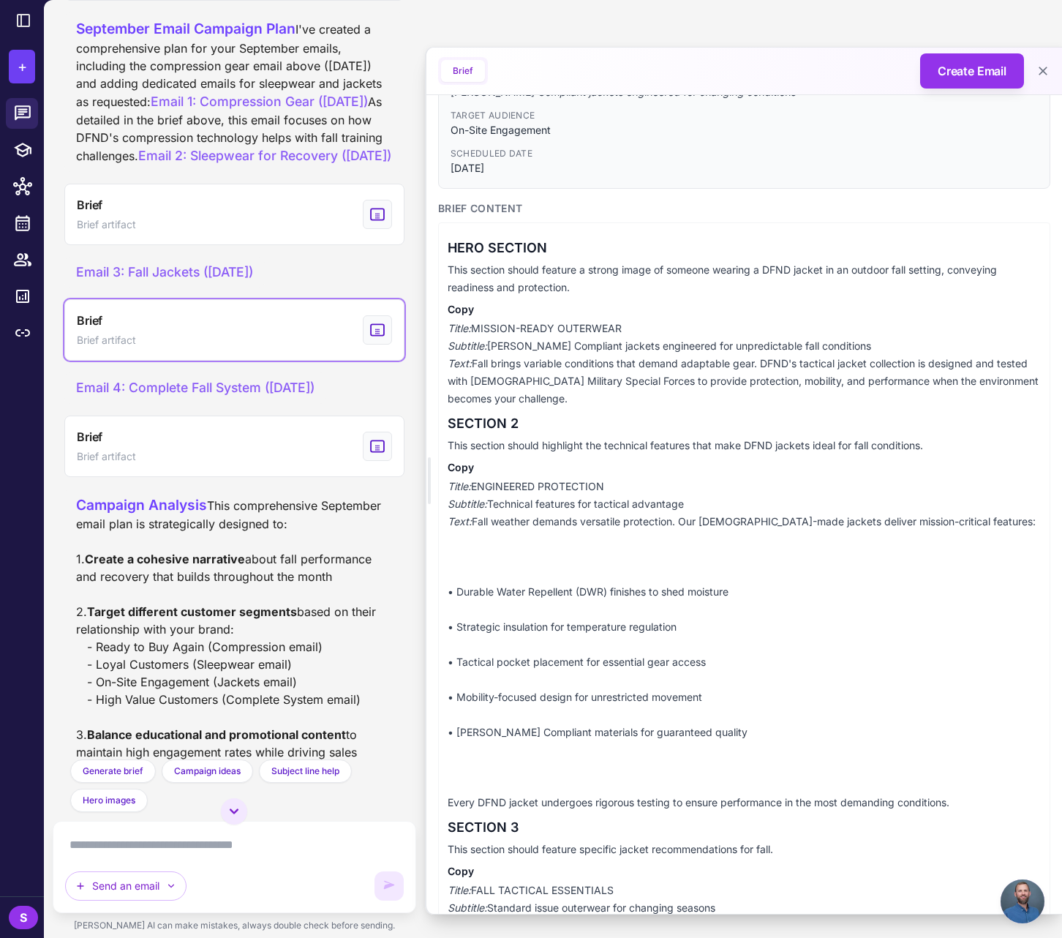
scroll to position [0, 0]
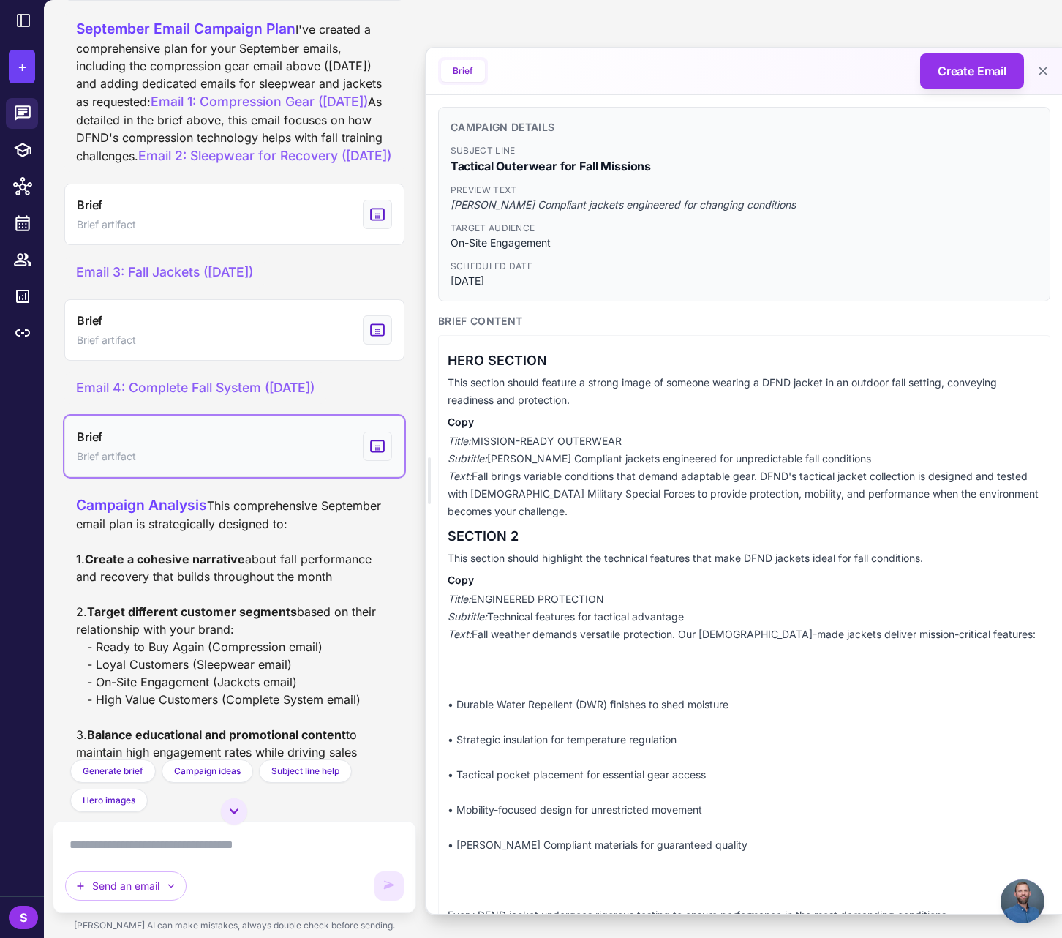
click at [376, 455] on icon "View generated Brief" at bounding box center [377, 446] width 16 height 18
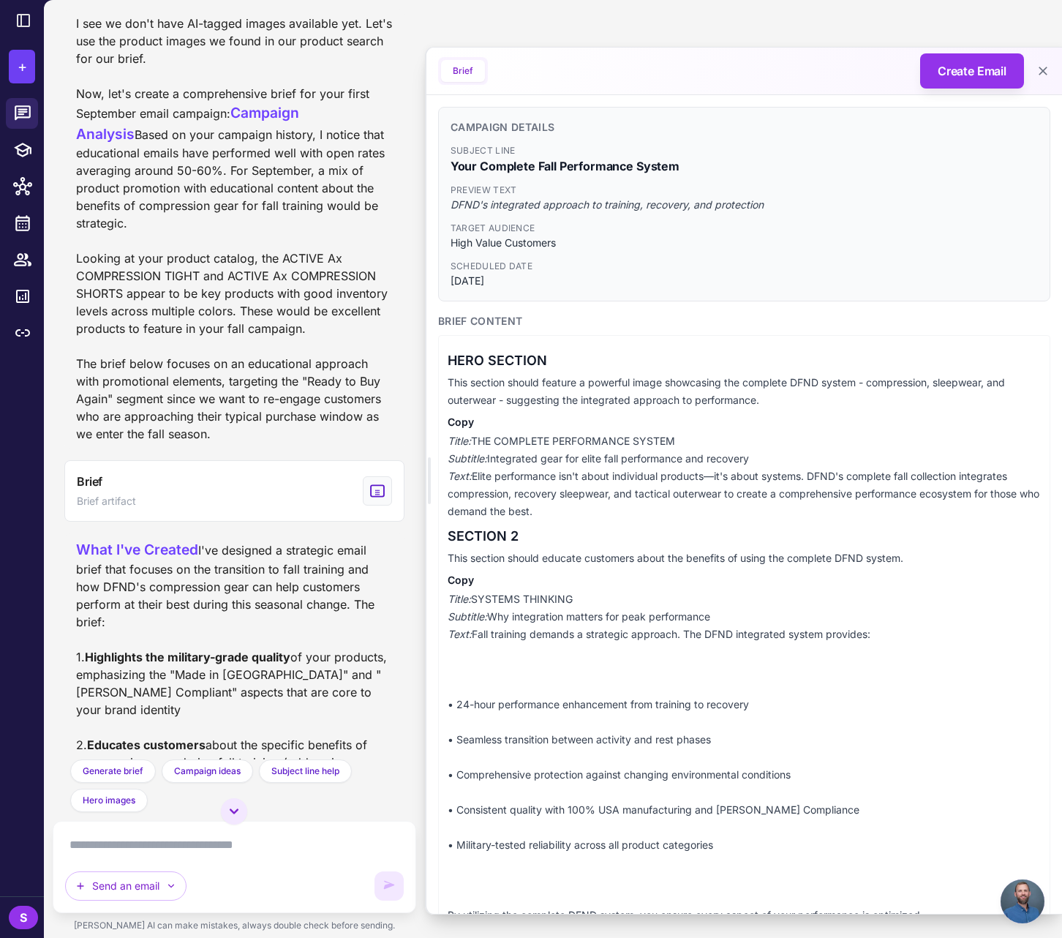
scroll to position [1540, 0]
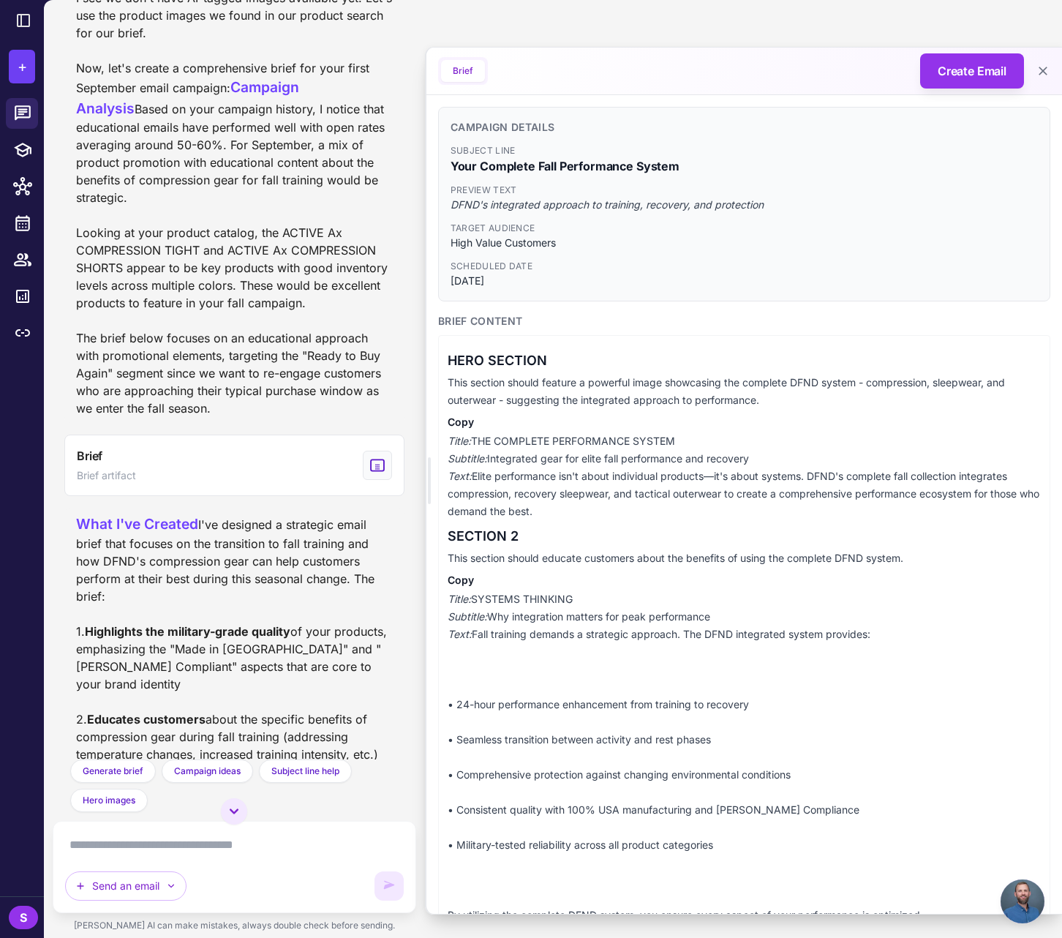
click at [146, 231] on div "I see we don't have AI-tagged images available yet. Let's use the product image…" at bounding box center [234, 203] width 317 height 429
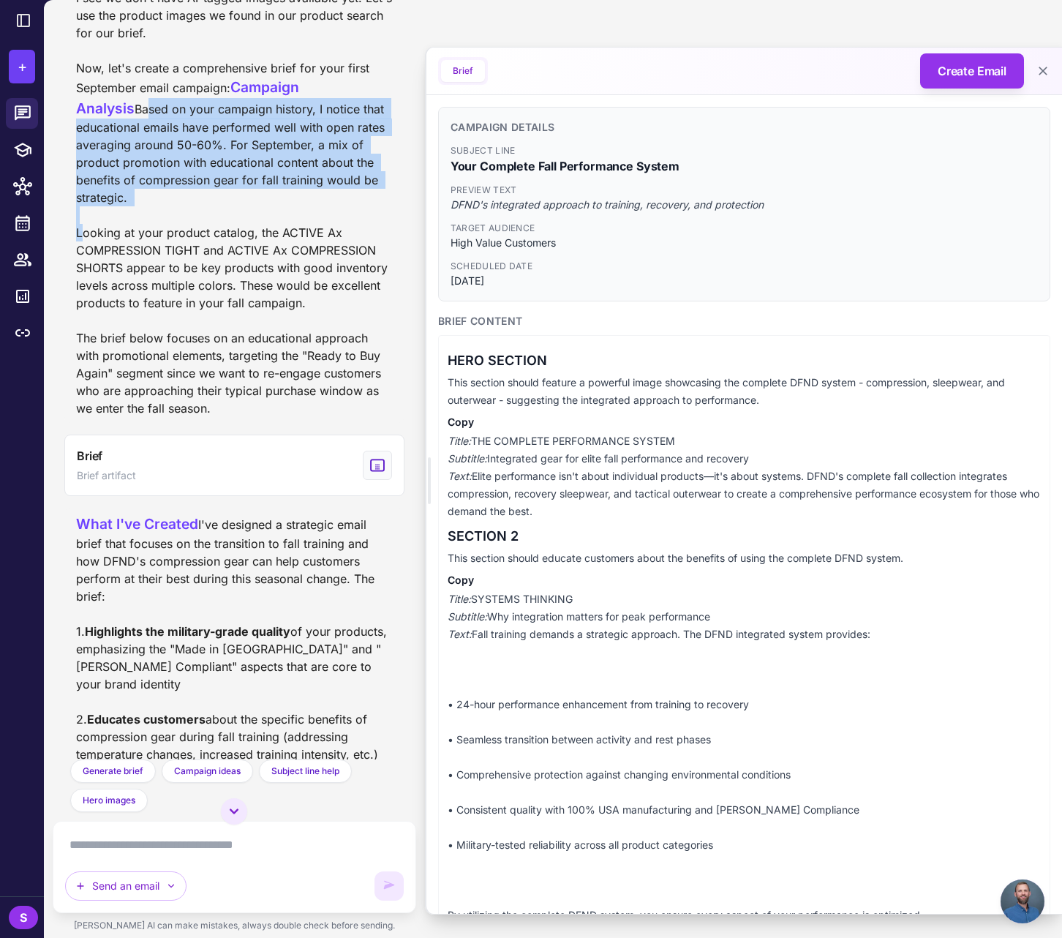
drag, startPoint x: 78, startPoint y: 192, endPoint x: 107, endPoint y: 281, distance: 93.9
click at [124, 295] on div "I see we don't have AI-tagged images available yet. Let's use the product image…" at bounding box center [234, 203] width 317 height 429
copy div "Based on your campaign history, I notice that educational emails have performed…"
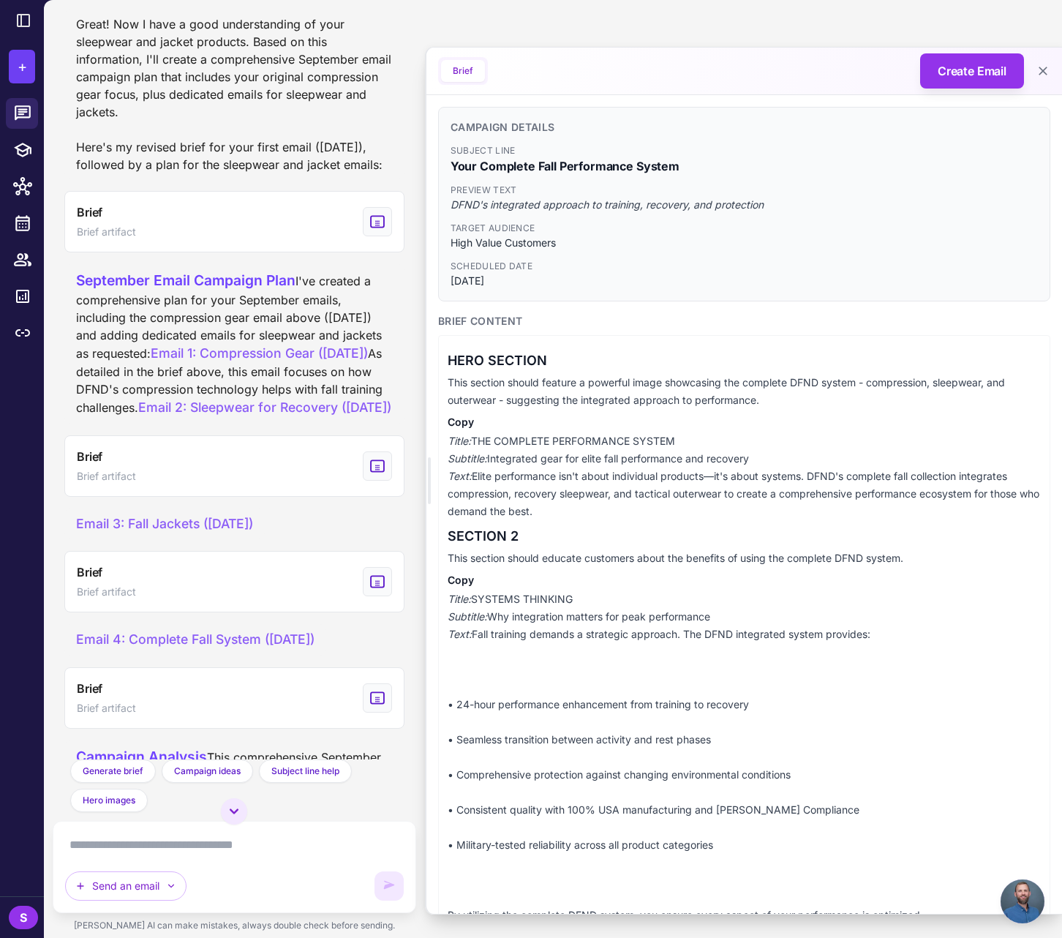
scroll to position [3231, 0]
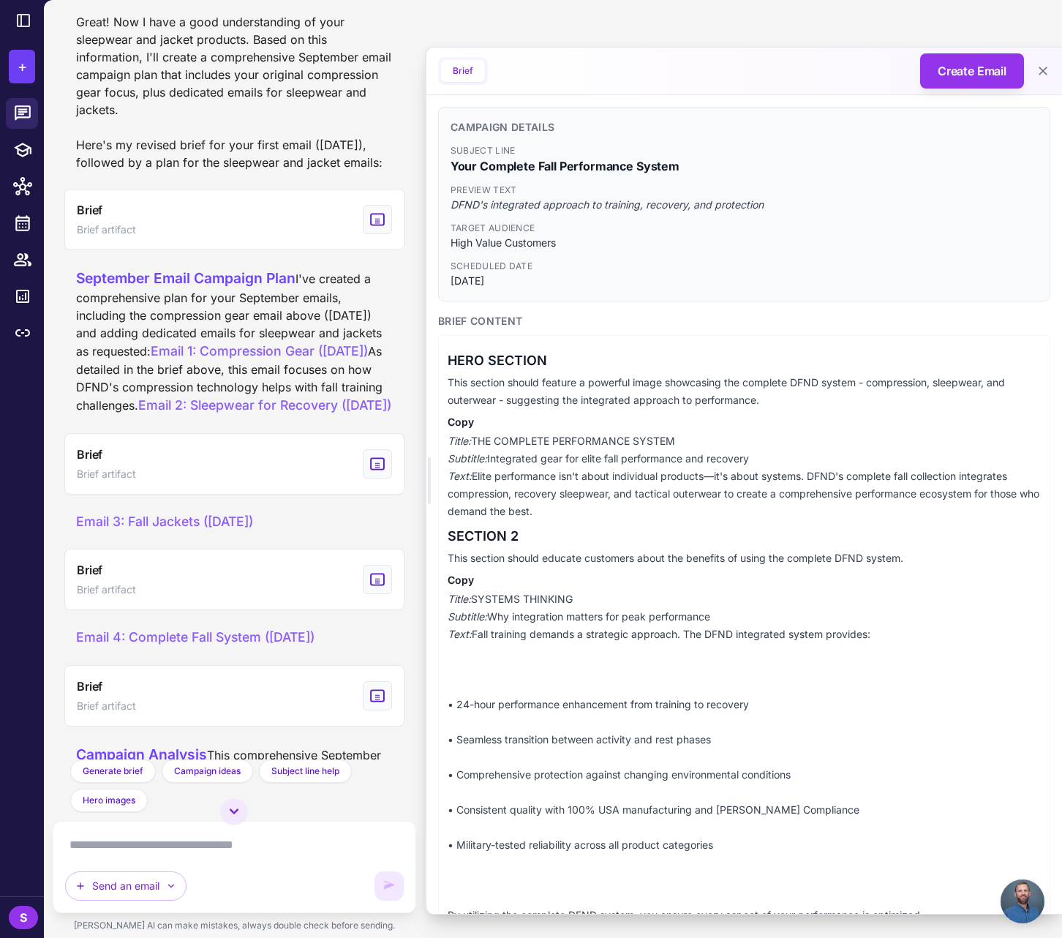
drag, startPoint x: 75, startPoint y: 518, endPoint x: 144, endPoint y: 579, distance: 91.7
click at [144, 415] on div "September Email Campaign Plan I've created a comprehensive plan for your Septem…" at bounding box center [234, 342] width 317 height 148
click at [187, 415] on div "September Email Campaign Plan I've created a comprehensive plan for your Septem…" at bounding box center [234, 342] width 317 height 148
drag, startPoint x: 127, startPoint y: 520, endPoint x: 326, endPoint y: 523, distance: 199.7
click at [326, 415] on div "September Email Campaign Plan I've created a comprehensive plan for your Septem…" at bounding box center [234, 342] width 317 height 148
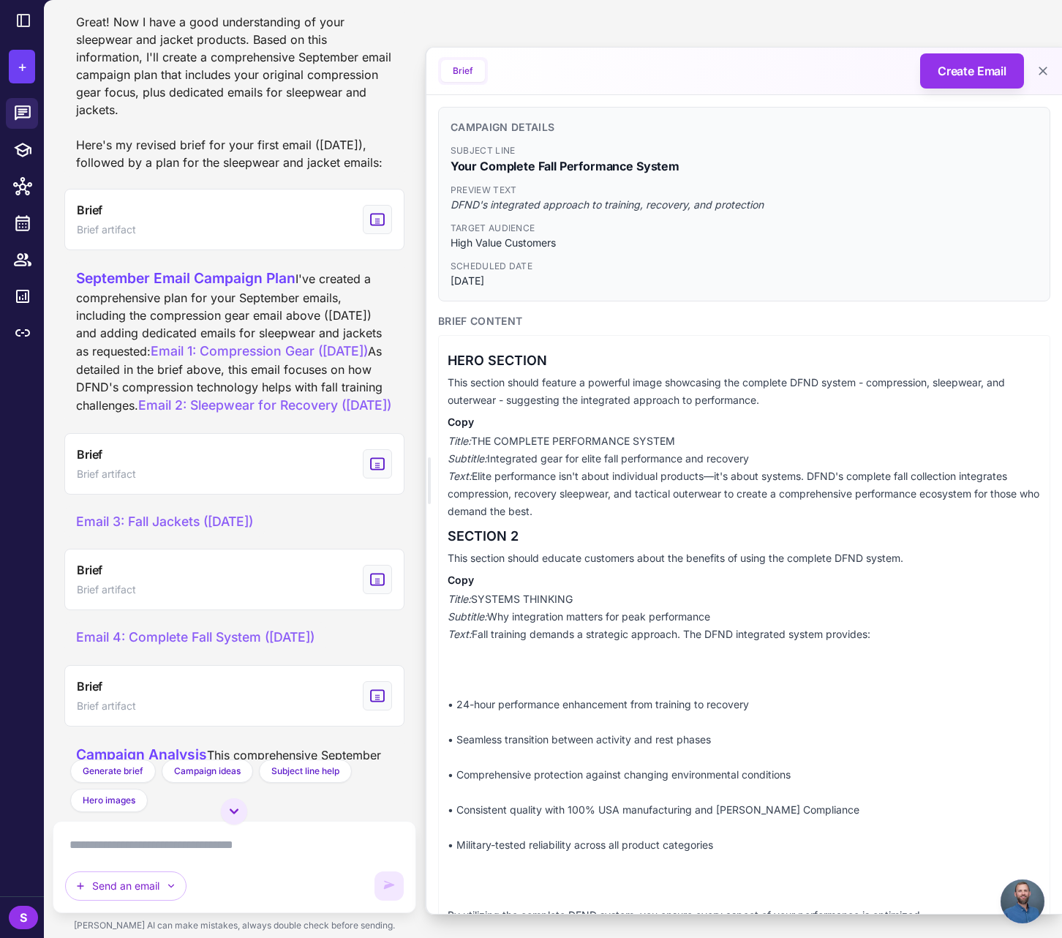
copy span "Compression Gear (Sept 4th)"
drag, startPoint x: 685, startPoint y: 165, endPoint x: 453, endPoint y: 165, distance: 231.9
click at [453, 165] on span "Your Complete Fall Performance System" at bounding box center [744, 166] width 587 height 18
copy span "Your Complete Fall Performance System"
drag, startPoint x: 512, startPoint y: 279, endPoint x: 440, endPoint y: 149, distance: 148.3
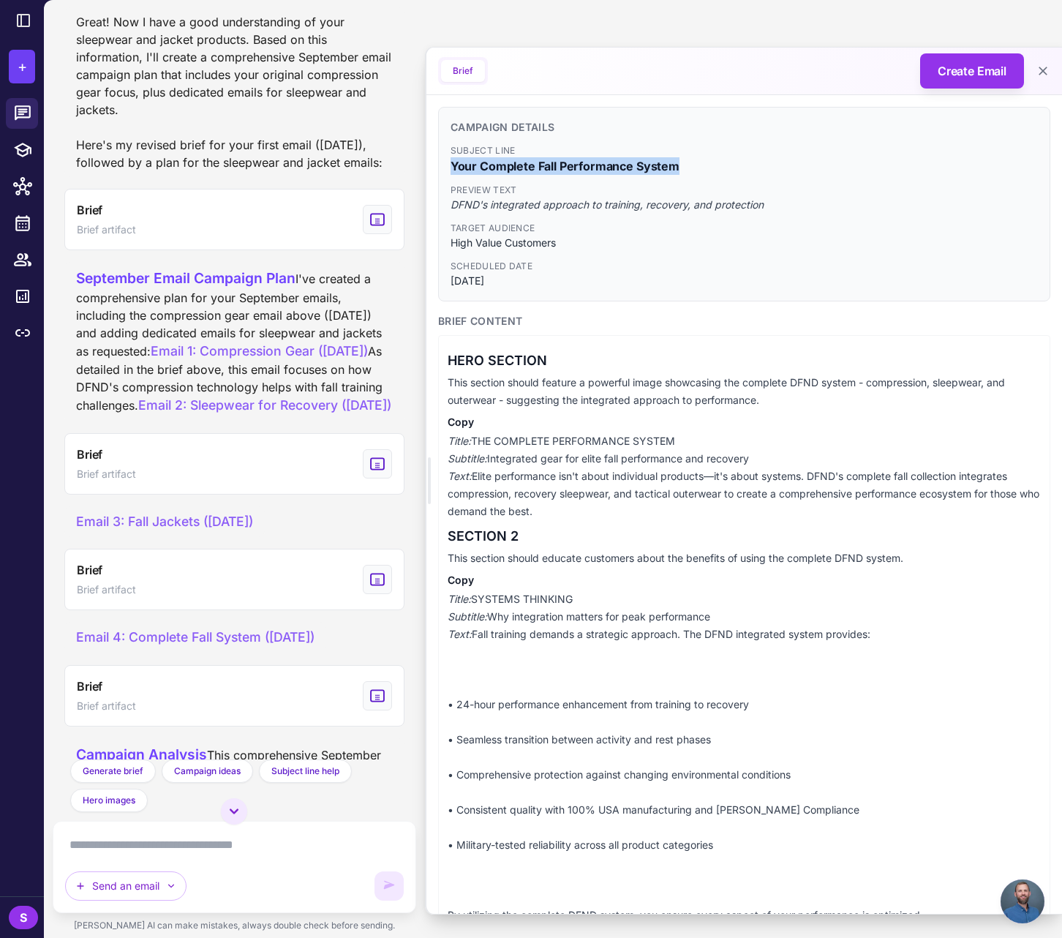
click at [440, 149] on div "Campaign Details Subject Line Your Complete Fall Performance System Preview Tex…" at bounding box center [744, 204] width 612 height 195
copy div "Subject Line Your Complete Fall Performance System Preview Text DFND's integrat…"
click at [373, 228] on icon "View generated Brief" at bounding box center [377, 220] width 16 height 18
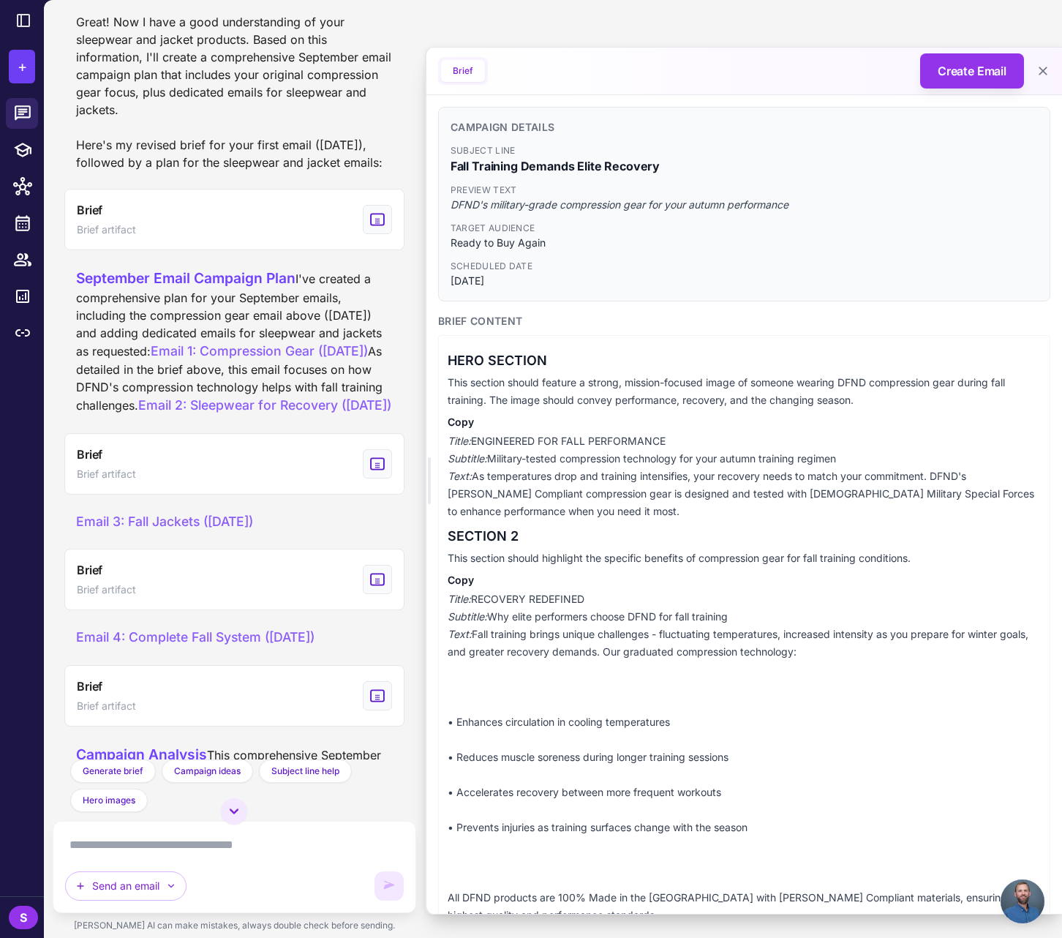
drag, startPoint x: 600, startPoint y: 298, endPoint x: 590, endPoint y: 294, distance: 10.9
click at [600, 298] on div "Campaign Details Subject Line Fall Training Demands Elite Recovery Preview Text…" at bounding box center [744, 204] width 612 height 195
drag, startPoint x: 530, startPoint y: 284, endPoint x: 437, endPoint y: 141, distance: 170.6
click at [437, 141] on div "Campaign Details Subject Line Fall Training Demands Elite Recovery Preview Text…" at bounding box center [744, 869] width 636 height 1549
copy div "Subject Line Fall Training Demands Elite Recovery Preview Text DFND's military-…"
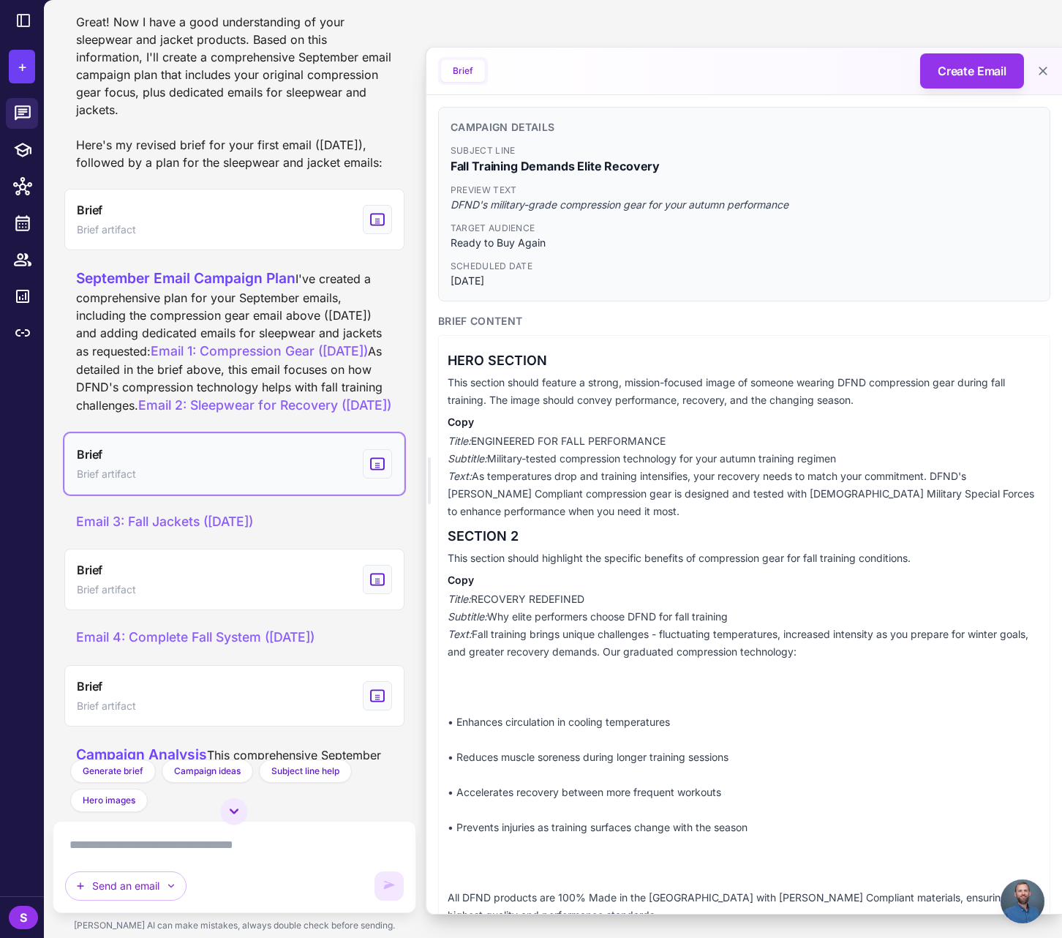
click at [377, 472] on icon "View generated Brief" at bounding box center [377, 464] width 16 height 18
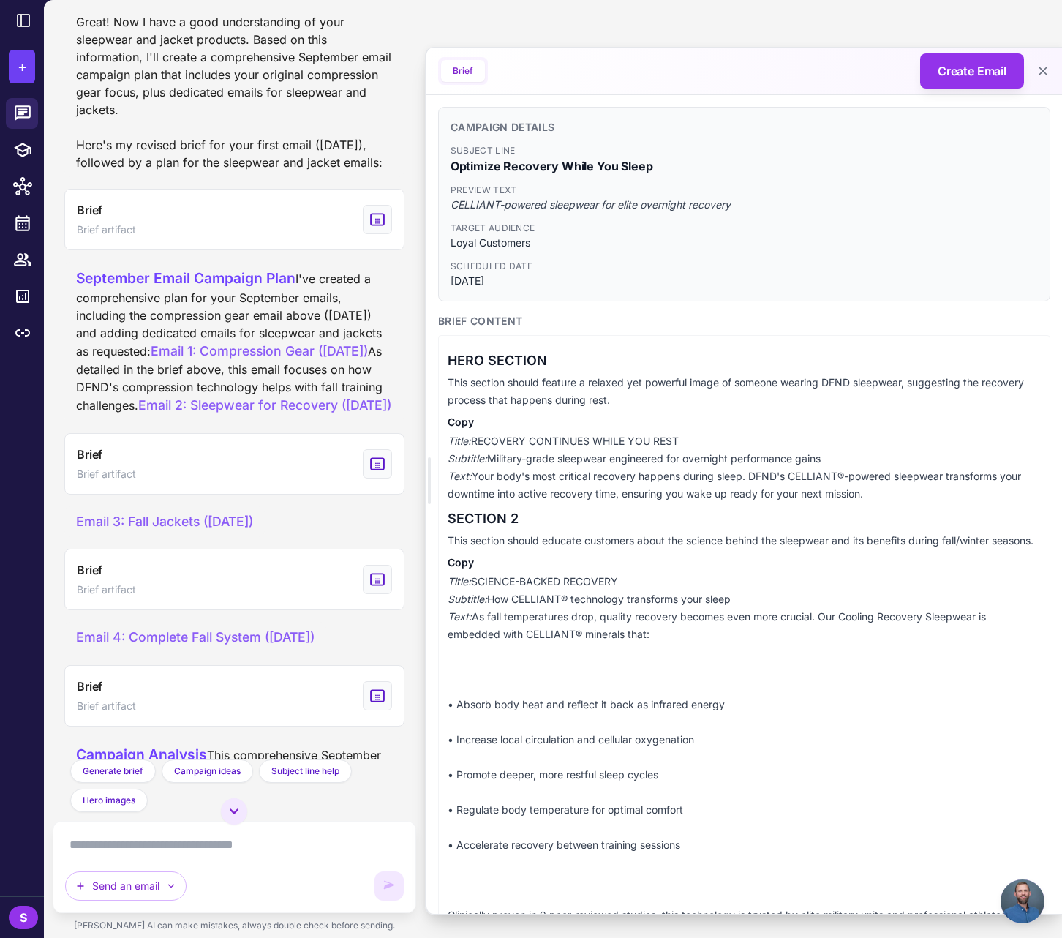
drag, startPoint x: 489, startPoint y: 281, endPoint x: 443, endPoint y: 154, distance: 135.6
click at [443, 154] on div "Campaign Details Subject Line Optimize Recovery While You Sleep Preview Text CE…" at bounding box center [744, 204] width 612 height 195
copy div "Subject Line Optimize Recovery While You Sleep Preview Text CELLIANT-powered sl…"
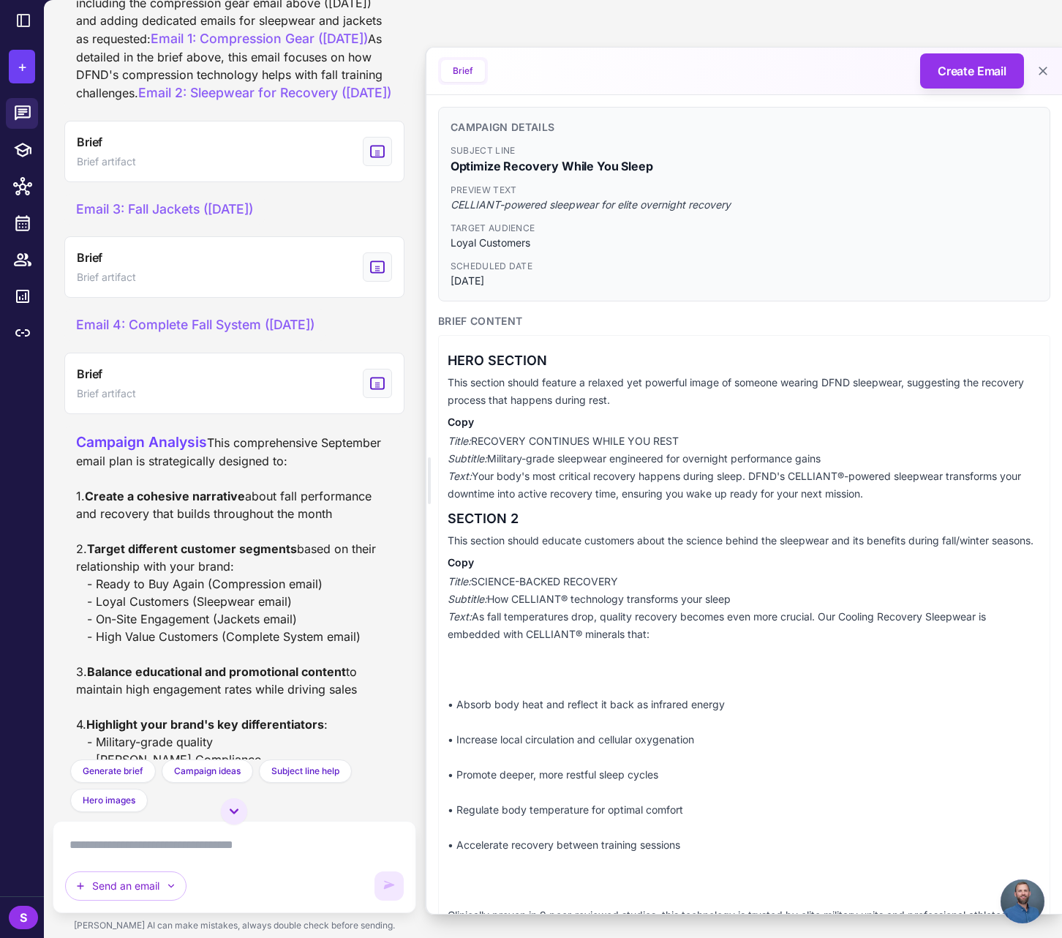
scroll to position [3548, 0]
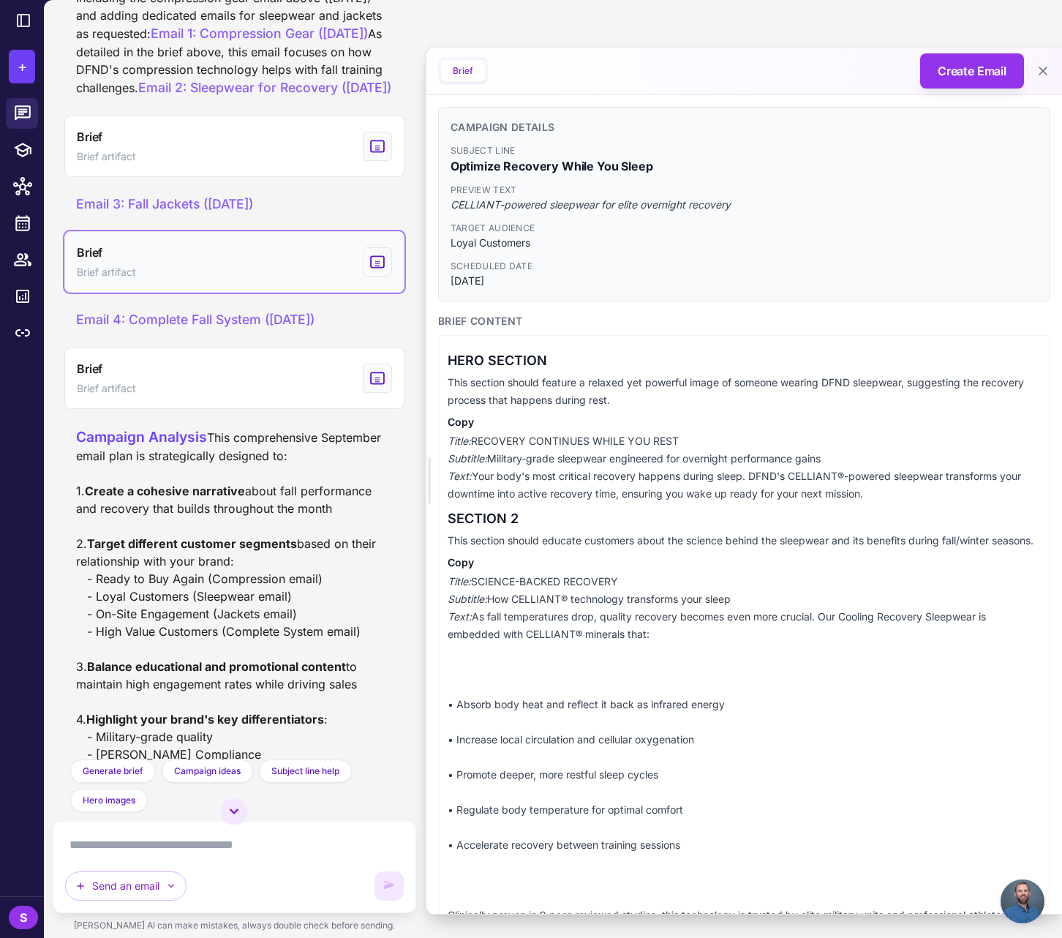
click at [375, 268] on icon "View generated Brief" at bounding box center [377, 262] width 13 height 11
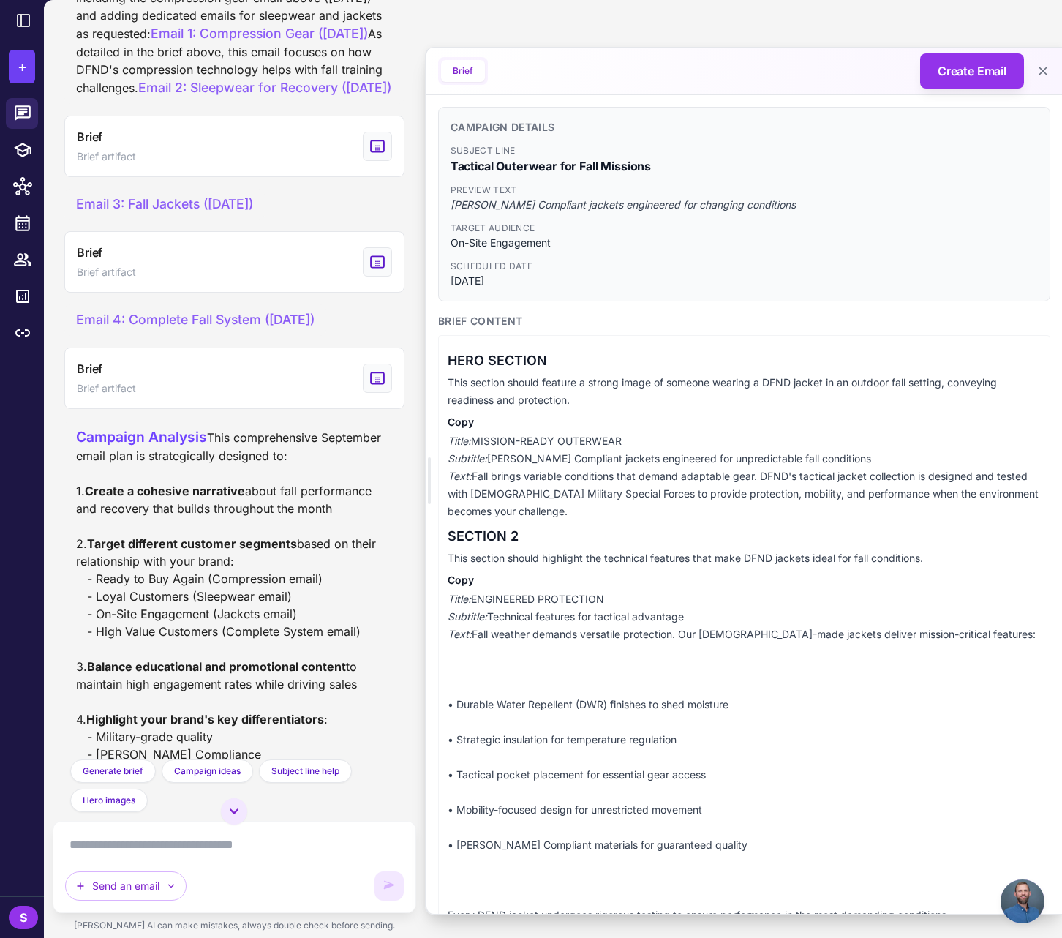
drag, startPoint x: 514, startPoint y: 285, endPoint x: 435, endPoint y: 157, distance: 150.4
click at [435, 157] on div "Campaign Details Subject Line Tactical Outerwear for Fall Missions Preview Text…" at bounding box center [744, 869] width 636 height 1549
copy div "Subject Line Tactical Outerwear for Fall Missions Preview Text Berry Compliant …"
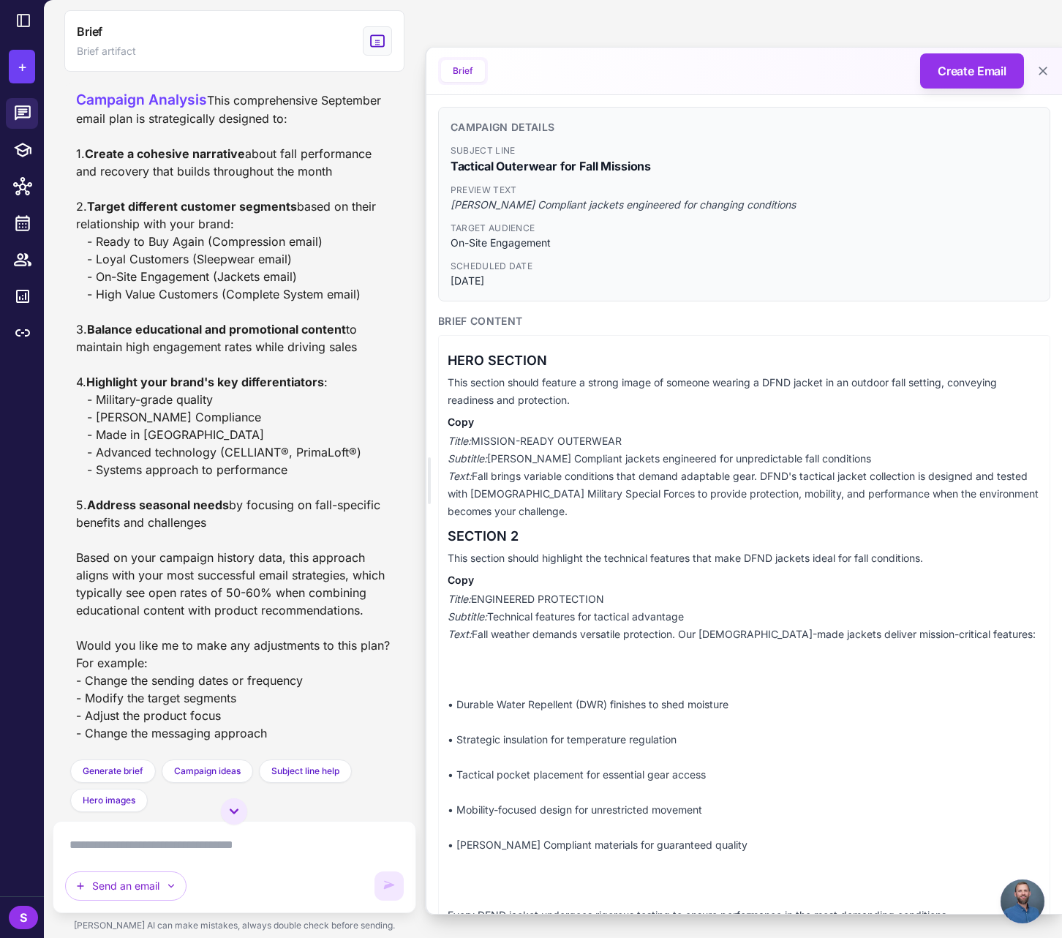
scroll to position [4126, 0]
click at [171, 837] on textarea at bounding box center [234, 844] width 339 height 23
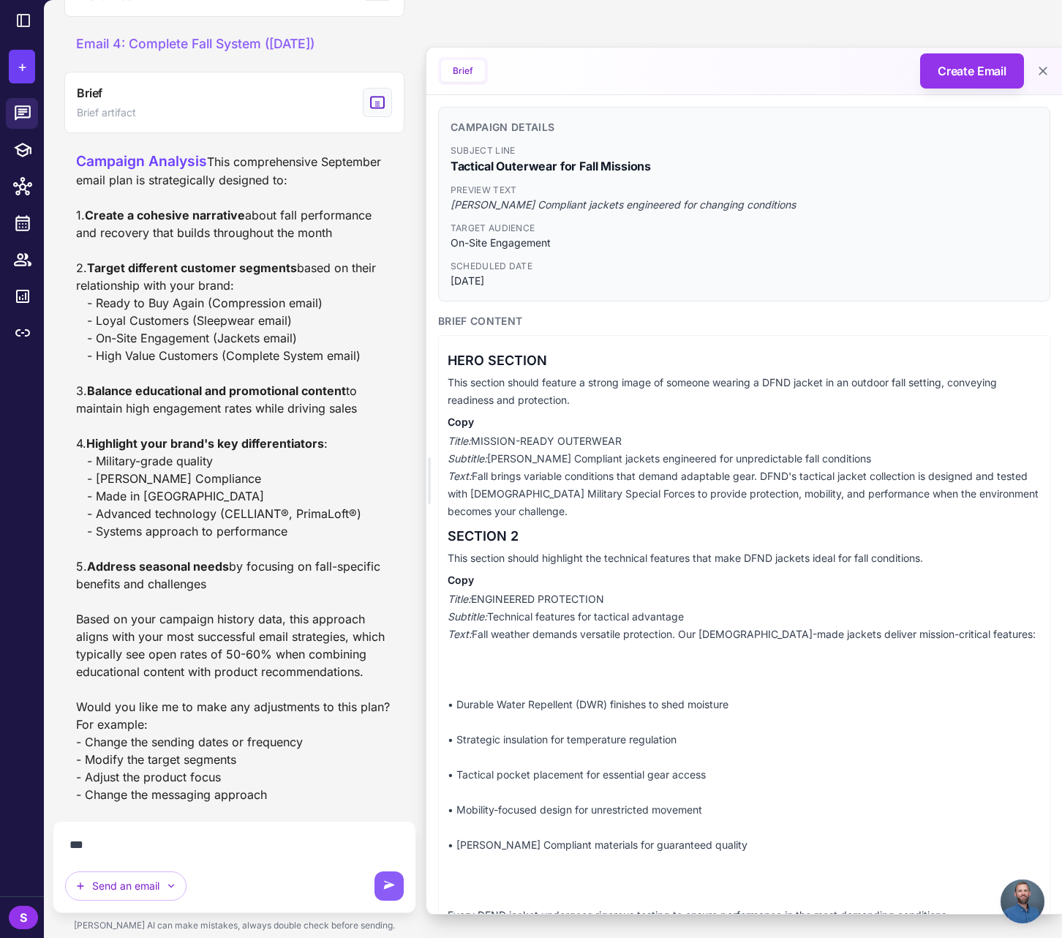
scroll to position [4065, 0]
type textarea "**********"
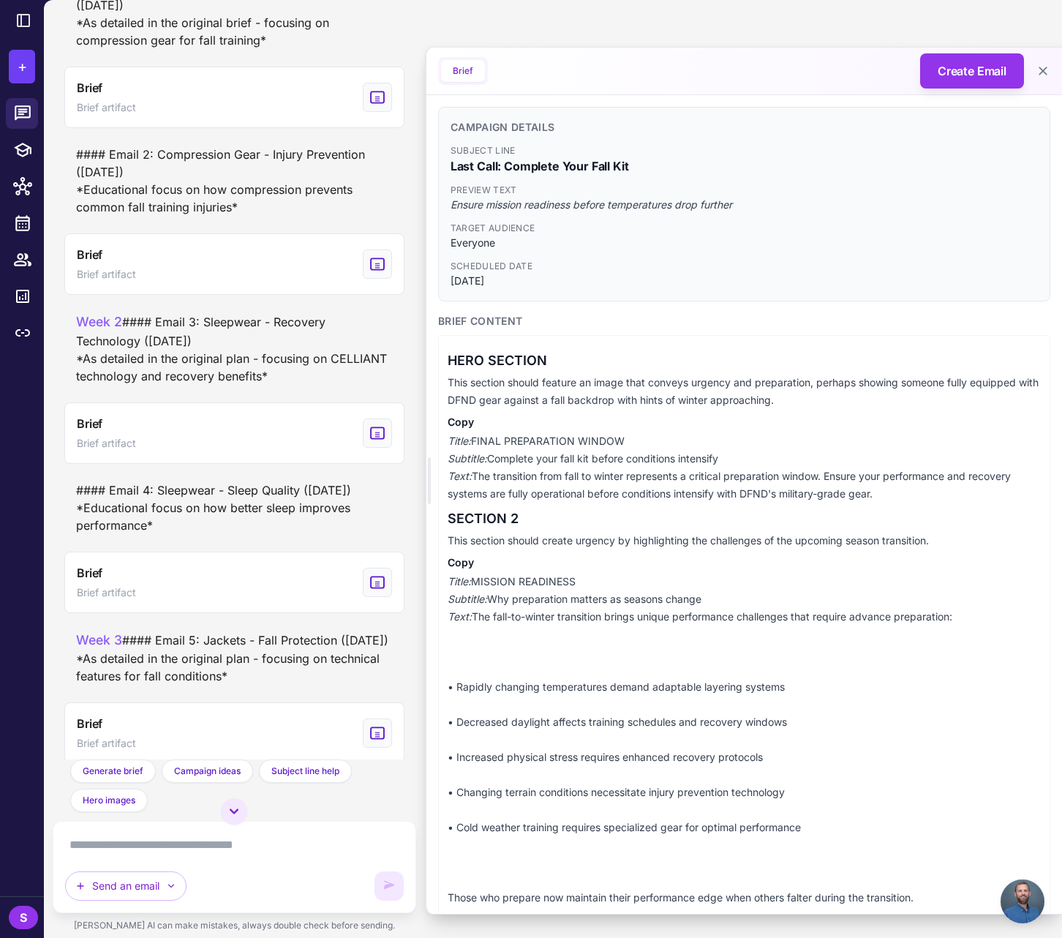
scroll to position [4954, 0]
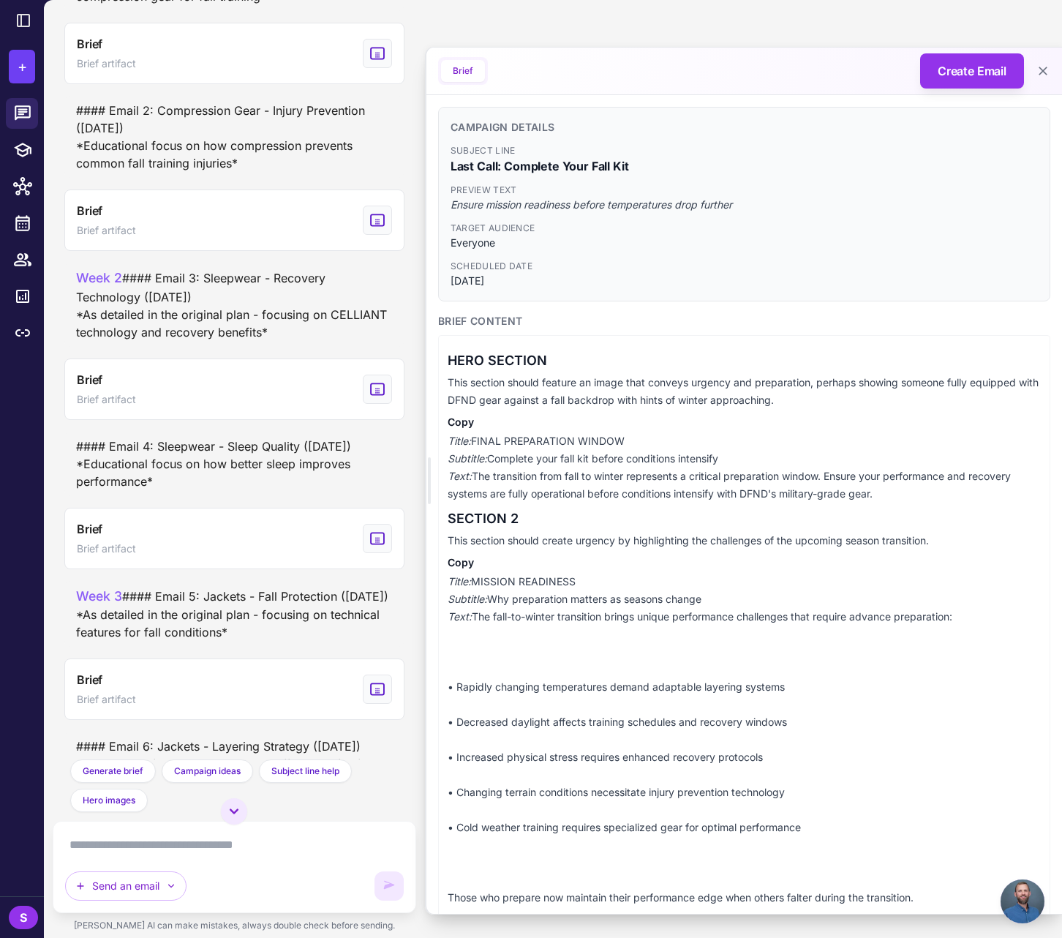
drag, startPoint x: 76, startPoint y: 217, endPoint x: 267, endPoint y: 478, distance: 322.9
click at [267, 478] on div "Email Marketing Strategy Planning Today I want to make a brief and an email, as…" at bounding box center [235, 379] width 364 height 759
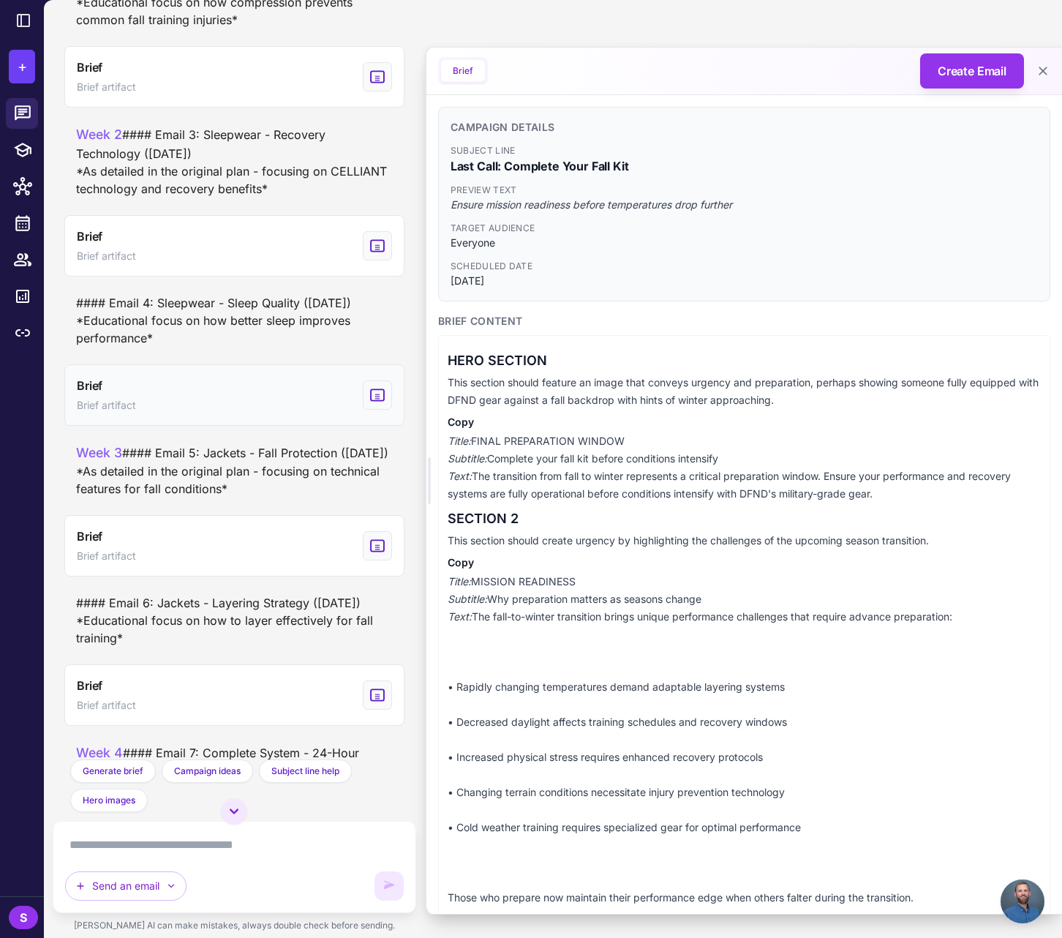
scroll to position [5096, 0]
drag, startPoint x: 259, startPoint y: 166, endPoint x: 263, endPoint y: 146, distance: 20.9
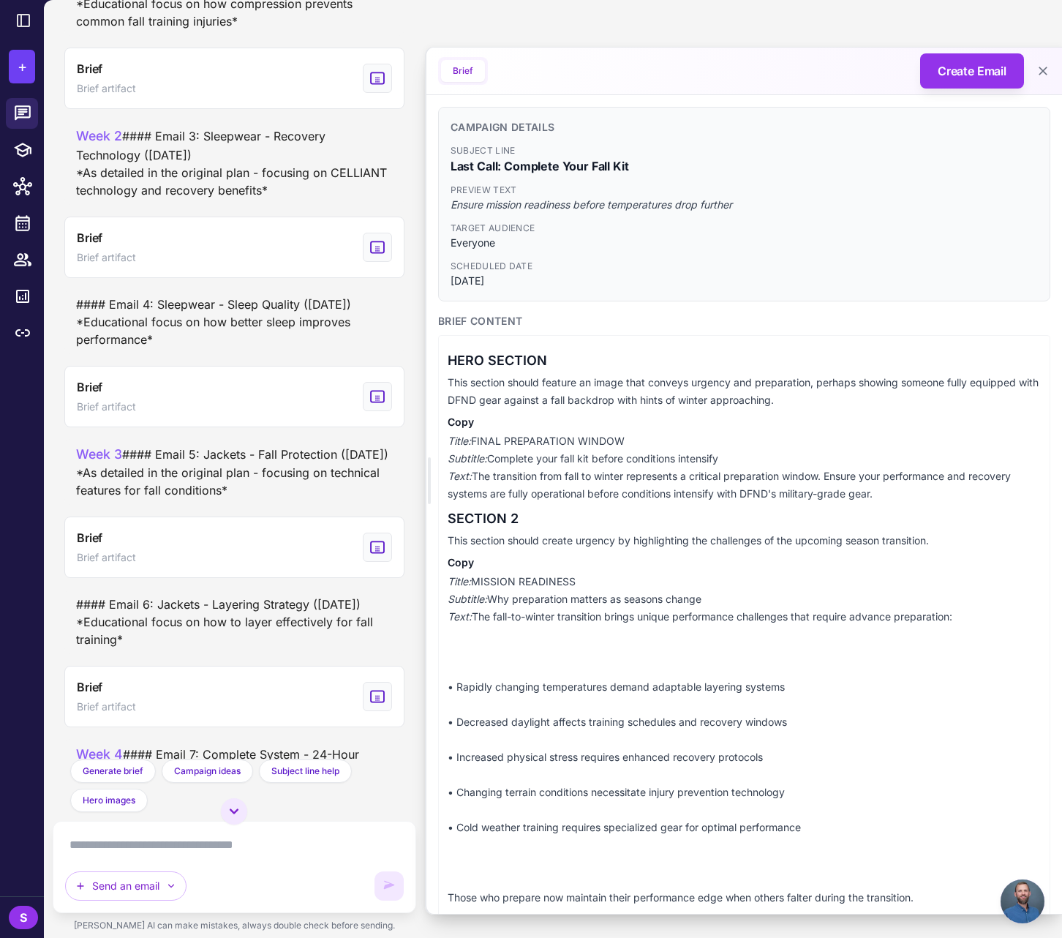
copy div "focusing on compression gear for fall training"
drag, startPoint x: 154, startPoint y: 110, endPoint x: 334, endPoint y: 107, distance: 180.0
copy div "Compression Gear - Fall Training"
drag, startPoint x: 157, startPoint y: 278, endPoint x: 361, endPoint y: 276, distance: 204.8
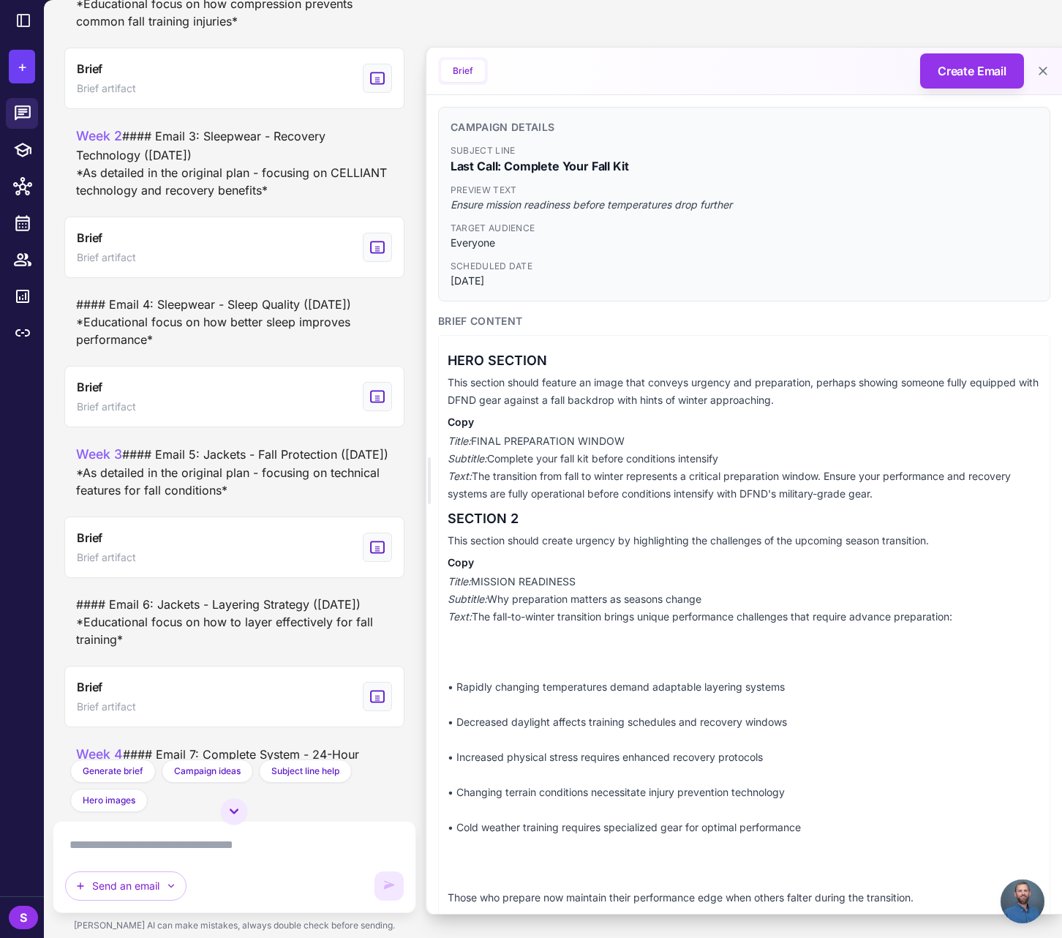
copy div "Compression Gear - Injury Prevention"
drag, startPoint x: 85, startPoint y: 313, endPoint x: 266, endPoint y: 333, distance: 181.7
drag, startPoint x: 157, startPoint y: 482, endPoint x: 314, endPoint y: 528, distance: 163.2
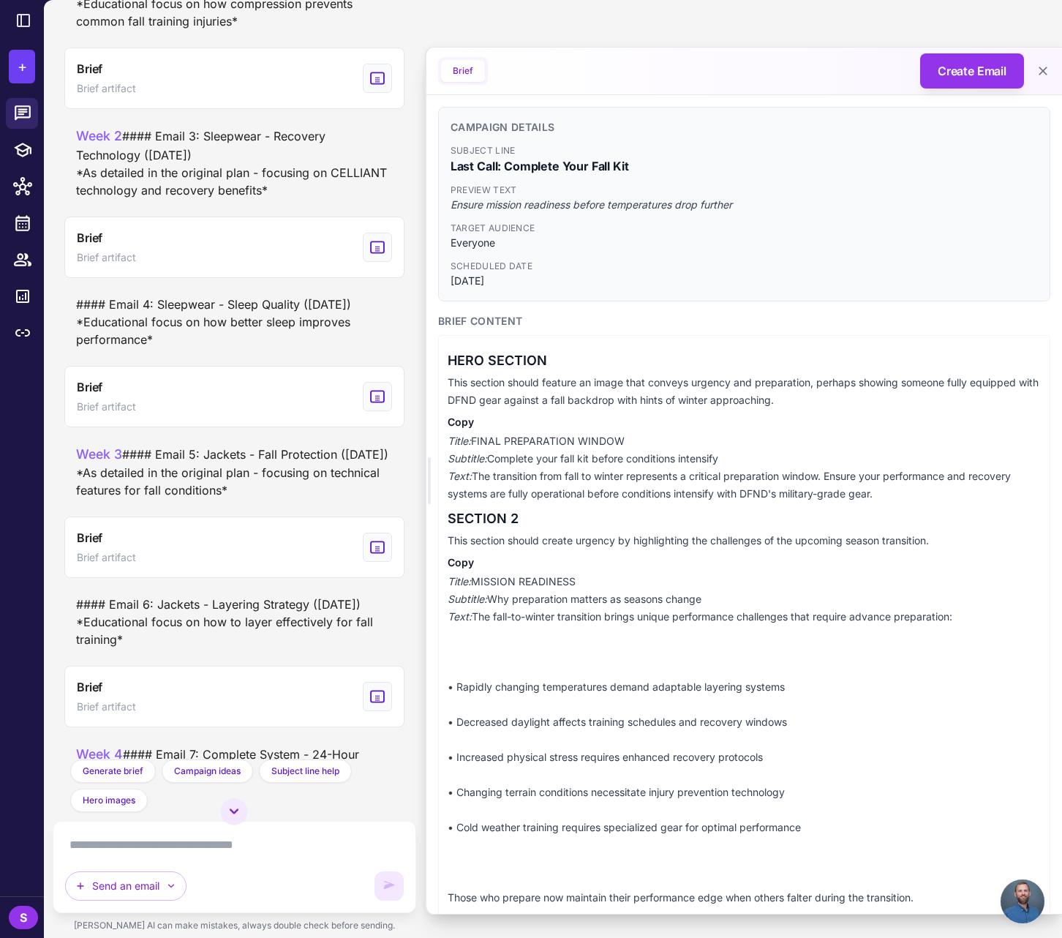
click at [314, 198] on div "Week 2 #### Email 3: Sleepwear - Recovery Technology (Sept 11th) *As detailed i…" at bounding box center [234, 163] width 317 height 72
drag, startPoint x: 159, startPoint y: 649, endPoint x: 157, endPoint y: 677, distance: 27.9
click at [157, 354] on div "#### Email 4: Sleepwear - Sleep Quality (Sept 14th) *Educational focus on how b…" at bounding box center [234, 322] width 340 height 64
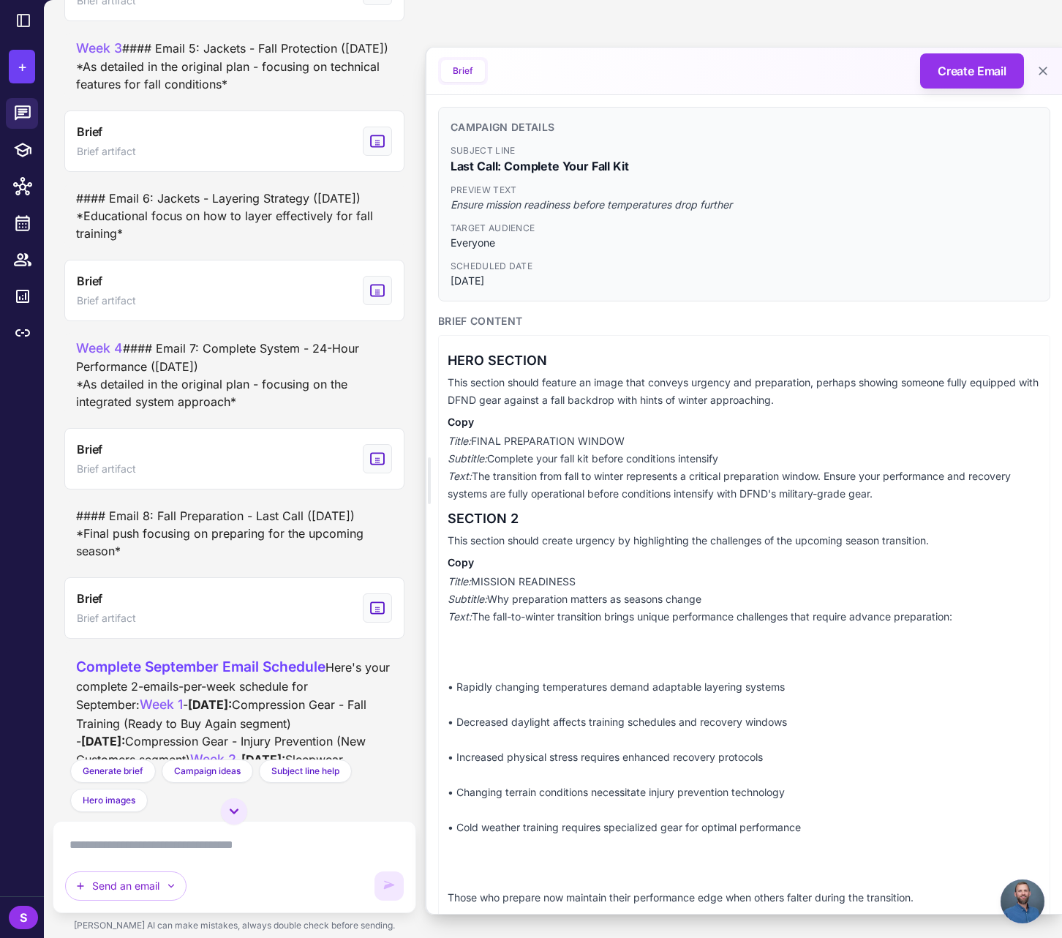
scroll to position [5487, 0]
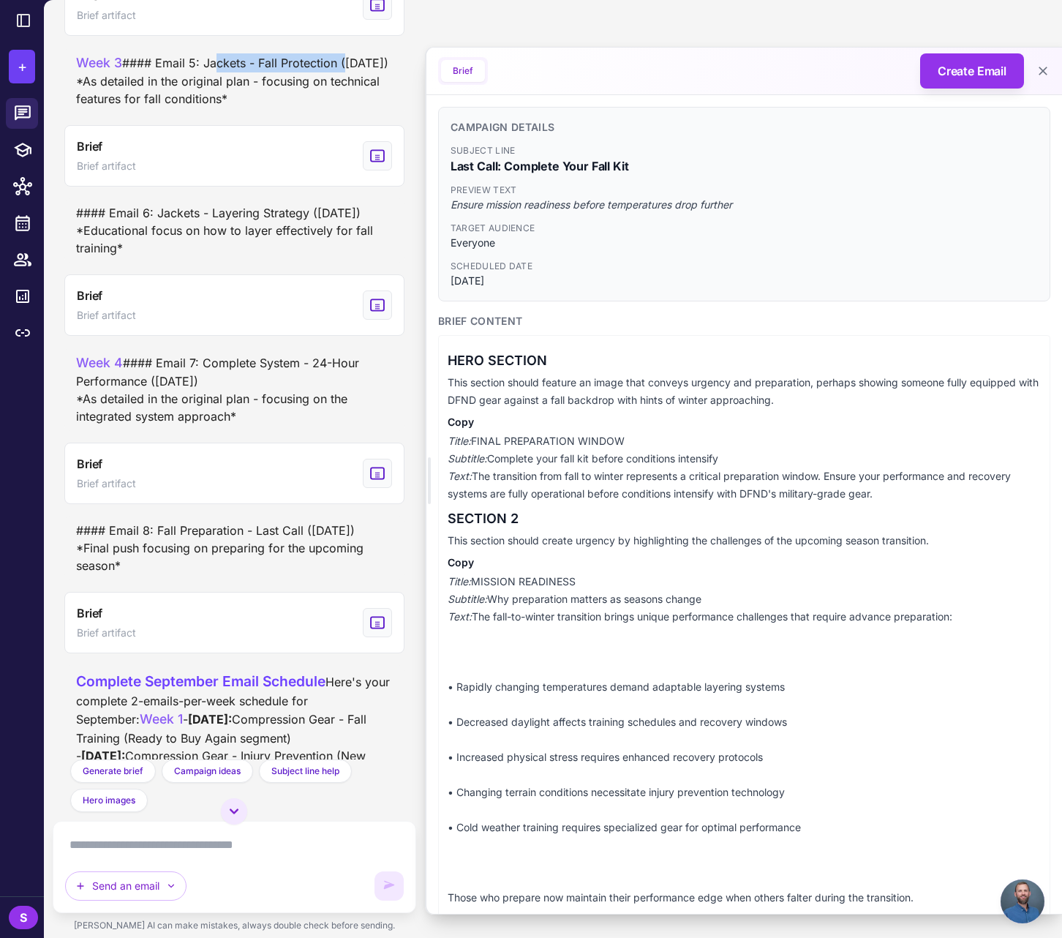
drag, startPoint x: 156, startPoint y: 443, endPoint x: 290, endPoint y: 441, distance: 133.9
click at [290, 108] on div "Week 3 #### Email 5: Jackets - Fall Protection (Sept 18th) *As detailed in the …" at bounding box center [234, 80] width 317 height 54
drag, startPoint x: 261, startPoint y: 462, endPoint x: 219, endPoint y: 479, distance: 45.9
click at [219, 108] on div "Week 3 #### Email 5: Jackets - Fall Protection (Sept 18th) *As detailed in the …" at bounding box center [234, 80] width 317 height 54
drag, startPoint x: 211, startPoint y: 592, endPoint x: 306, endPoint y: 590, distance: 95.1
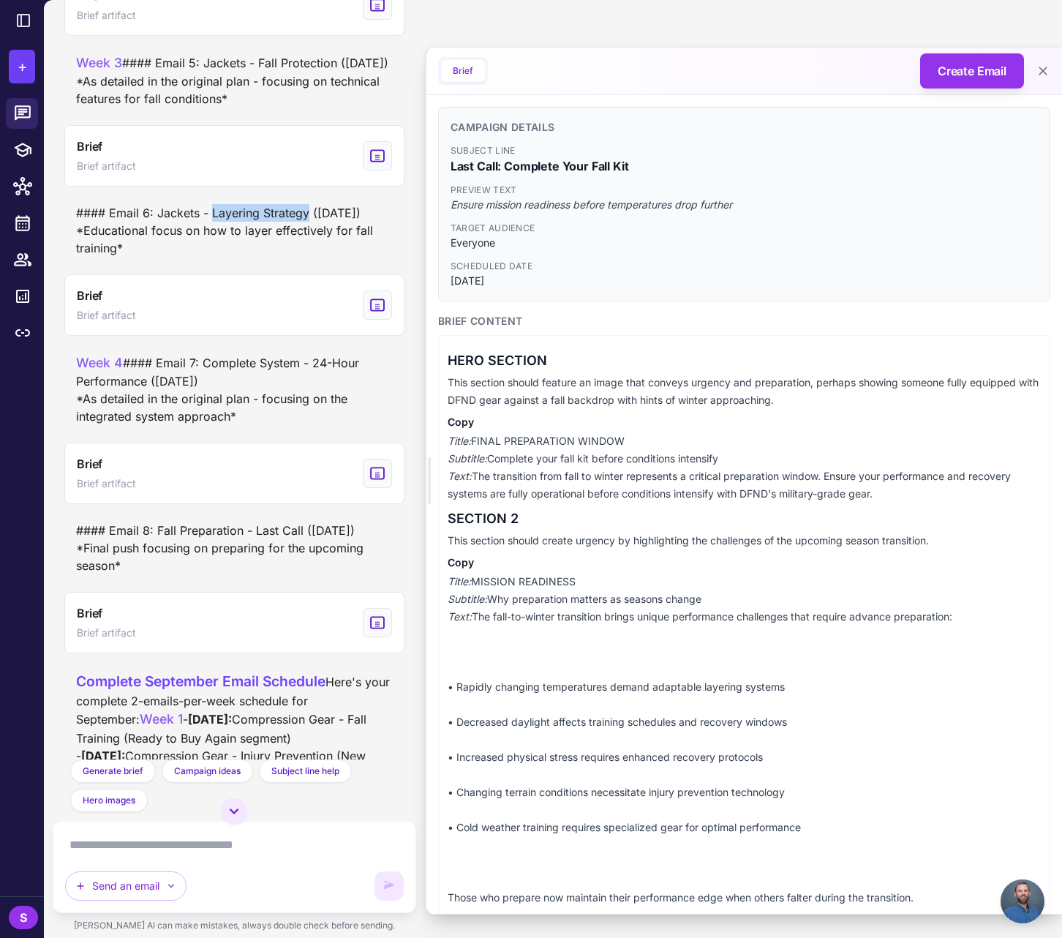
click at [306, 263] on div "#### Email 6: Jackets - Layering Strategy (Sept 21st) *Educational focus on how…" at bounding box center [234, 230] width 340 height 64
drag, startPoint x: 83, startPoint y: 610, endPoint x: 116, endPoint y: 625, distance: 36.3
click at [116, 263] on div "#### Email 6: Jackets - Layering Strategy (Sept 21st) *Educational focus on how…" at bounding box center [234, 230] width 340 height 64
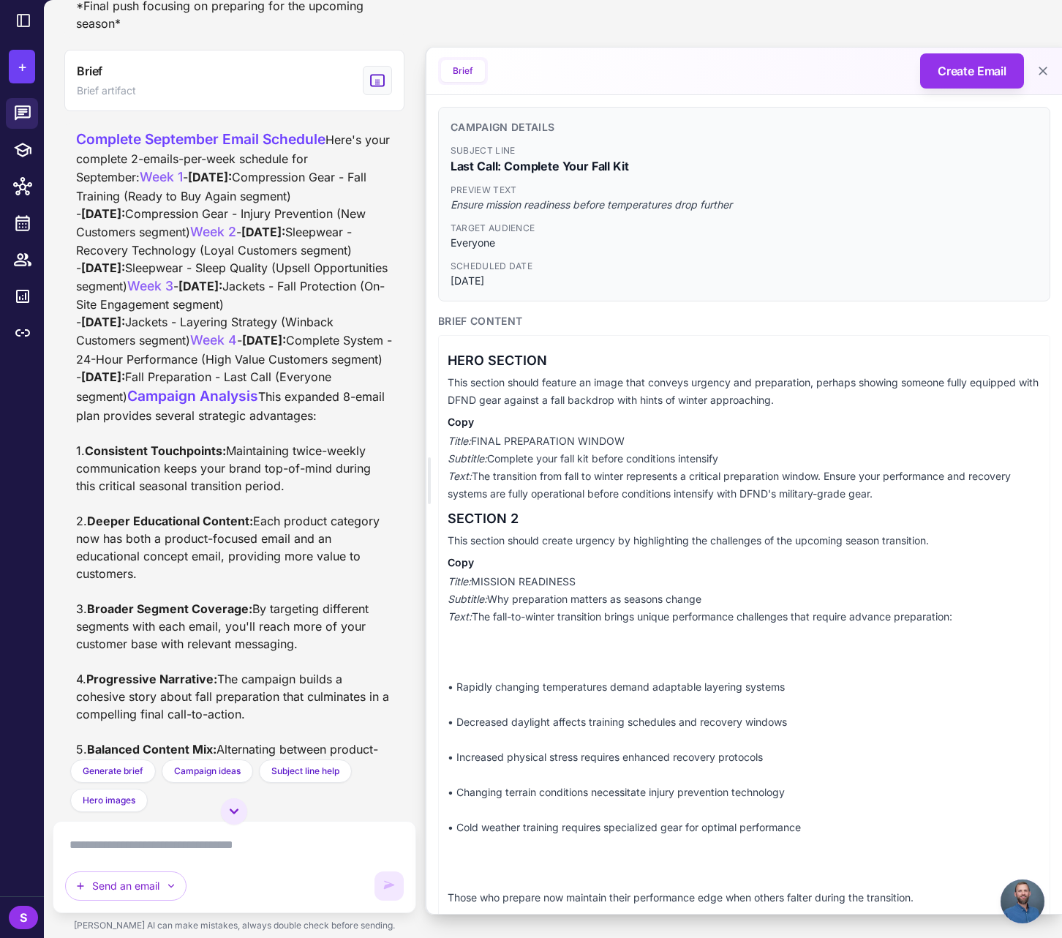
scroll to position [6031, 0]
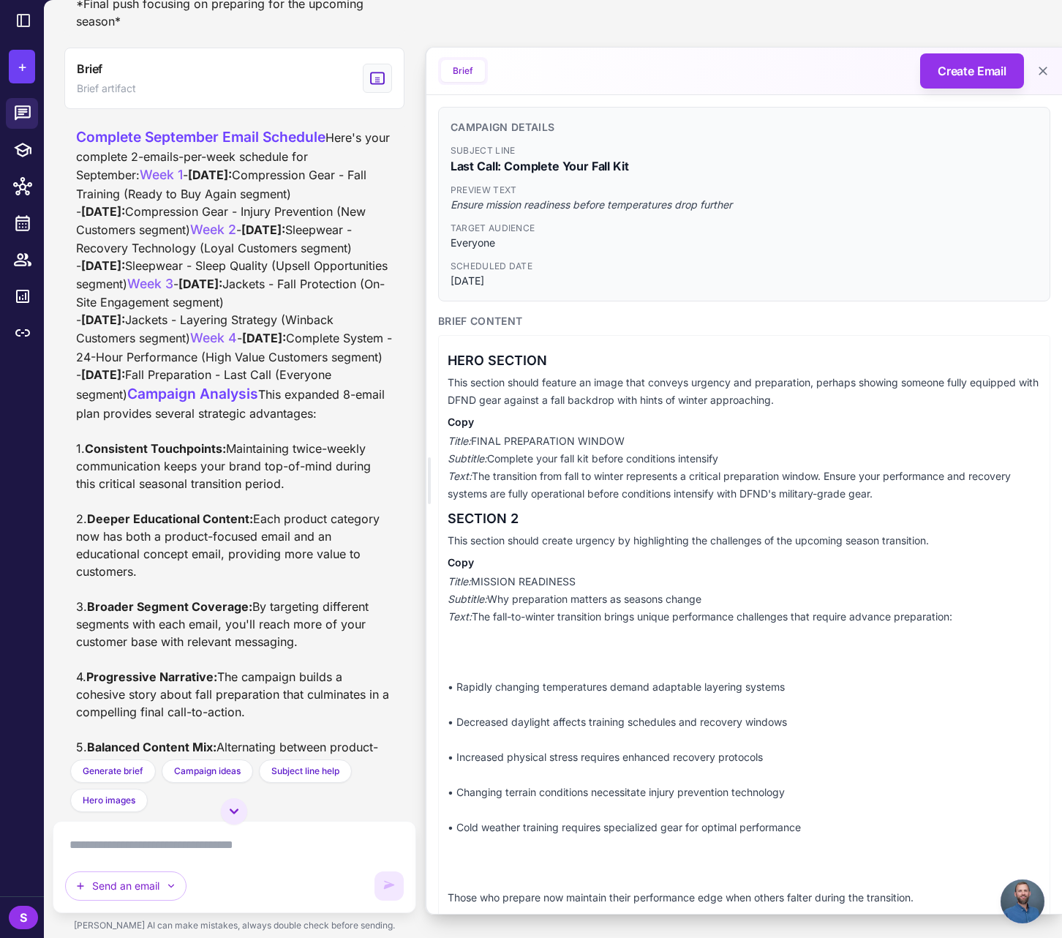
drag, startPoint x: 111, startPoint y: 235, endPoint x: 252, endPoint y: 283, distance: 148.5
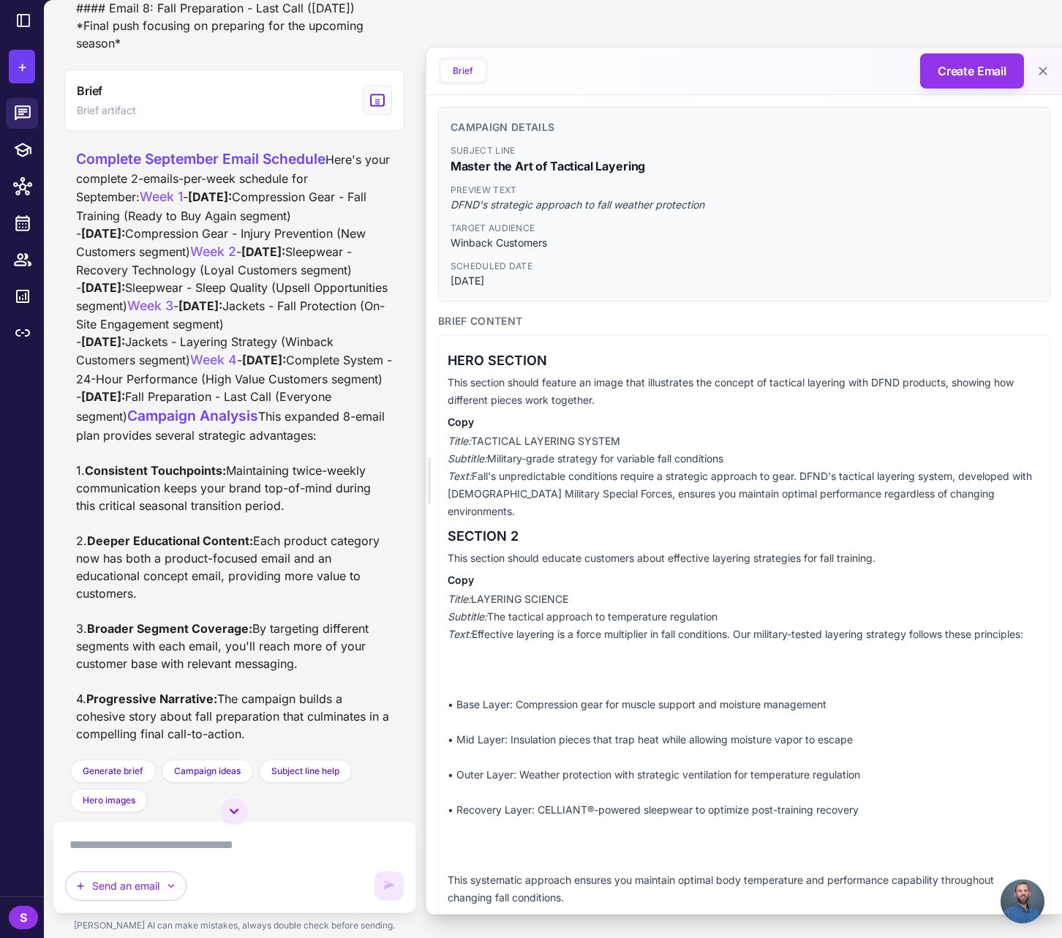
scroll to position [6008, 0]
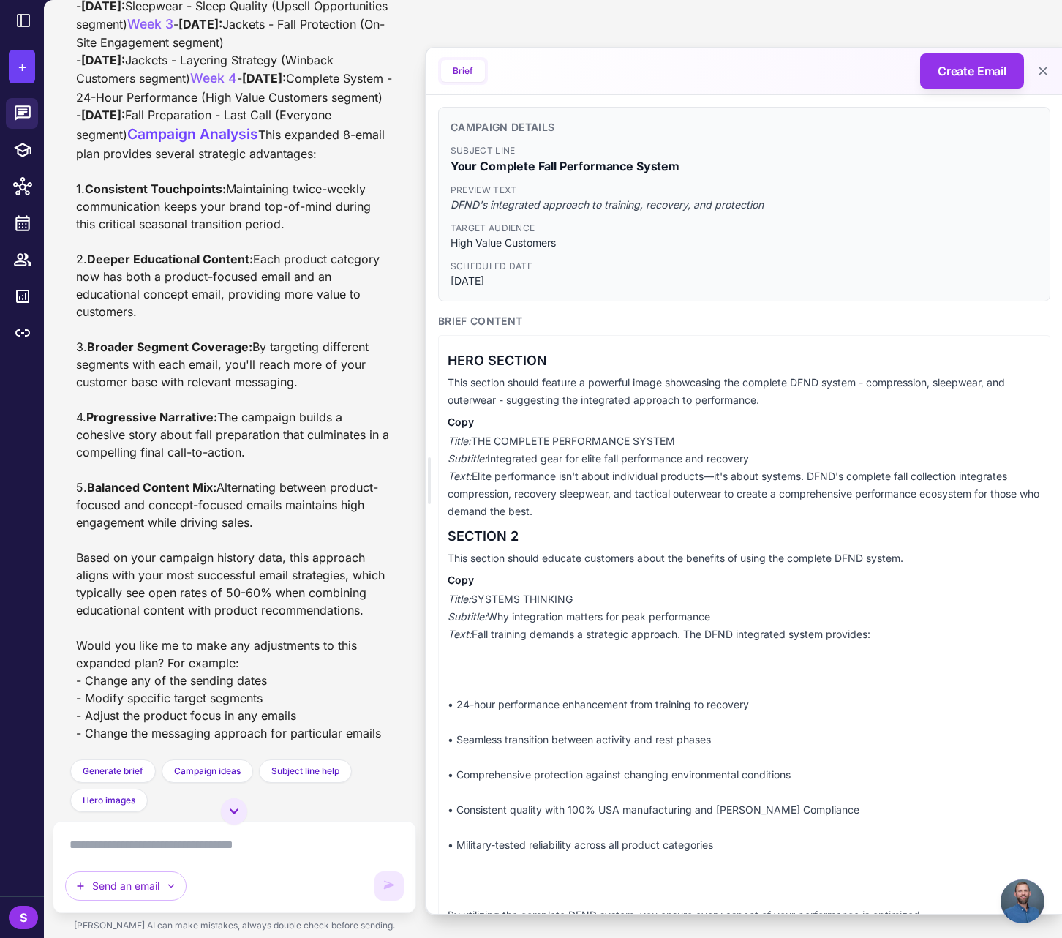
scroll to position [6491, 0]
drag, startPoint x: 135, startPoint y: 559, endPoint x: 168, endPoint y: 558, distance: 32.9
click at [168, 558] on div "Complete September Email Schedule Here's your complete 2-emails-per-week schedu…" at bounding box center [234, 304] width 317 height 874
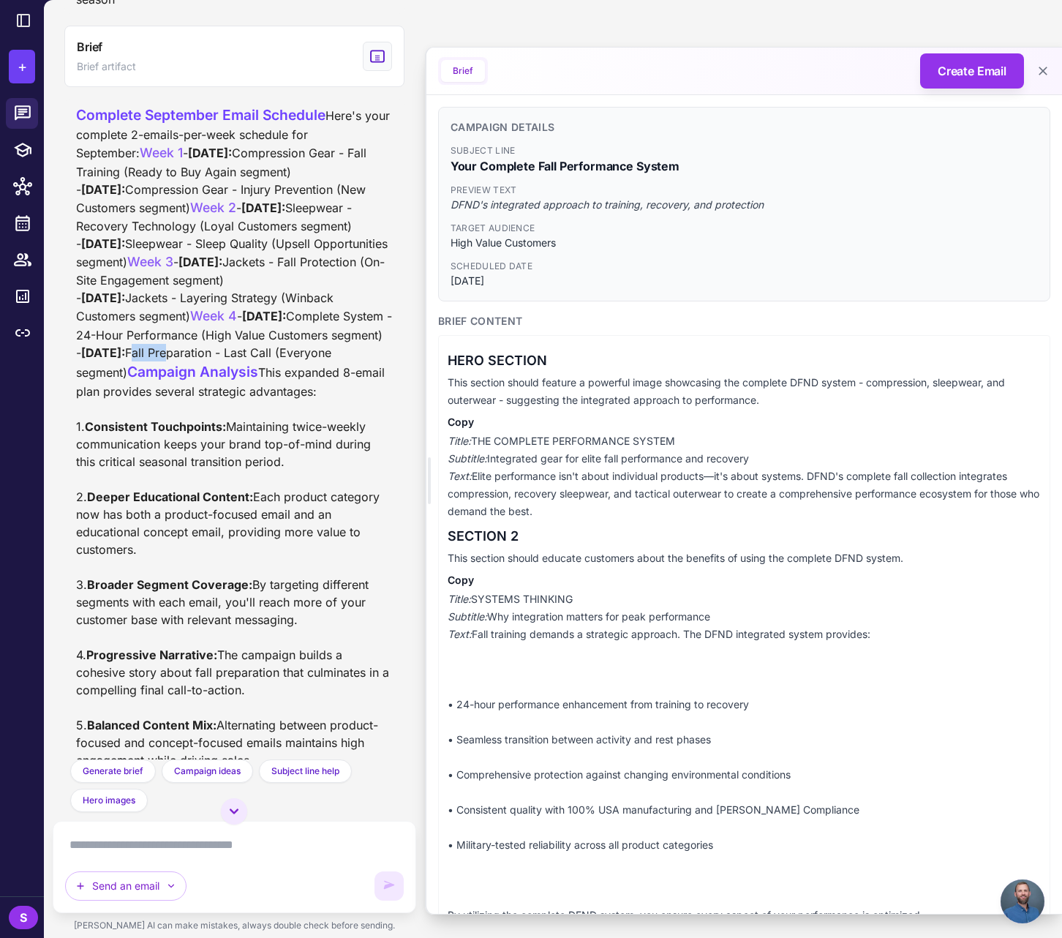
scroll to position [6023, 0]
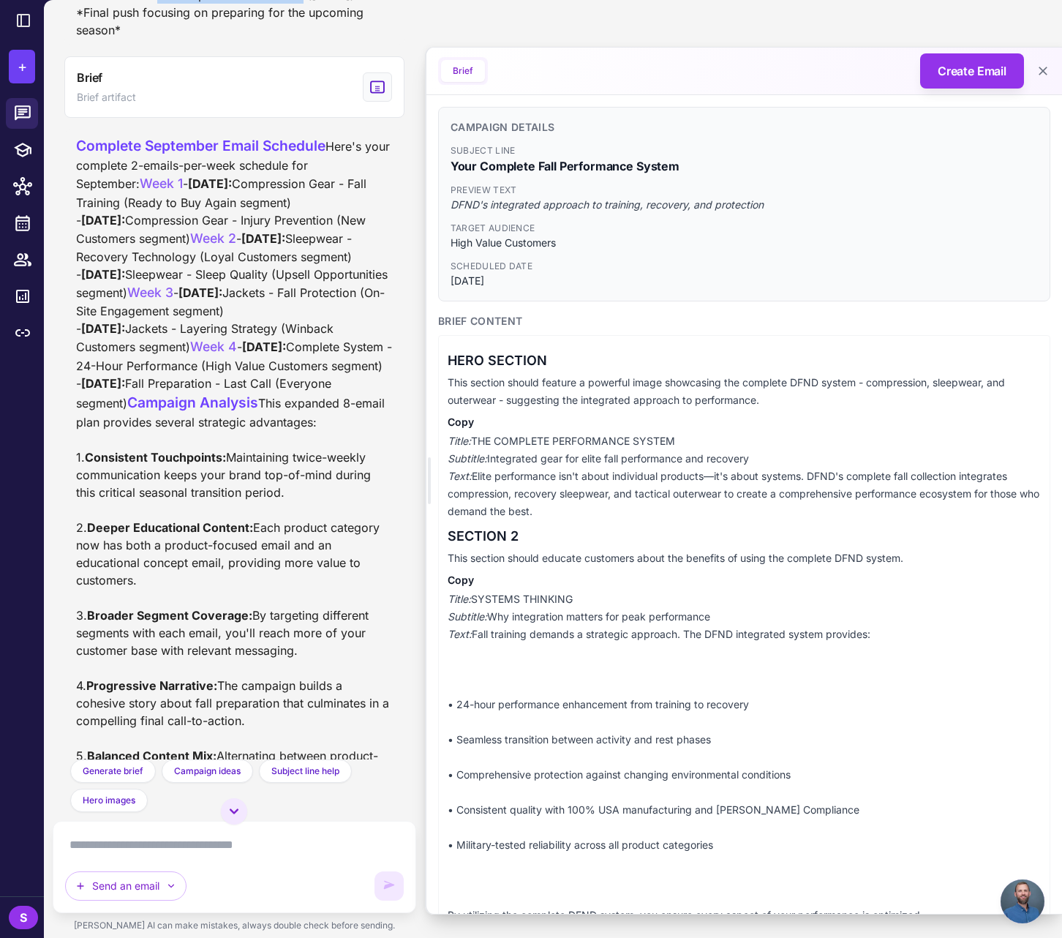
drag, startPoint x: 157, startPoint y: 410, endPoint x: 302, endPoint y: 410, distance: 144.8
click at [302, 45] on div "#### Email 8: Fall Preparation - Last Call (Sept 28th) *Final push focusing on …" at bounding box center [234, 12] width 340 height 64
drag, startPoint x: 85, startPoint y: 426, endPoint x: 116, endPoint y: 441, distance: 34.7
click at [116, 45] on div "#### Email 8: Fall Preparation - Last Call (Sept 28th) *Final push focusing on …" at bounding box center [234, 12] width 340 height 64
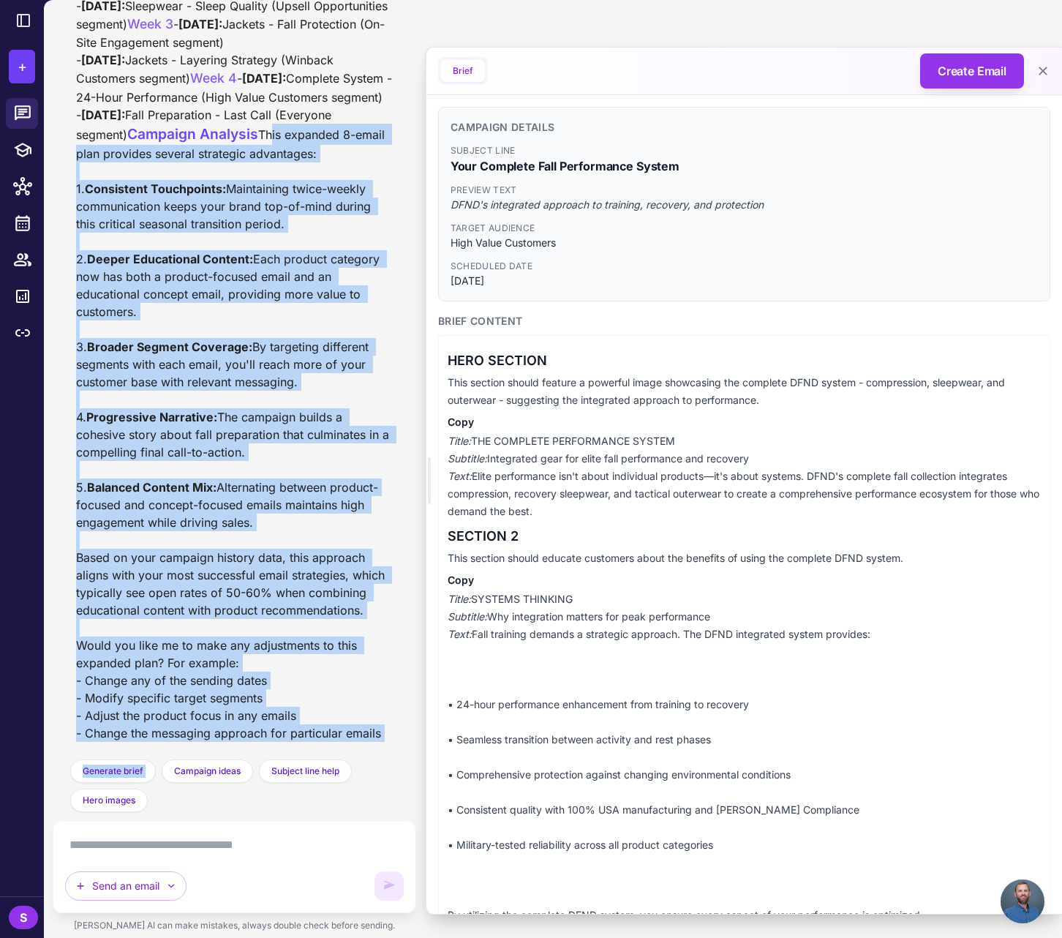
scroll to position [7005, 0]
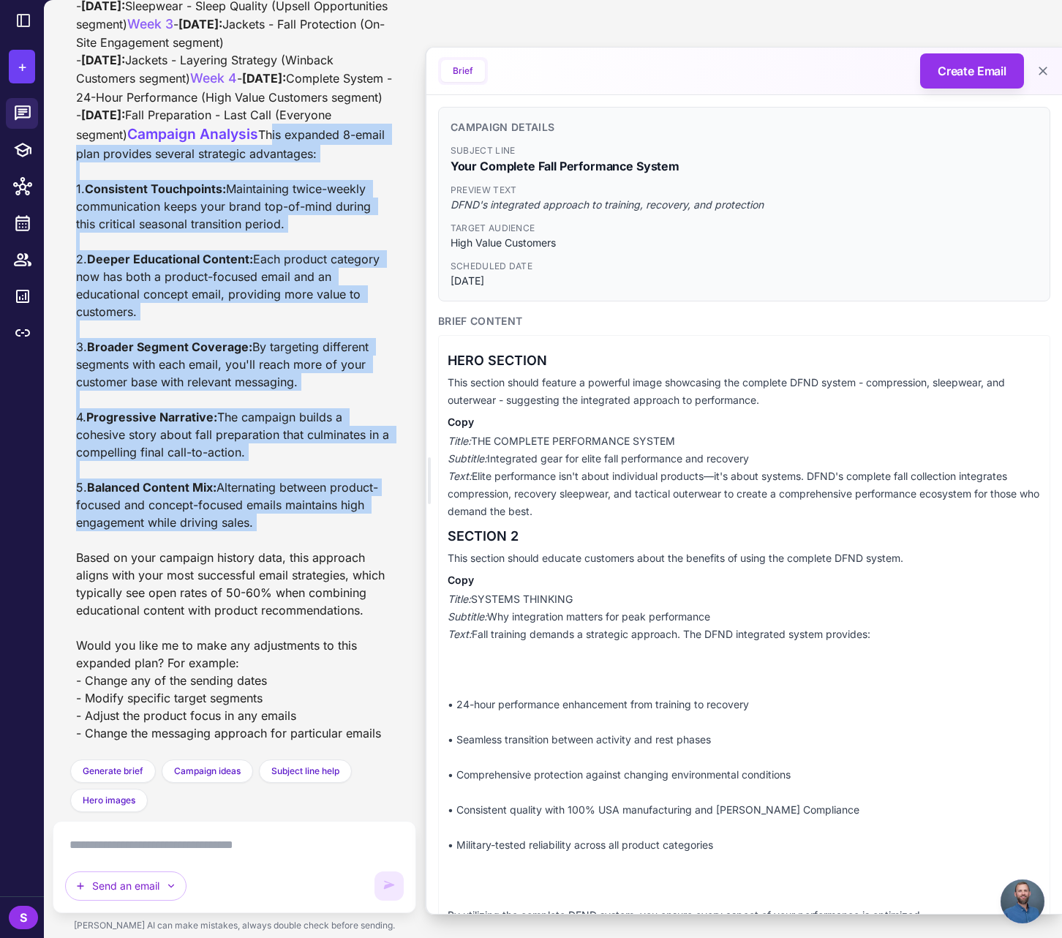
drag, startPoint x: 78, startPoint y: 398, endPoint x: 268, endPoint y: 517, distance: 224.5
click at [268, 517] on div "Complete September Email Schedule Here's your complete 2-emails-per-week schedu…" at bounding box center [234, 304] width 317 height 874
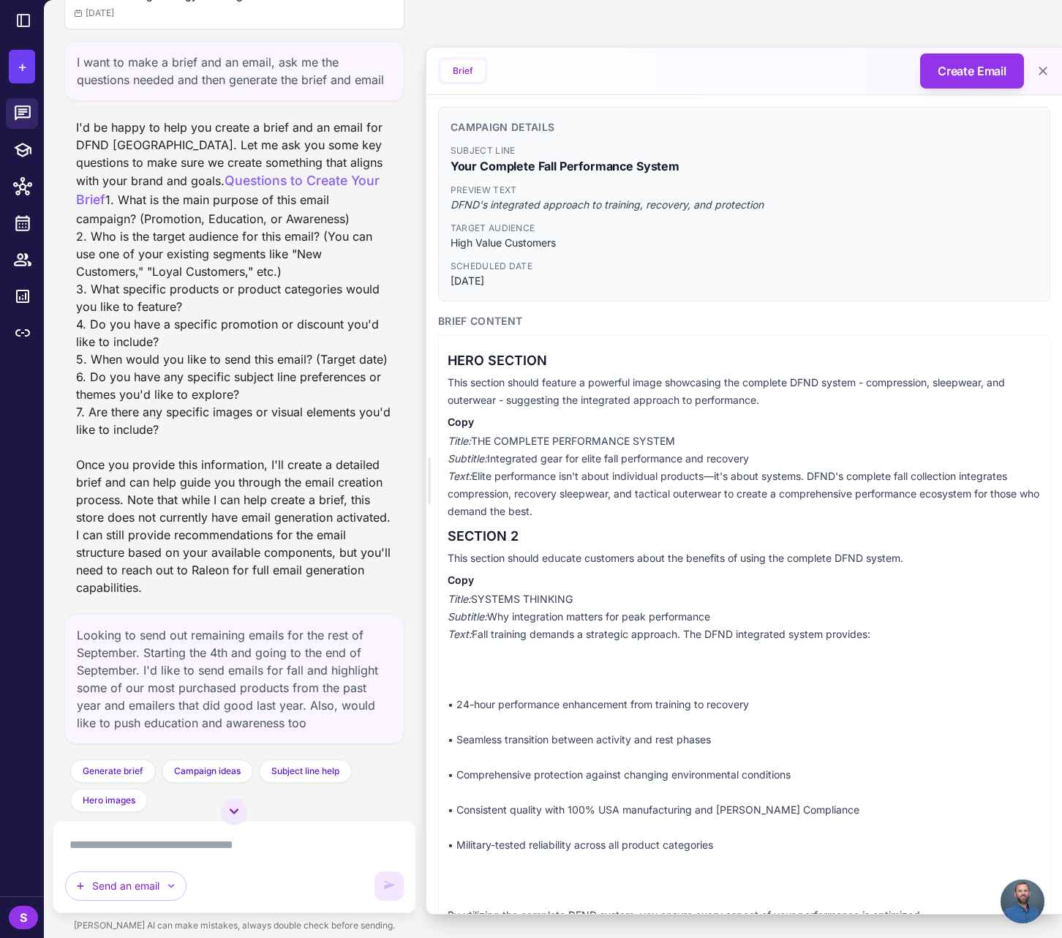
scroll to position [0, 0]
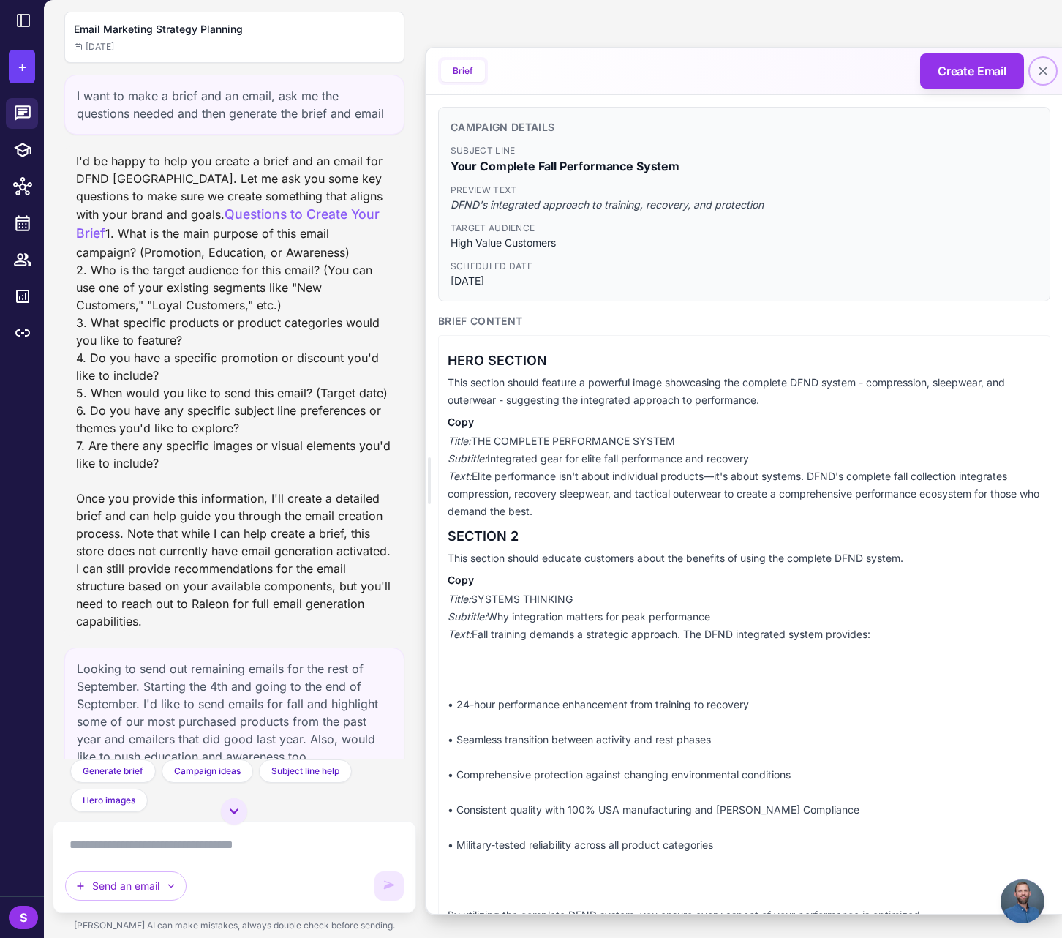
drag, startPoint x: 1040, startPoint y: 69, endPoint x: 1058, endPoint y: 89, distance: 26.9
click at [1040, 69] on icon at bounding box center [1043, 71] width 15 height 15
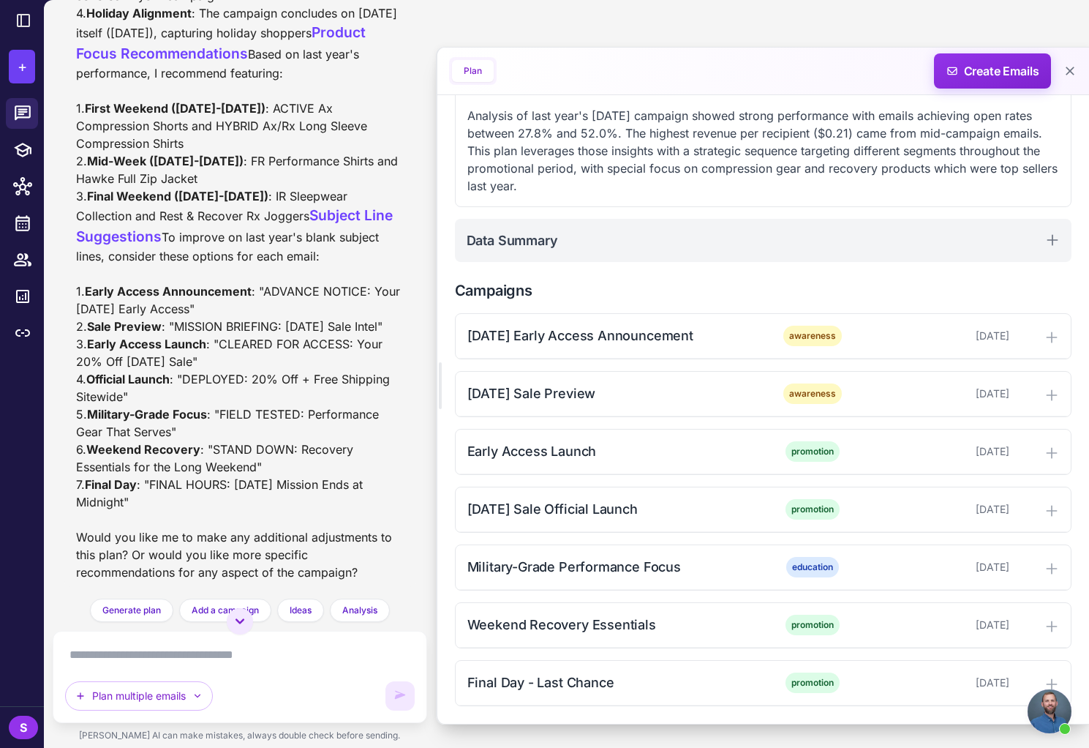
scroll to position [941, 0]
